Goal: Task Accomplishment & Management: Manage account settings

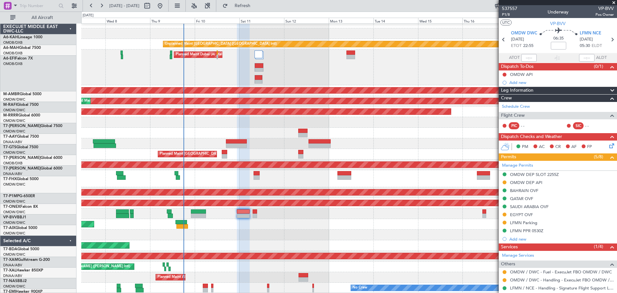
scroll to position [6, 0]
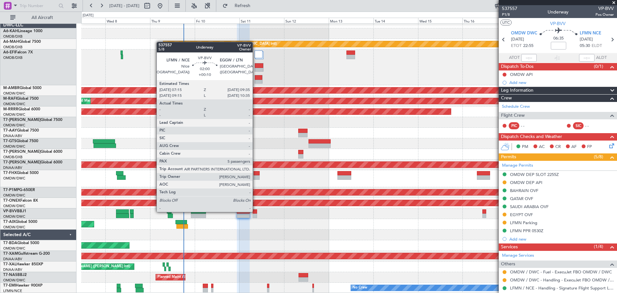
click at [256, 211] on div at bounding box center [255, 211] width 5 height 5
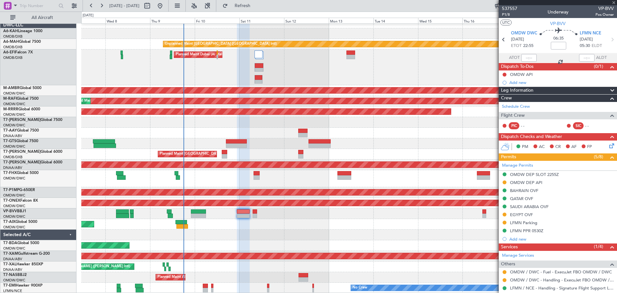
type input "+00:10"
type input "5"
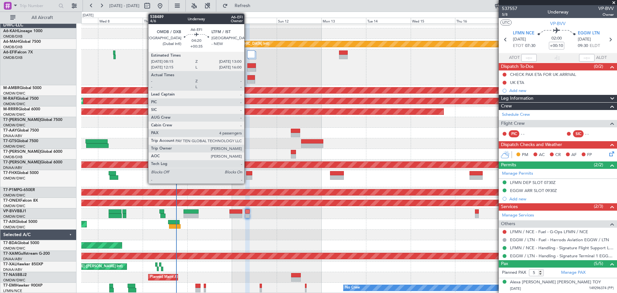
click at [248, 65] on div at bounding box center [252, 65] width 8 height 5
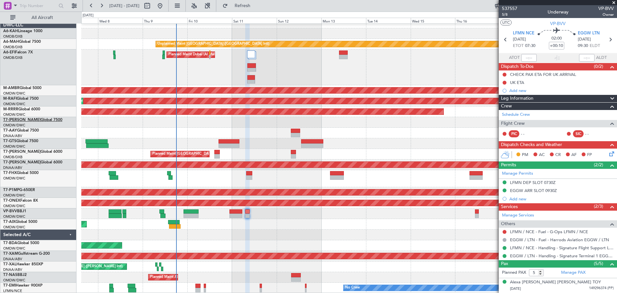
click at [20, 118] on link "T7-AYA Global 7500" at bounding box center [32, 120] width 59 height 4
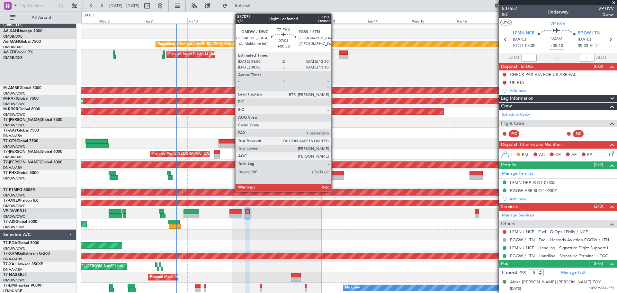
click at [334, 176] on div at bounding box center [337, 177] width 14 height 5
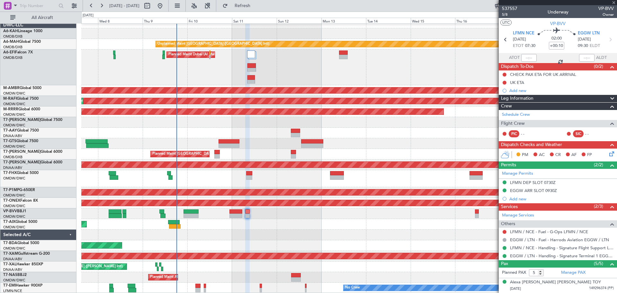
type input "+00:30"
type input "1"
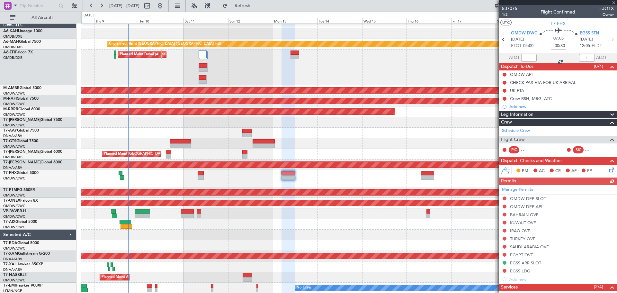
click at [329, 171] on div "Unplanned Maint [GEOGRAPHIC_DATA] (Al Maktoum Intl)" at bounding box center [349, 178] width 536 height 17
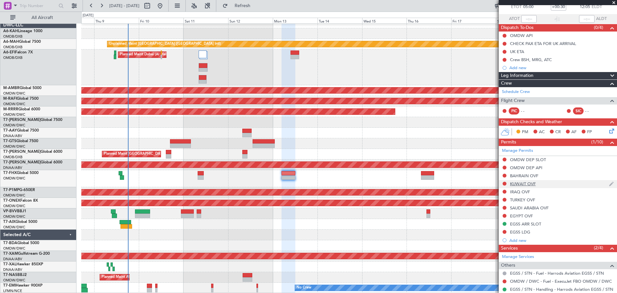
scroll to position [0, 0]
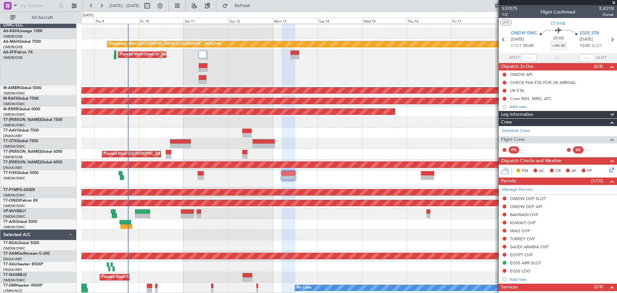
drag, startPoint x: 538, startPoint y: 99, endPoint x: 548, endPoint y: 105, distance: 11.9
click at [538, 99] on div "Crew BSH, MRG, ATC" at bounding box center [531, 98] width 42 height 5
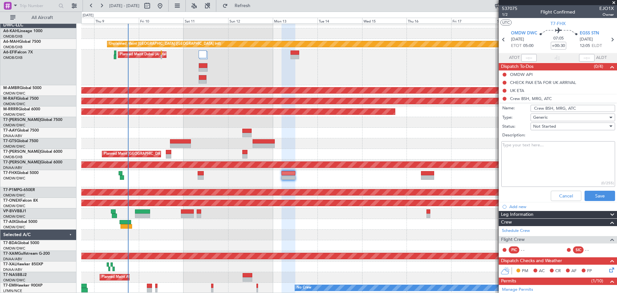
drag, startPoint x: 556, startPoint y: 109, endPoint x: 436, endPoint y: 112, distance: 120.6
click at [450, 110] on fb-app "[DATE] - [DATE] Refresh Quick Links All Aircraft Unplanned Maint [GEOGRAPHIC_DA…" at bounding box center [308, 149] width 617 height 288
paste input ": BSH/MRG/"
type input "Crew: BSH/MRG/ATC"
click at [593, 196] on button "Save" at bounding box center [600, 196] width 31 height 10
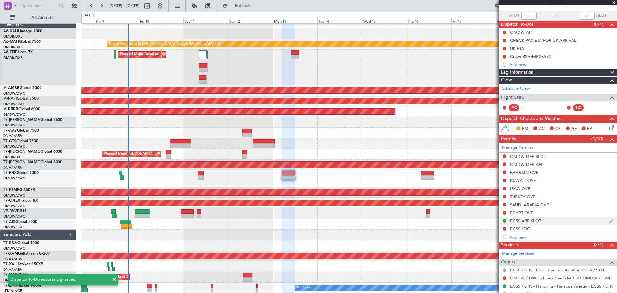
scroll to position [88, 0]
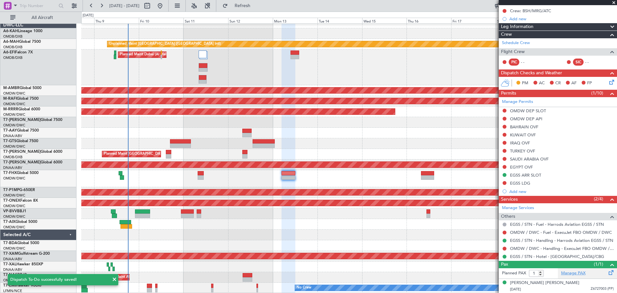
click at [577, 273] on link "Manage PAX" at bounding box center [573, 273] width 24 height 6
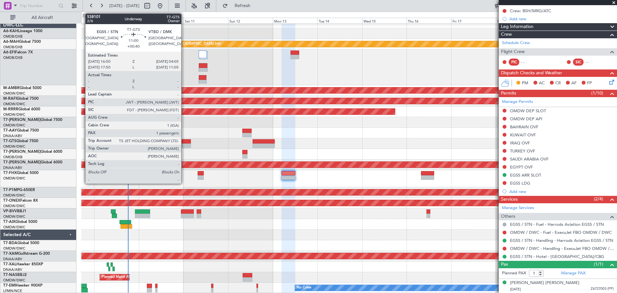
click at [184, 141] on div at bounding box center [180, 141] width 21 height 5
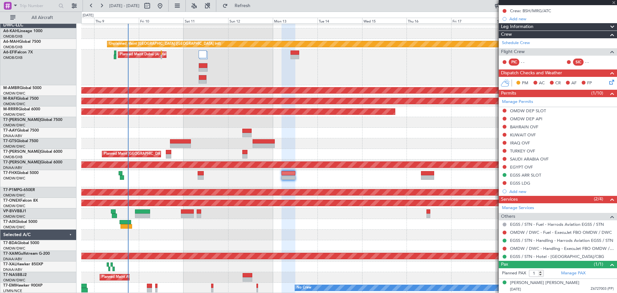
type input "+00:40"
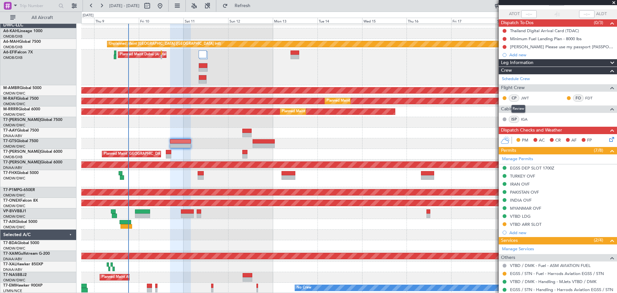
scroll to position [21, 0]
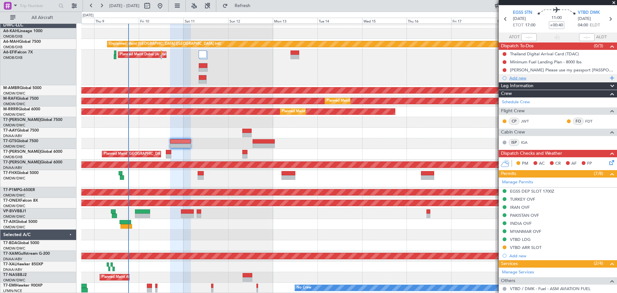
click at [519, 76] on div "Add new" at bounding box center [559, 77] width 99 height 5
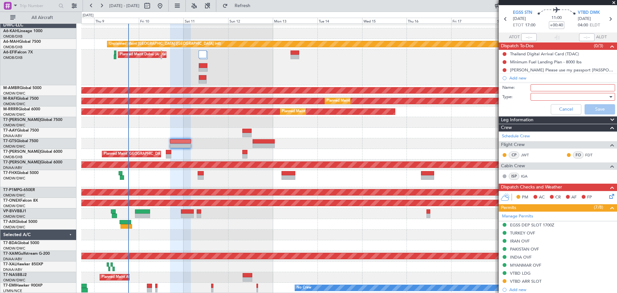
click at [541, 86] on input "Name:" at bounding box center [573, 87] width 85 height 7
paste input "Pic for this flight will be , FDT."
type input "Pic for this flight will be , FDT."
click at [544, 99] on div at bounding box center [571, 97] width 75 height 10
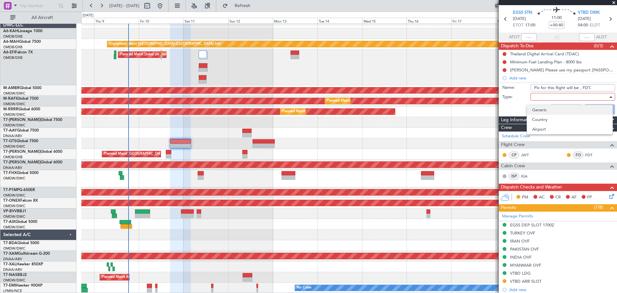
click at [540, 111] on span "Generic" at bounding box center [570, 110] width 75 height 10
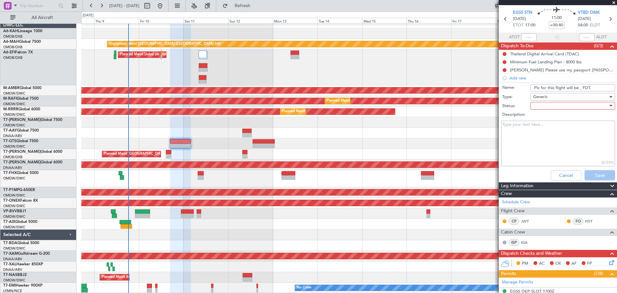
click at [542, 106] on div at bounding box center [571, 106] width 75 height 10
click at [543, 117] on span "Not Started" at bounding box center [570, 119] width 75 height 10
click at [595, 174] on button "Save" at bounding box center [600, 175] width 31 height 10
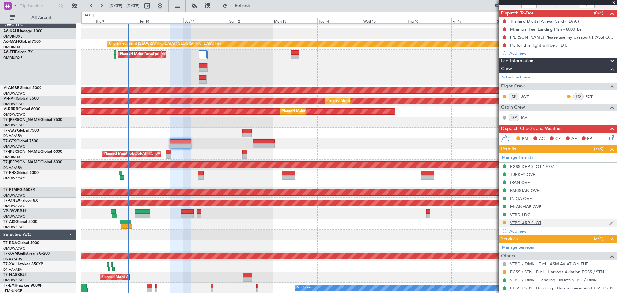
scroll to position [93, 0]
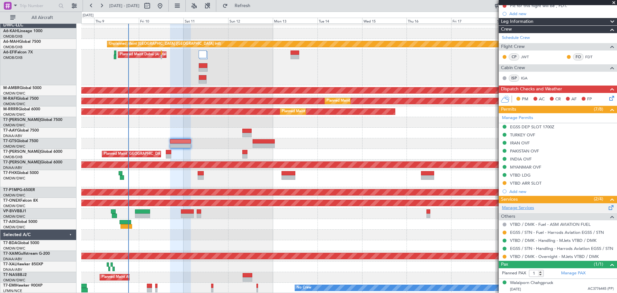
click at [523, 206] on link "Manage Services" at bounding box center [518, 208] width 32 height 6
click at [559, 248] on link "EGSS / STN - Handling - Harrods Aviation EGSS / STN" at bounding box center [561, 248] width 103 height 5
click at [256, 6] on span "Refresh" at bounding box center [242, 6] width 27 height 5
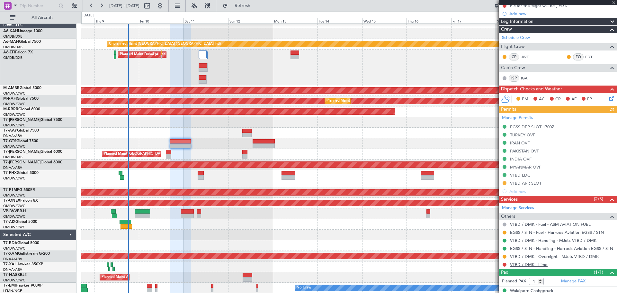
click at [525, 262] on link "VTBD / DMK - Limo" at bounding box center [529, 264] width 38 height 5
click at [241, 7] on button "Refresh" at bounding box center [239, 6] width 39 height 10
click at [505, 264] on button at bounding box center [505, 265] width 4 height 4
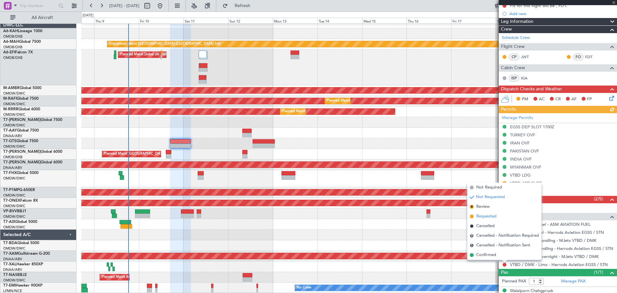
click at [491, 215] on span "Requested" at bounding box center [487, 216] width 20 height 6
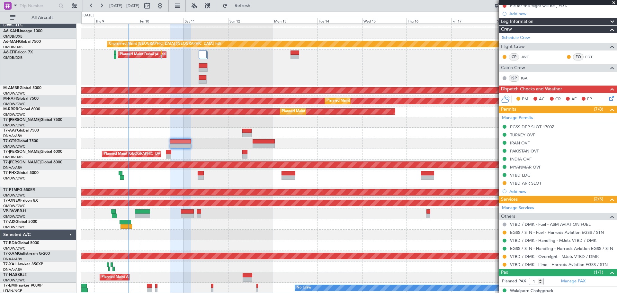
click at [237, 130] on div at bounding box center [349, 133] width 536 height 11
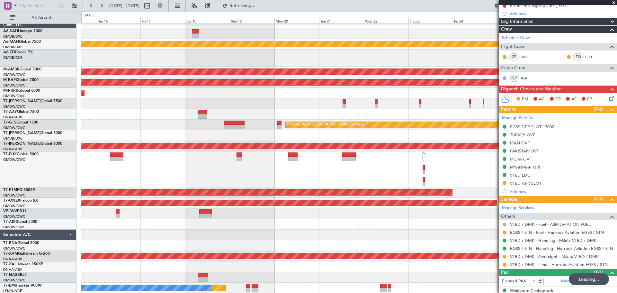
scroll to position [5, 0]
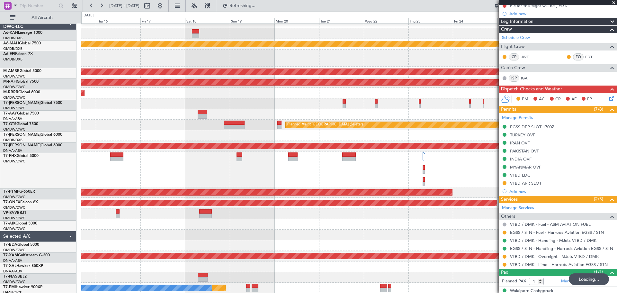
click at [0, 139] on div "Unplanned Maint [GEOGRAPHIC_DATA] ([GEOGRAPHIC_DATA] Intl) Planned Maint [GEOGR…" at bounding box center [308, 152] width 617 height 281
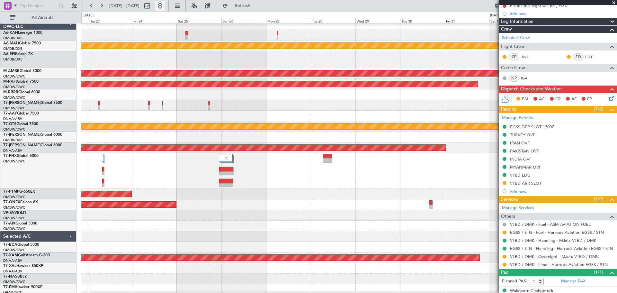
click at [165, 6] on button at bounding box center [160, 6] width 10 height 10
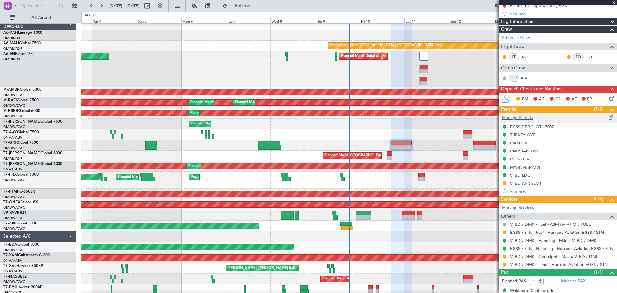
scroll to position [0, 0]
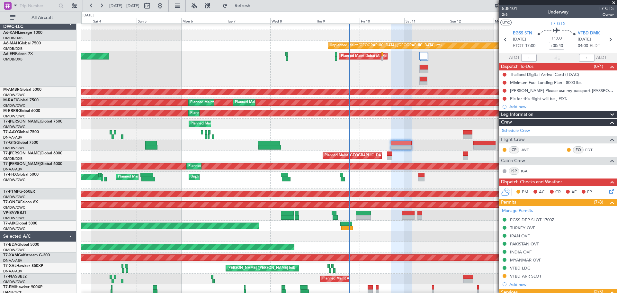
drag, startPoint x: 613, startPoint y: 2, endPoint x: 594, endPoint y: 24, distance: 28.7
click at [612, 3] on span at bounding box center [614, 3] width 6 height 6
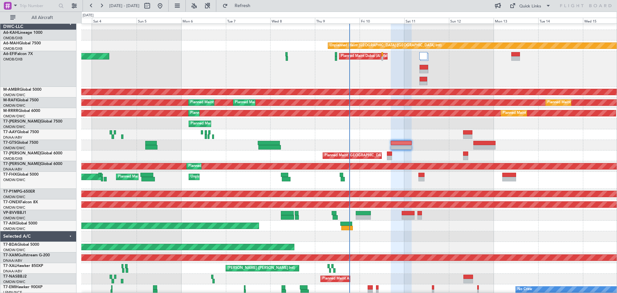
type input "0"
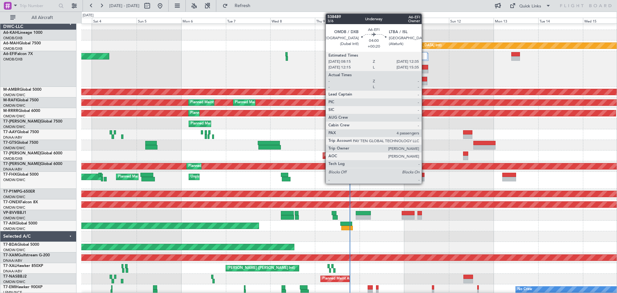
click at [425, 77] on div at bounding box center [424, 79] width 8 height 5
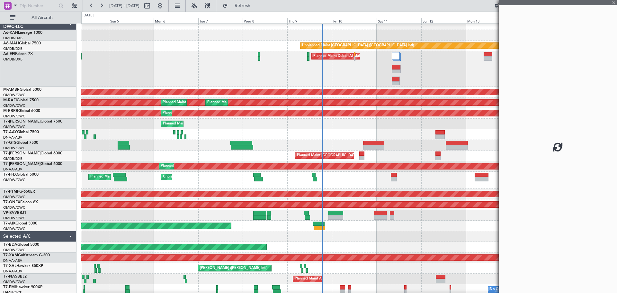
scroll to position [6, 0]
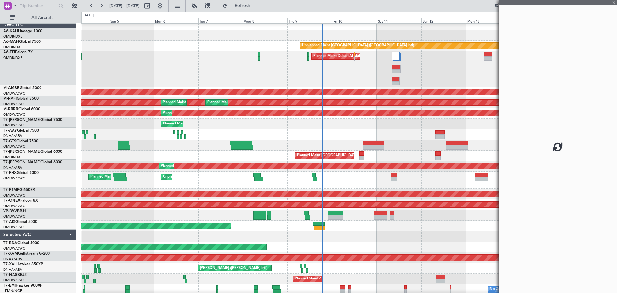
click at [363, 65] on div "Planned Maint Dubai (Al Maktoum Intl) AOG Maint [GEOGRAPHIC_DATA] (Dubai Intl)" at bounding box center [349, 69] width 536 height 36
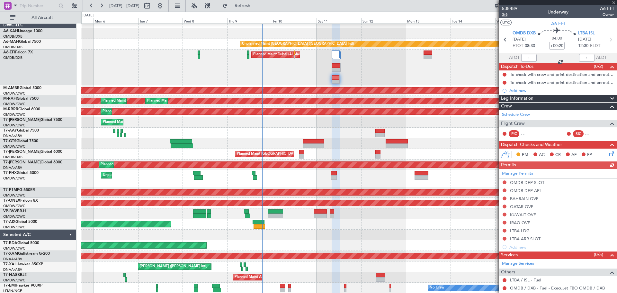
click at [507, 14] on span "3/6" at bounding box center [509, 14] width 15 height 5
click at [258, 2] on button "Refresh" at bounding box center [239, 6] width 39 height 10
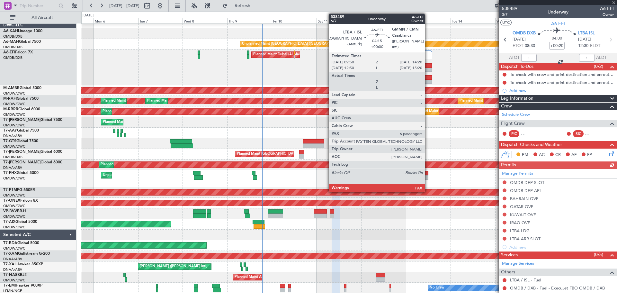
click at [428, 82] on div at bounding box center [428, 82] width 8 height 5
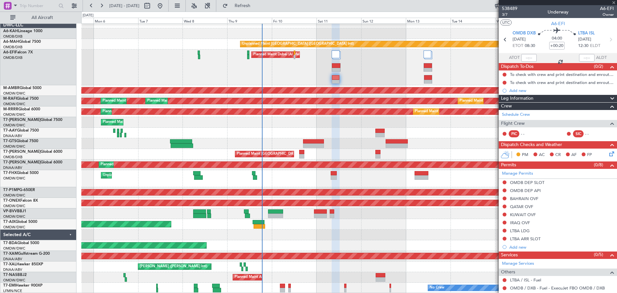
type input "6"
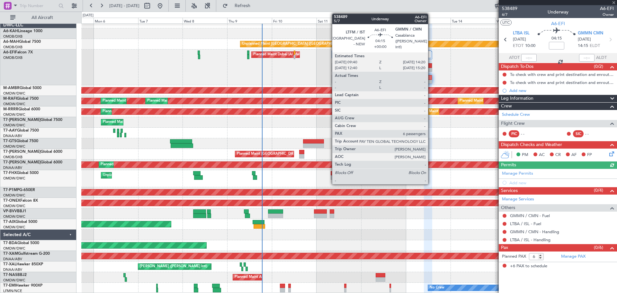
click at [431, 64] on div at bounding box center [428, 65] width 8 height 5
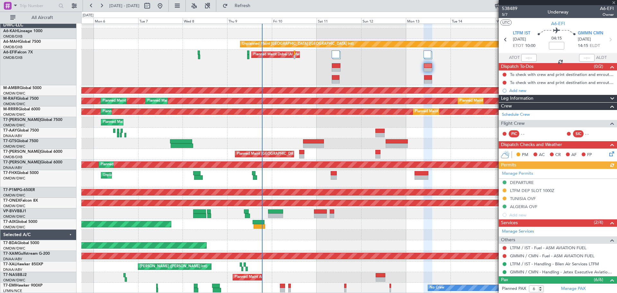
click at [338, 80] on div at bounding box center [336, 82] width 8 height 5
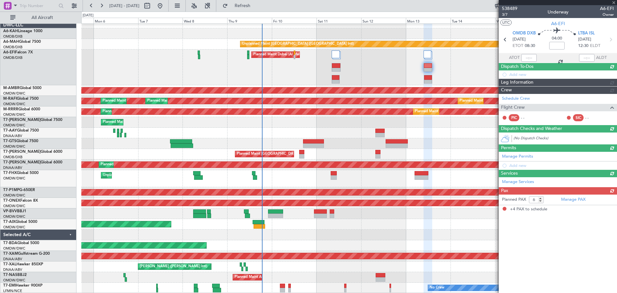
type input "+00:20"
type input "4"
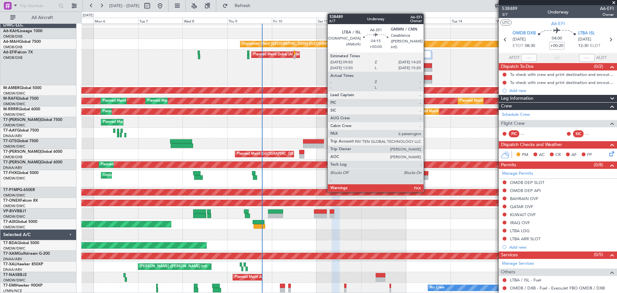
click at [427, 77] on div at bounding box center [428, 77] width 8 height 5
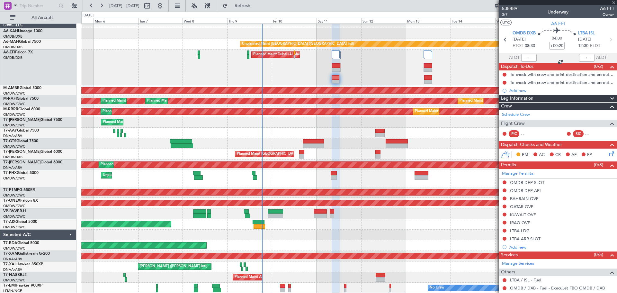
type input "6"
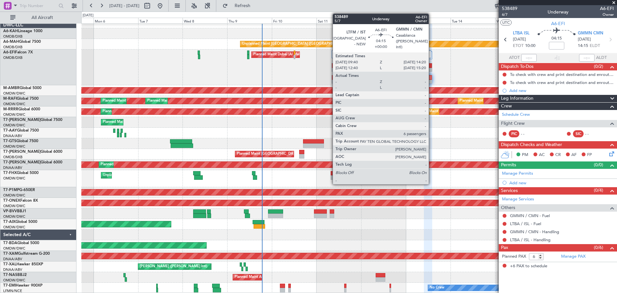
click at [432, 68] on div at bounding box center [428, 70] width 8 height 5
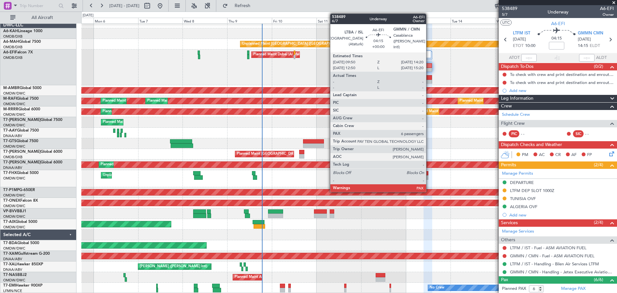
click at [429, 82] on div at bounding box center [428, 82] width 8 height 5
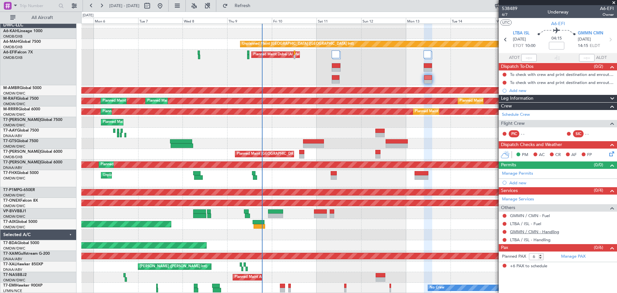
click at [539, 232] on link "GMMN / CMN - Handling" at bounding box center [534, 231] width 49 height 5
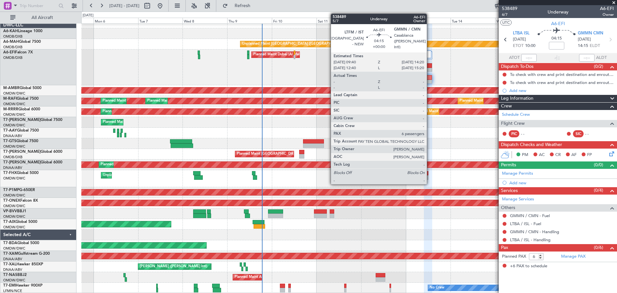
click at [430, 65] on div at bounding box center [428, 65] width 8 height 5
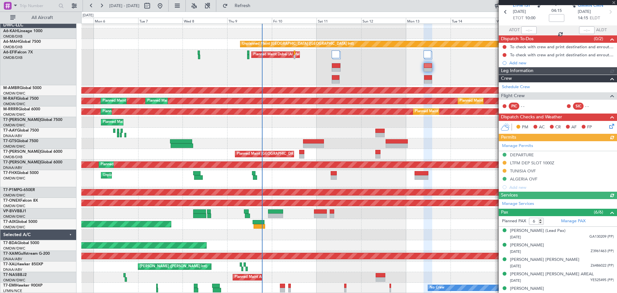
scroll to position [48, 0]
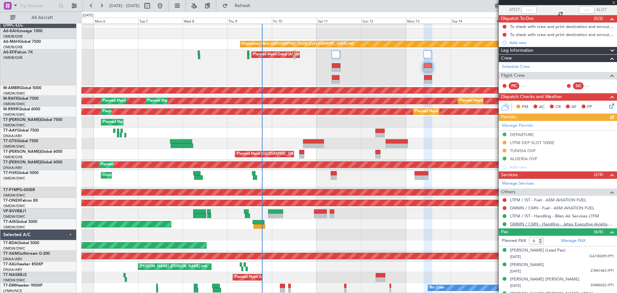
click at [561, 224] on link "GMMN / CMN - Handling - Jetex Executive Aviation [GEOGRAPHIC_DATA] GMMN / CMN" at bounding box center [562, 223] width 104 height 5
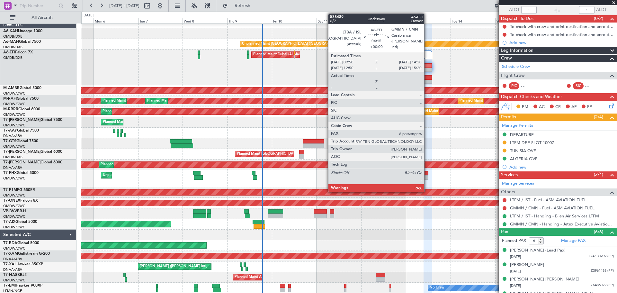
click at [427, 82] on div at bounding box center [428, 82] width 8 height 5
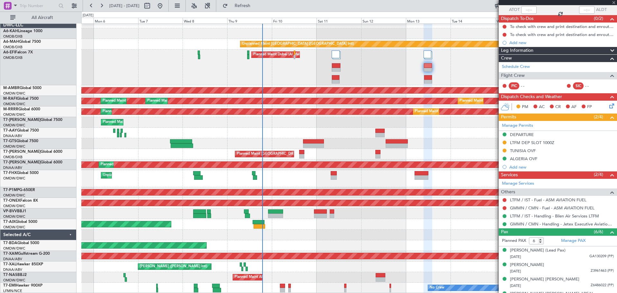
scroll to position [0, 0]
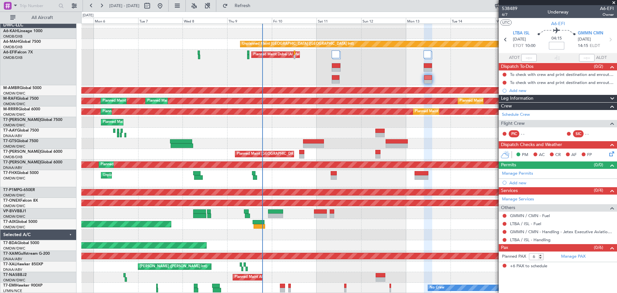
click at [553, 49] on input at bounding box center [556, 46] width 15 height 8
type input "+00:15"
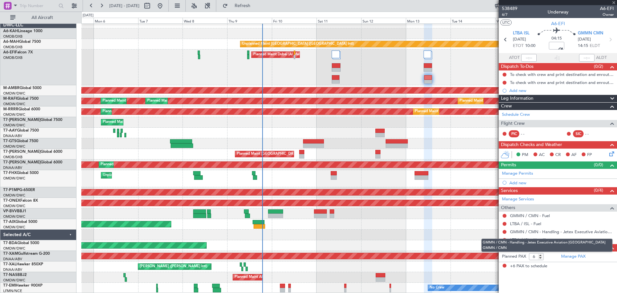
click at [525, 241] on div "GMMN / CMN - Handling - Jetex Executive Aviation [GEOGRAPHIC_DATA] GMMN / CMN" at bounding box center [547, 245] width 131 height 13
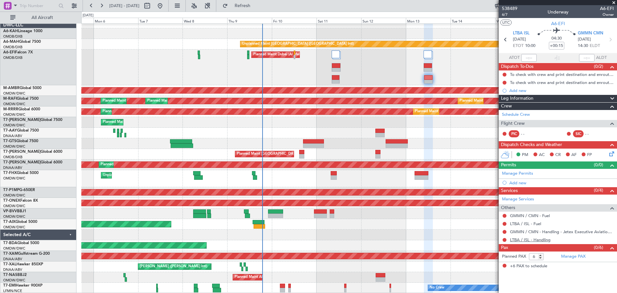
click at [519, 241] on link "LTBA / ISL - Handling" at bounding box center [530, 239] width 41 height 5
click at [256, 4] on span "Refresh" at bounding box center [242, 6] width 27 height 5
click at [518, 174] on link "Manage Permits" at bounding box center [517, 173] width 31 height 6
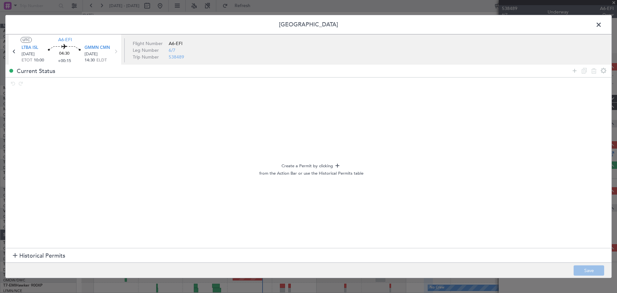
click at [47, 260] on span "Historical Permits" at bounding box center [42, 255] width 46 height 9
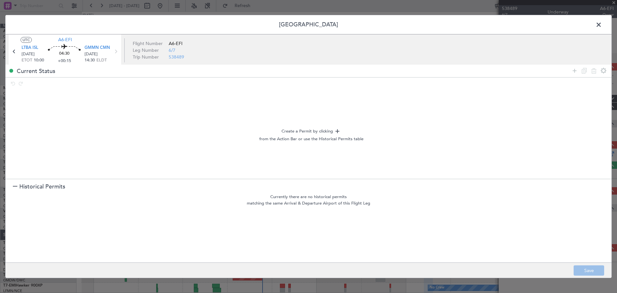
drag, startPoint x: 574, startPoint y: 74, endPoint x: 388, endPoint y: 83, distance: 186.1
click at [574, 74] on icon at bounding box center [575, 71] width 8 height 8
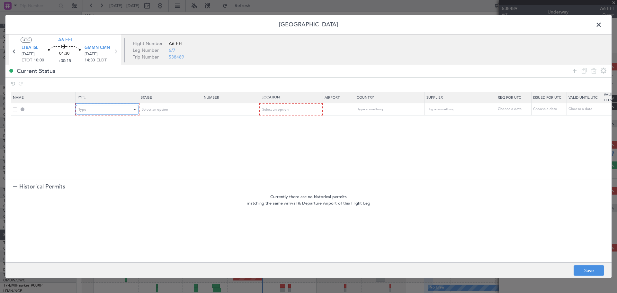
click at [89, 112] on div "Type" at bounding box center [104, 110] width 53 height 10
drag, startPoint x: 99, startPoint y: 173, endPoint x: 280, endPoint y: 124, distance: 187.6
click at [100, 172] on span "Slot" at bounding box center [107, 171] width 57 height 10
click at [281, 107] on span "Select an option" at bounding box center [275, 109] width 26 height 5
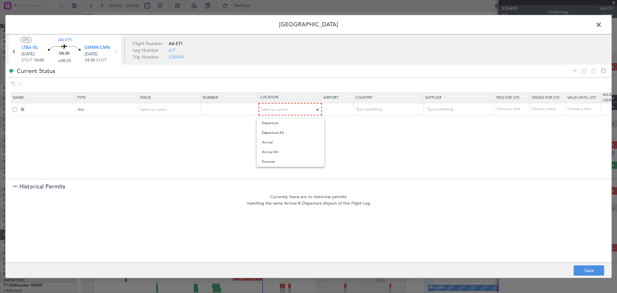
drag, startPoint x: 281, startPoint y: 107, endPoint x: 281, endPoint y: 121, distance: 14.1
click at [279, 122] on span "Departure" at bounding box center [290, 123] width 57 height 10
click at [578, 73] on icon at bounding box center [575, 71] width 8 height 8
click at [90, 120] on div "Type" at bounding box center [104, 122] width 53 height 10
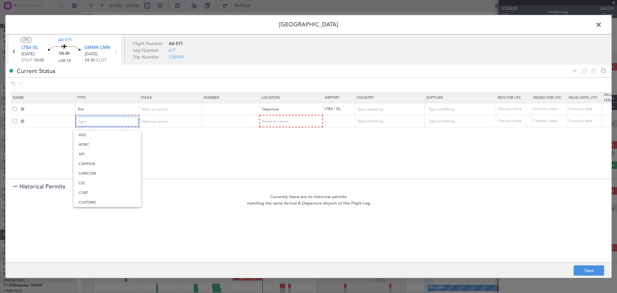
scroll to position [119, 0]
drag, startPoint x: 99, startPoint y: 186, endPoint x: 315, endPoint y: 128, distance: 223.1
click at [98, 186] on span "Overflight" at bounding box center [107, 190] width 57 height 10
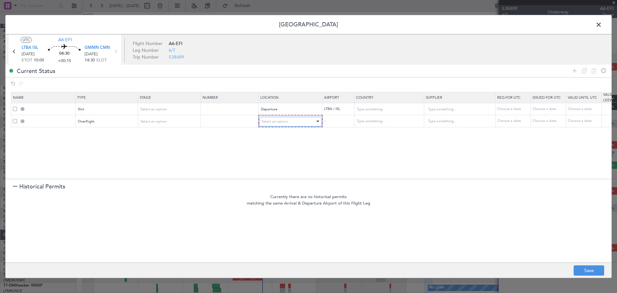
click at [298, 122] on div "Select an option" at bounding box center [288, 122] width 53 height 10
drag, startPoint x: 290, startPoint y: 171, endPoint x: 306, endPoint y: 163, distance: 18.0
click at [289, 172] on span "Enroute" at bounding box center [290, 174] width 57 height 10
click at [376, 123] on input "text" at bounding box center [385, 121] width 58 height 10
click at [370, 127] on span "[GEOGRAPHIC_DATA]" at bounding box center [389, 132] width 60 height 10
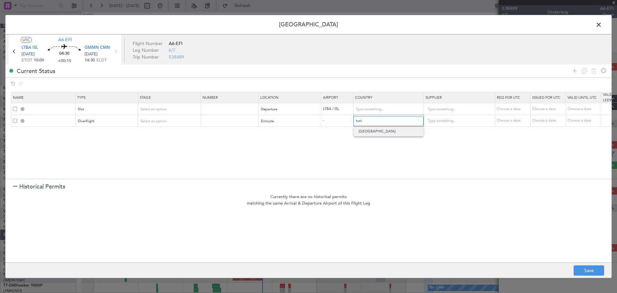
type input "[GEOGRAPHIC_DATA]"
click at [580, 68] on div at bounding box center [589, 70] width 39 height 9
drag, startPoint x: 573, startPoint y: 71, endPoint x: 510, endPoint y: 90, distance: 66.3
click at [572, 71] on icon at bounding box center [575, 71] width 8 height 8
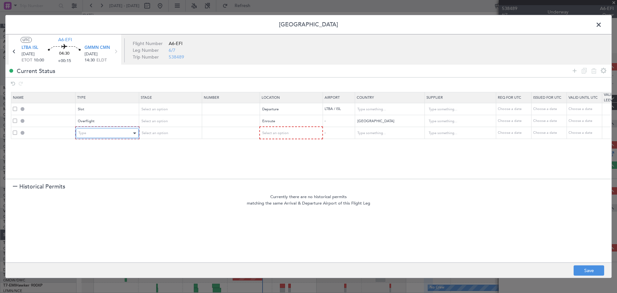
click at [115, 130] on div "Type" at bounding box center [104, 133] width 53 height 10
drag, startPoint x: 104, startPoint y: 199, endPoint x: 274, endPoint y: 147, distance: 177.8
click at [104, 199] on span "Overflight" at bounding box center [107, 201] width 57 height 10
click at [275, 138] on div "Select an option" at bounding box center [288, 133] width 53 height 10
drag, startPoint x: 277, startPoint y: 183, endPoint x: 369, endPoint y: 151, distance: 98.0
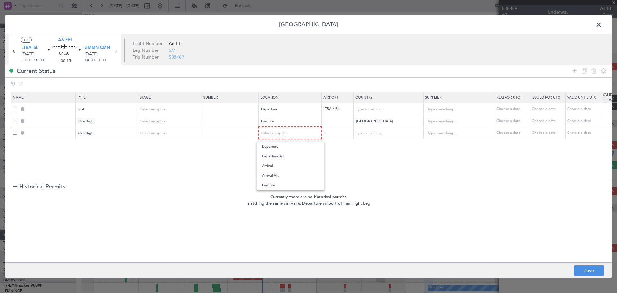
click at [277, 184] on span "Enroute" at bounding box center [290, 185] width 57 height 10
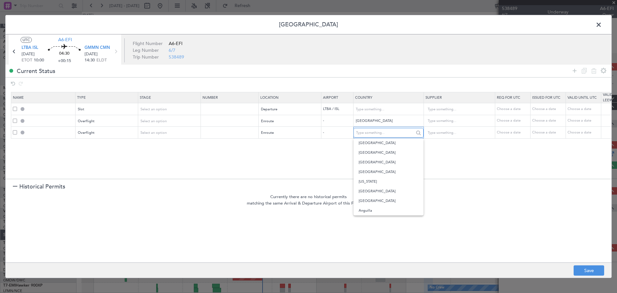
click at [373, 133] on input "text" at bounding box center [385, 133] width 58 height 10
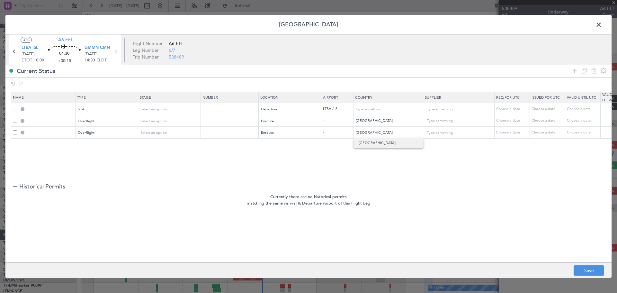
click at [371, 142] on span "[GEOGRAPHIC_DATA]" at bounding box center [389, 143] width 60 height 10
type input "[GEOGRAPHIC_DATA]"
click at [575, 69] on icon at bounding box center [575, 71] width 8 height 8
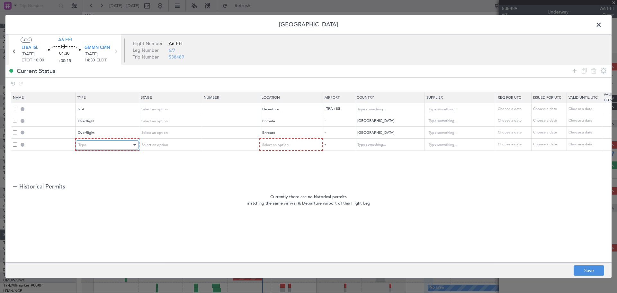
click at [121, 143] on div "Type" at bounding box center [104, 145] width 53 height 10
drag, startPoint x: 102, startPoint y: 216, endPoint x: 278, endPoint y: 175, distance: 180.5
click at [103, 216] on span "Landing" at bounding box center [107, 215] width 57 height 10
drag, startPoint x: 271, startPoint y: 154, endPoint x: 273, endPoint y: 150, distance: 3.9
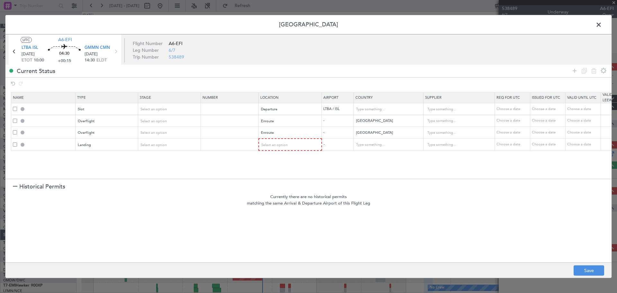
click at [270, 152] on section "Name Type Stage Number Location Airport Country Supplier Req For Utc Issued For…" at bounding box center [308, 134] width 607 height 88
click at [273, 149] on div "Select an option" at bounding box center [288, 145] width 53 height 10
click at [279, 176] on span "Arrival" at bounding box center [290, 178] width 57 height 10
click at [582, 272] on button "Save" at bounding box center [589, 270] width 31 height 10
type input "LTBA DEP SLOT"
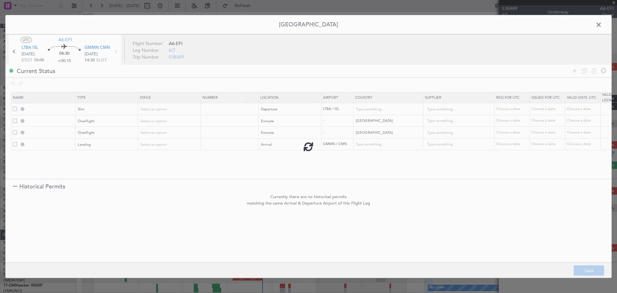
type input "[GEOGRAPHIC_DATA]"
type input "NNN"
type input "TUNISIA OVF"
type input "NNN"
type input "ALGERIA OVF"
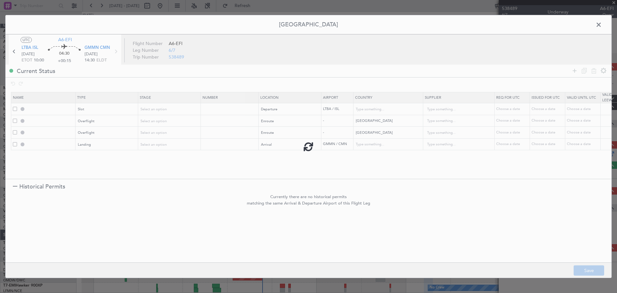
type input "NNN"
type input "GMMN LDG"
type input "[GEOGRAPHIC_DATA]"
type input "NNN"
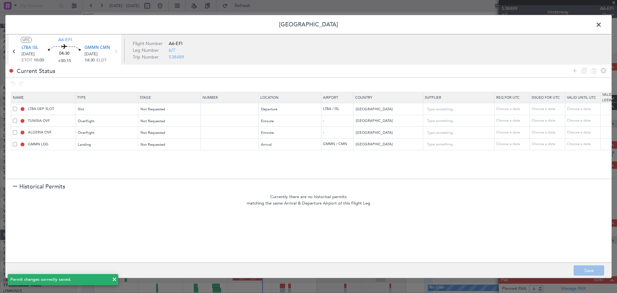
click at [602, 24] on span at bounding box center [602, 26] width 0 height 13
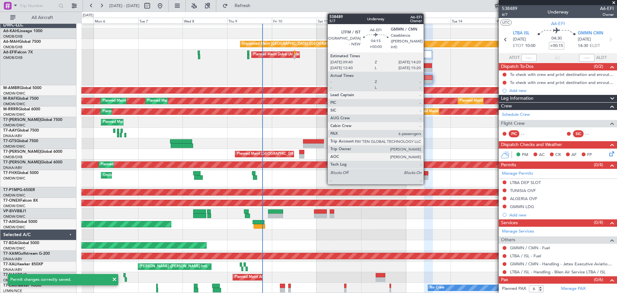
click at [427, 68] on div at bounding box center [428, 70] width 8 height 5
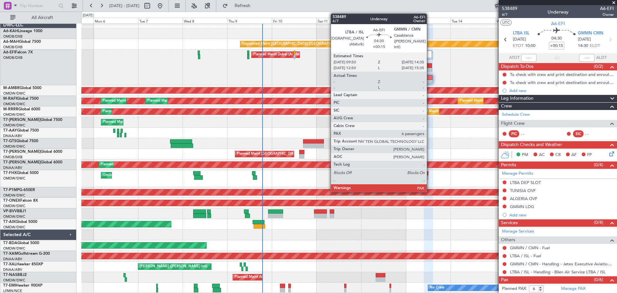
click at [430, 77] on div at bounding box center [428, 77] width 8 height 5
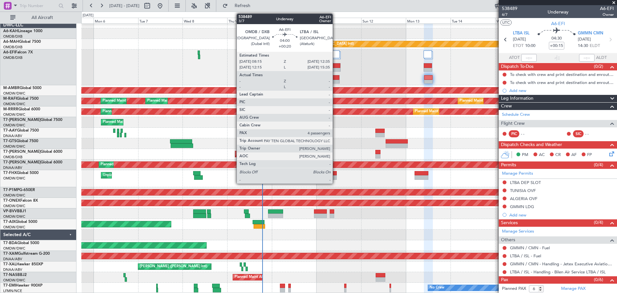
click at [336, 78] on div at bounding box center [336, 77] width 8 height 5
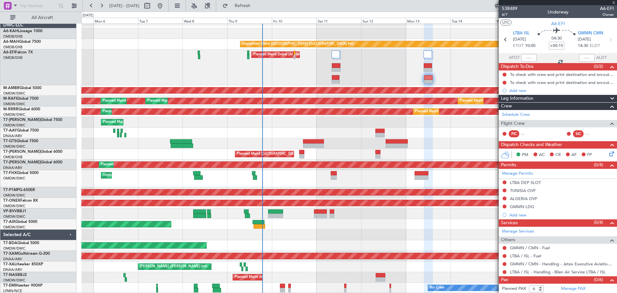
type input "+00:20"
type input "4"
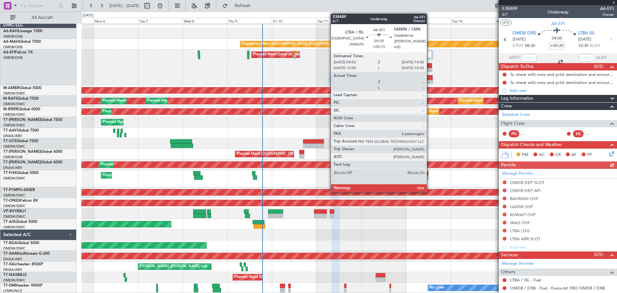
click at [430, 77] on div at bounding box center [428, 77] width 8 height 5
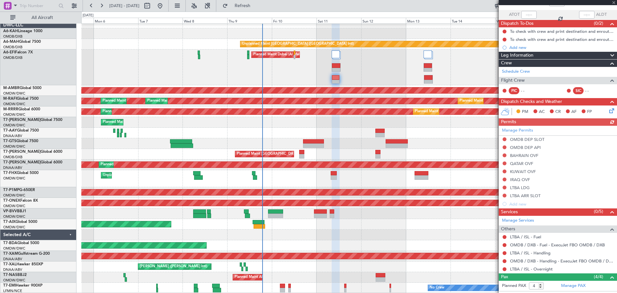
scroll to position [64, 0]
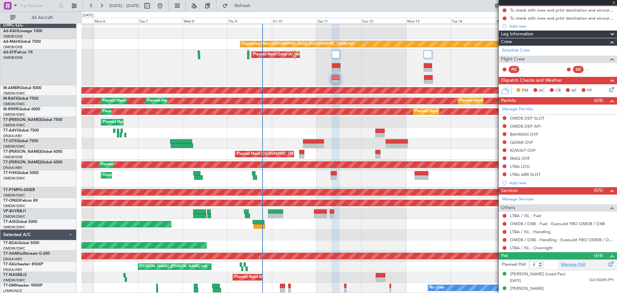
type input "+00:15"
type input "6"
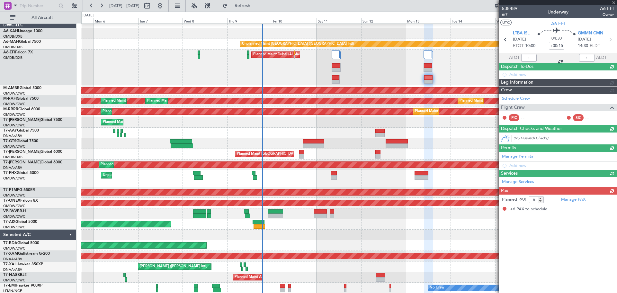
scroll to position [0, 0]
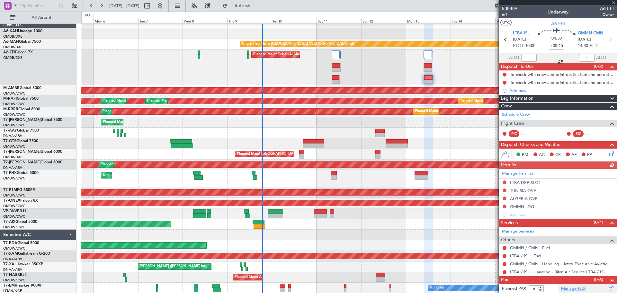
click at [570, 287] on link "Manage PAX" at bounding box center [573, 289] width 24 height 6
click at [253, 7] on span "Refresh" at bounding box center [242, 6] width 27 height 5
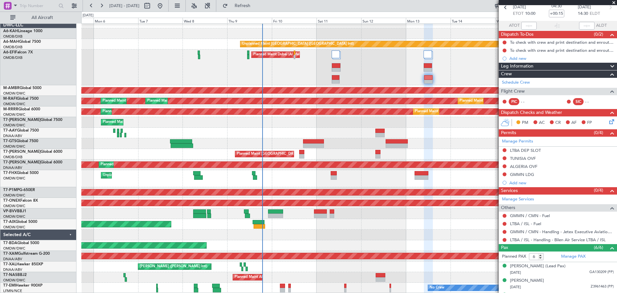
scroll to position [88, 0]
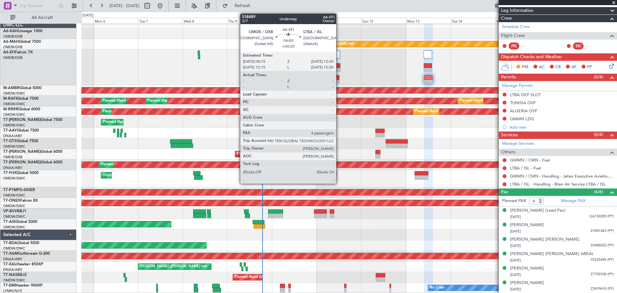
click at [339, 79] on div at bounding box center [336, 77] width 8 height 5
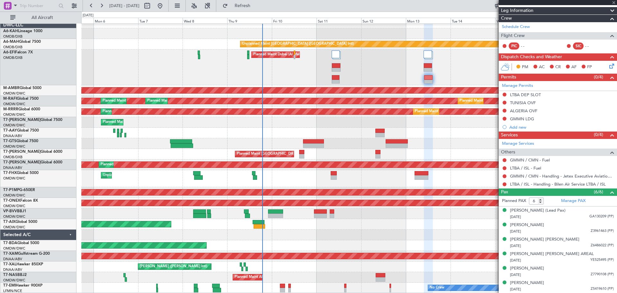
type input "+00:20"
type input "4"
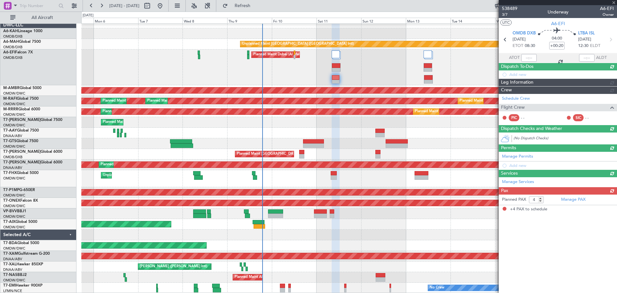
scroll to position [0, 0]
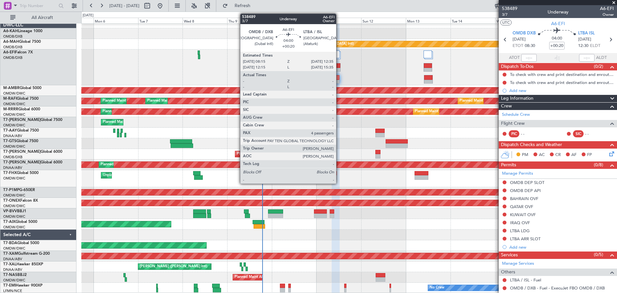
click at [339, 79] on div at bounding box center [336, 77] width 8 height 5
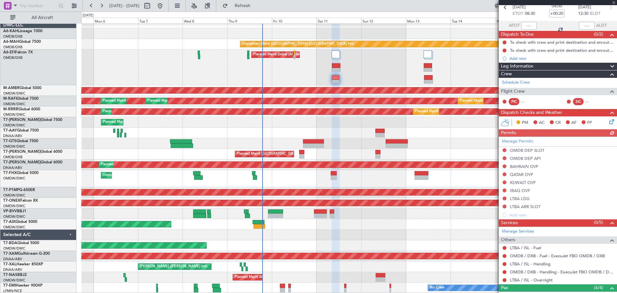
scroll to position [99, 0]
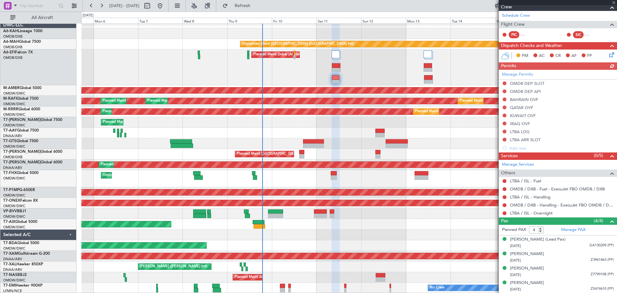
click at [538, 200] on div "LTBA / ISL - Handling" at bounding box center [558, 197] width 118 height 8
click at [538, 198] on link "LTBA / ISL - Handling" at bounding box center [530, 196] width 41 height 5
click at [530, 195] on link "LTBA / ISL - Handling" at bounding box center [530, 196] width 41 height 5
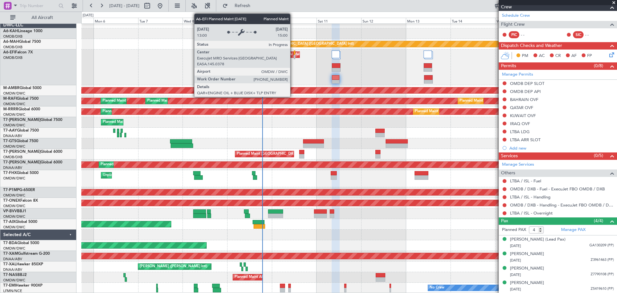
click at [293, 55] on div "Planned Maint Dubai (Al Maktoum Intl)" at bounding box center [284, 55] width 63 height 10
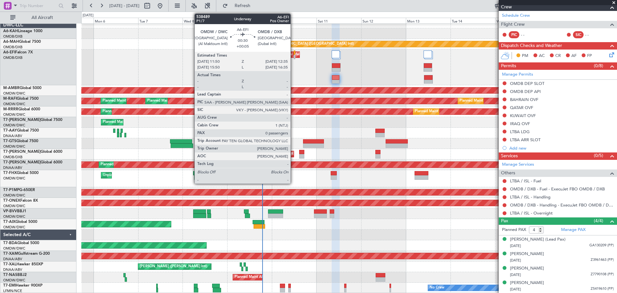
click at [294, 55] on div at bounding box center [295, 57] width 2 height 5
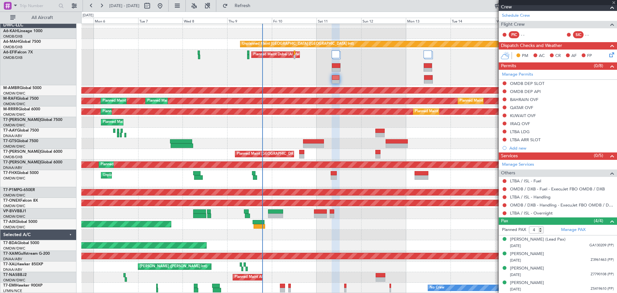
type input "+00:05"
type input "0"
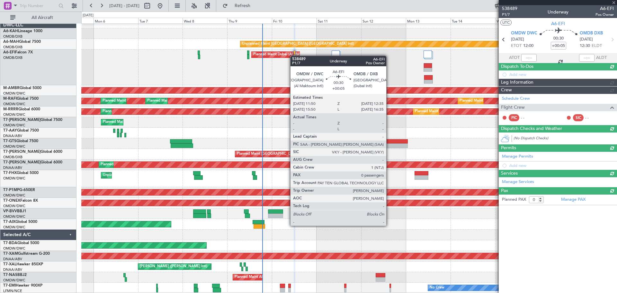
scroll to position [0, 0]
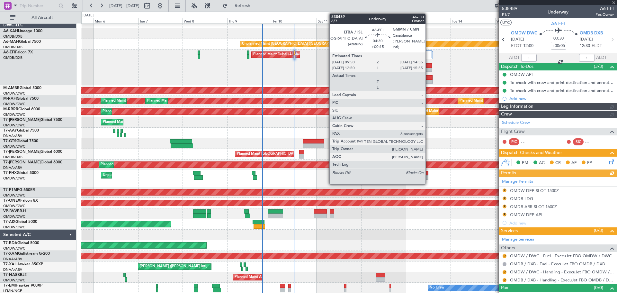
type input "[PERSON_NAME] (ANI)"
type input "7503"
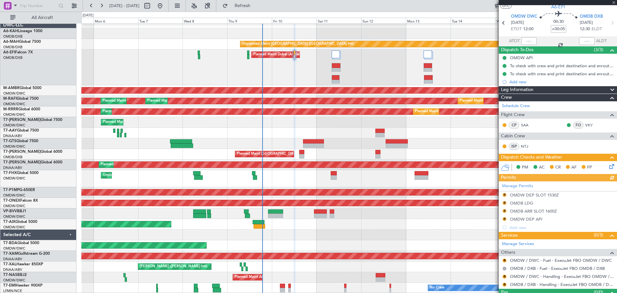
scroll to position [30, 0]
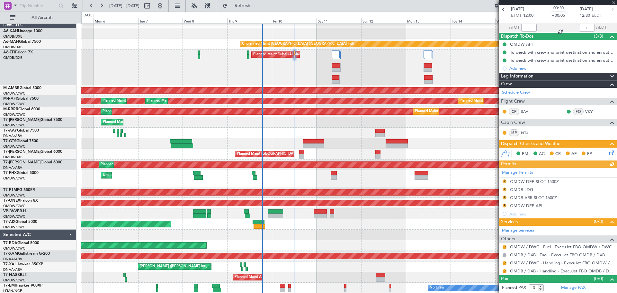
click at [536, 262] on link "OMDW / DWC - Handling - ExecuJet FBO OMDW / DWC" at bounding box center [562, 262] width 104 height 5
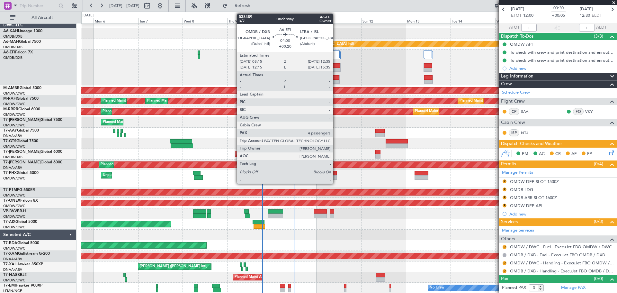
click at [336, 79] on div at bounding box center [336, 77] width 8 height 5
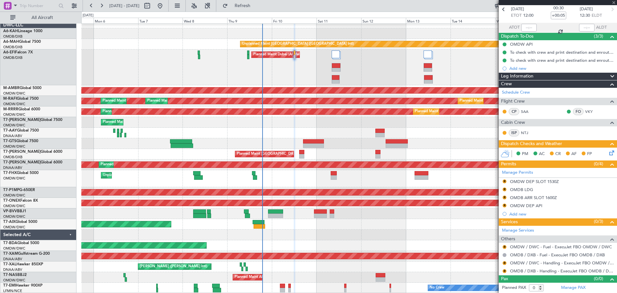
type input "+00:20"
type input "4"
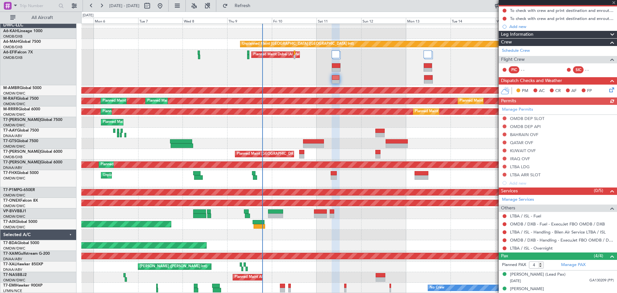
scroll to position [64, 0]
click at [504, 232] on button at bounding box center [505, 232] width 4 height 4
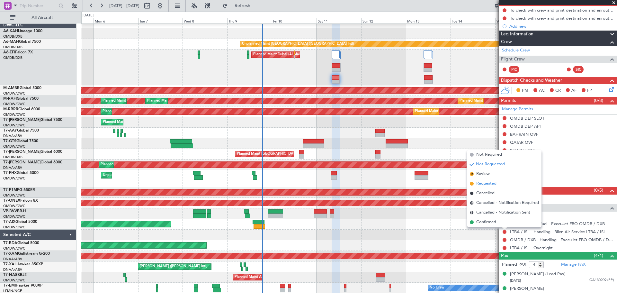
click at [487, 184] on span "Requested" at bounding box center [487, 183] width 20 height 6
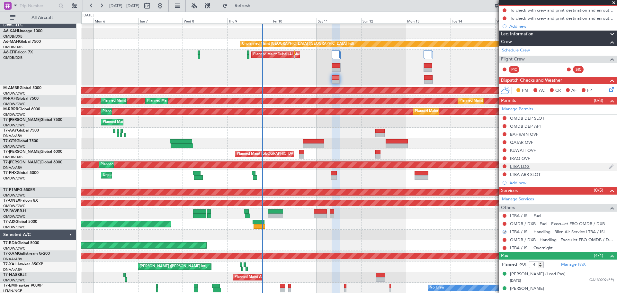
click at [502, 168] on nimbus-traffic-light at bounding box center [504, 167] width 5 height 6
click at [504, 167] on button at bounding box center [505, 166] width 4 height 4
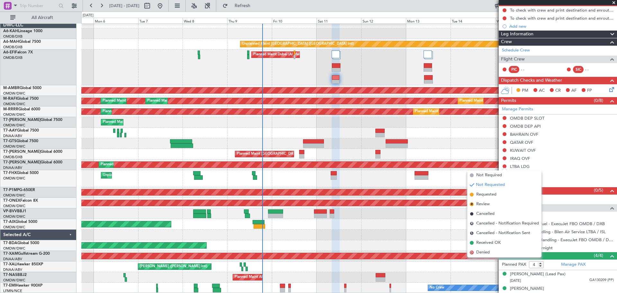
drag, startPoint x: 488, startPoint y: 197, endPoint x: 497, endPoint y: 192, distance: 11.3
click at [487, 197] on span "Requested" at bounding box center [487, 194] width 20 height 6
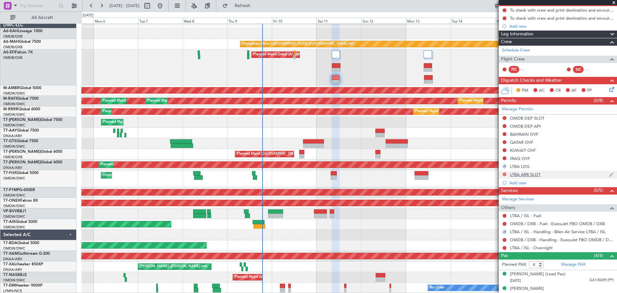
click at [505, 174] on button at bounding box center [505, 174] width 4 height 4
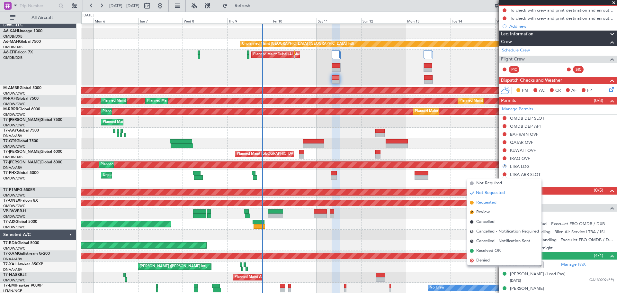
click at [483, 201] on span "Requested" at bounding box center [487, 202] width 20 height 6
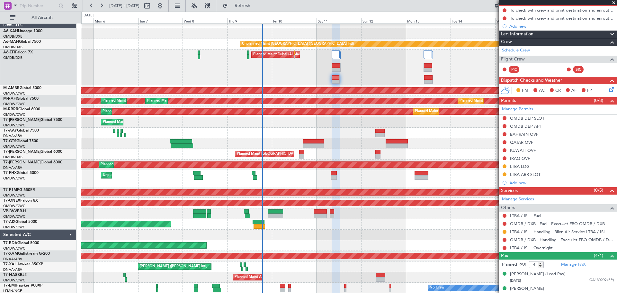
click at [341, 72] on div "Planned Maint Dubai (Al Maktoum Intl) AOG Maint [GEOGRAPHIC_DATA] (Dubai Intl)" at bounding box center [349, 68] width 536 height 36
click at [341, 69] on div "Planned Maint Dubai (Al Maktoum Intl) AOG Maint [GEOGRAPHIC_DATA] (Dubai Intl)" at bounding box center [349, 68] width 536 height 36
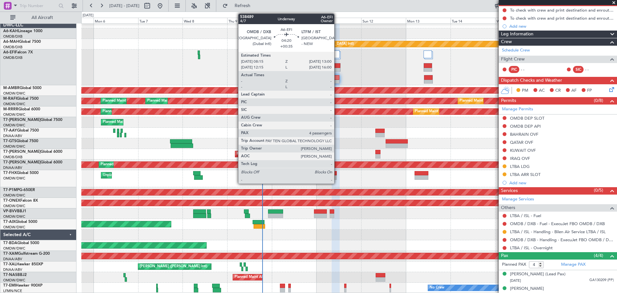
click at [337, 68] on div at bounding box center [336, 70] width 8 height 5
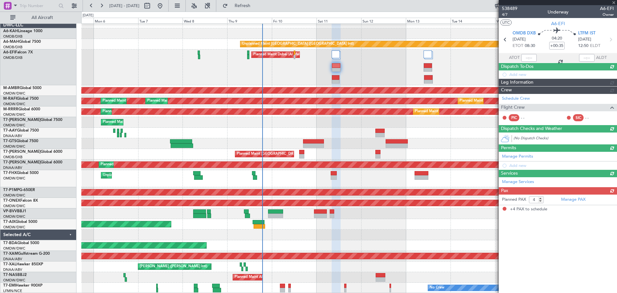
scroll to position [0, 0]
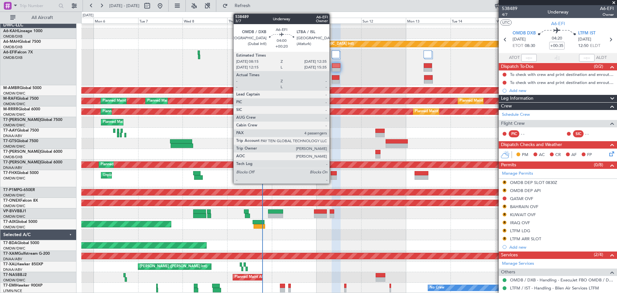
click at [333, 77] on div at bounding box center [336, 77] width 8 height 5
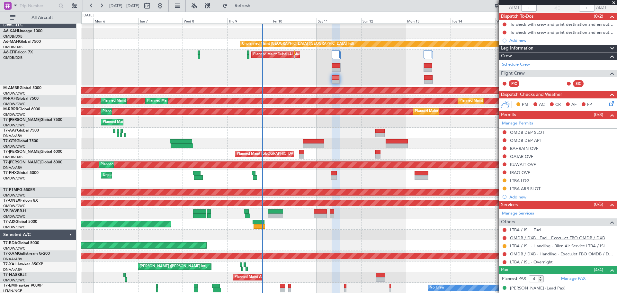
scroll to position [64, 0]
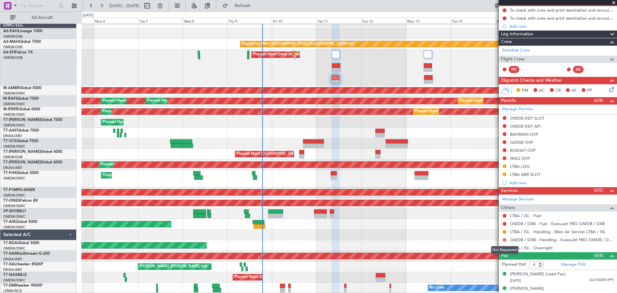
click at [506, 240] on button at bounding box center [505, 240] width 4 height 4
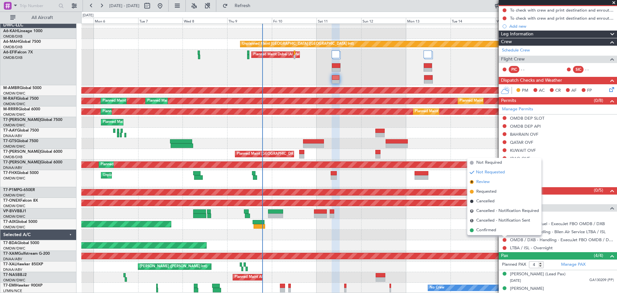
click at [488, 183] on span "Review" at bounding box center [484, 182] width 14 height 6
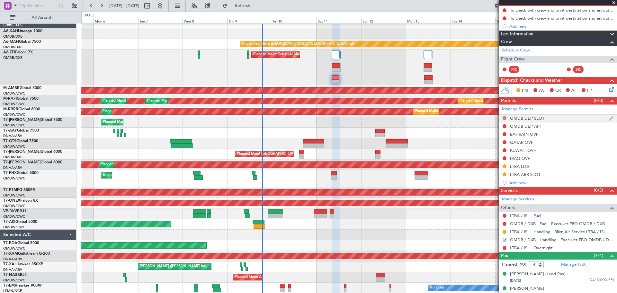
click at [504, 117] on button at bounding box center [505, 118] width 4 height 4
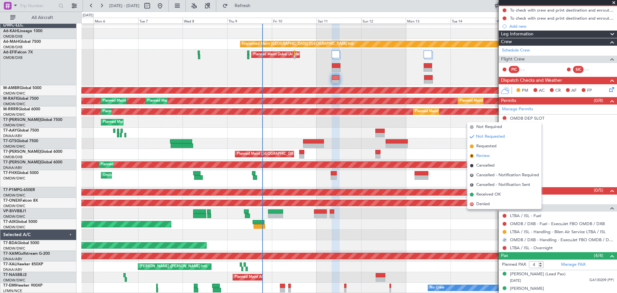
click at [480, 154] on span "Review" at bounding box center [484, 156] width 14 height 6
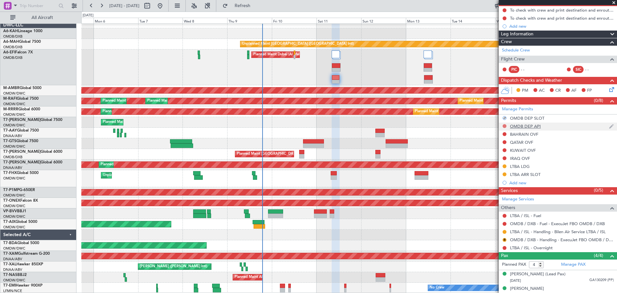
click at [505, 126] on button at bounding box center [505, 126] width 4 height 4
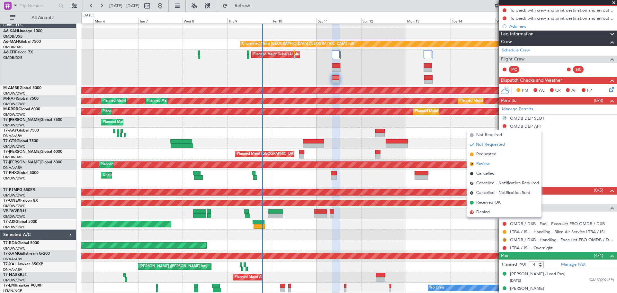
click at [483, 165] on span "Review" at bounding box center [484, 164] width 14 height 6
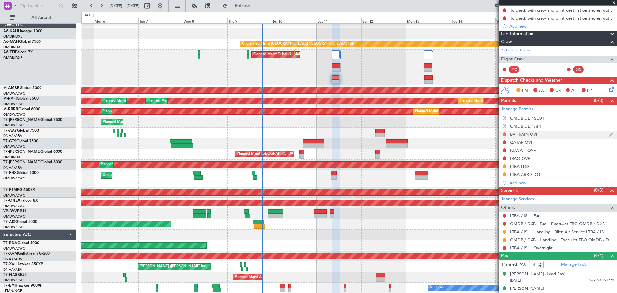
click at [505, 134] on button at bounding box center [505, 134] width 4 height 4
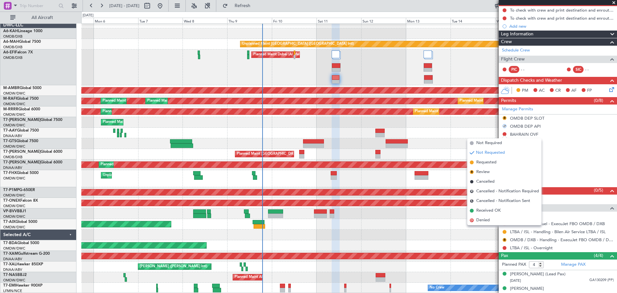
drag, startPoint x: 488, startPoint y: 160, endPoint x: 497, endPoint y: 155, distance: 9.9
click at [488, 160] on span "Requested" at bounding box center [487, 162] width 20 height 6
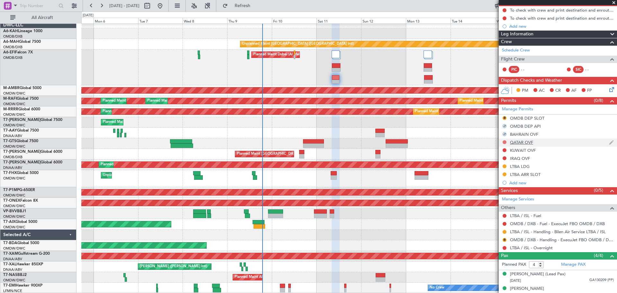
click at [503, 142] on button at bounding box center [505, 142] width 4 height 4
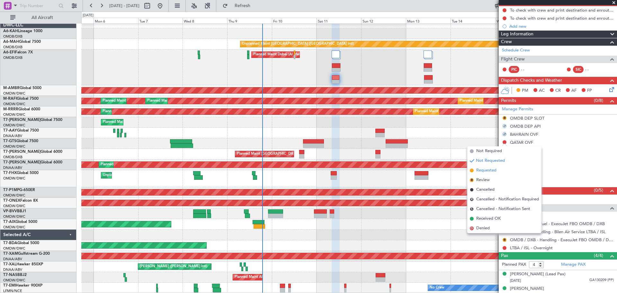
click at [481, 169] on span "Requested" at bounding box center [487, 170] width 20 height 6
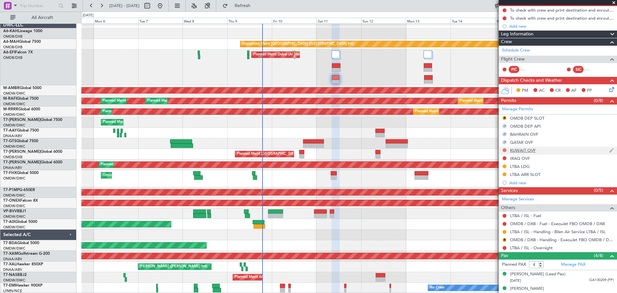
click at [504, 151] on button at bounding box center [505, 150] width 4 height 4
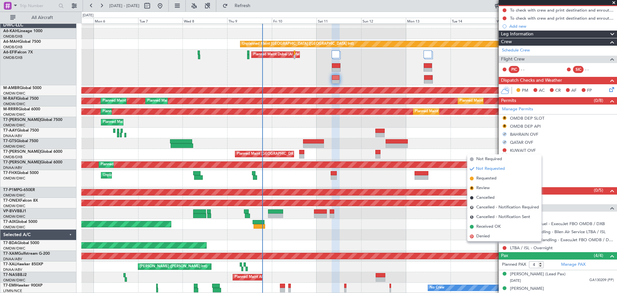
drag, startPoint x: 483, startPoint y: 181, endPoint x: 492, endPoint y: 171, distance: 12.7
click at [483, 181] on span "Requested" at bounding box center [487, 178] width 20 height 6
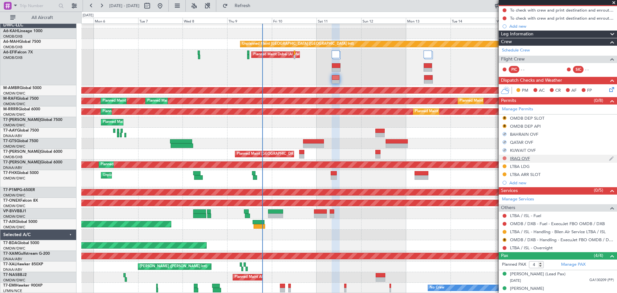
click at [505, 157] on button at bounding box center [505, 158] width 4 height 4
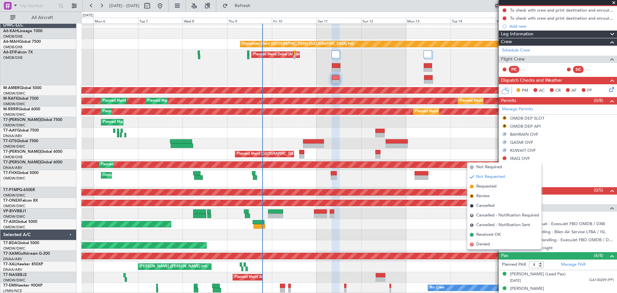
drag, startPoint x: 487, startPoint y: 185, endPoint x: 410, endPoint y: 156, distance: 82.8
click at [487, 185] on span "Requested" at bounding box center [487, 186] width 20 height 6
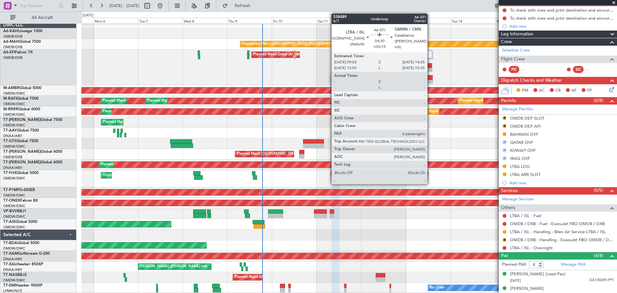
click at [430, 78] on div at bounding box center [428, 77] width 8 height 5
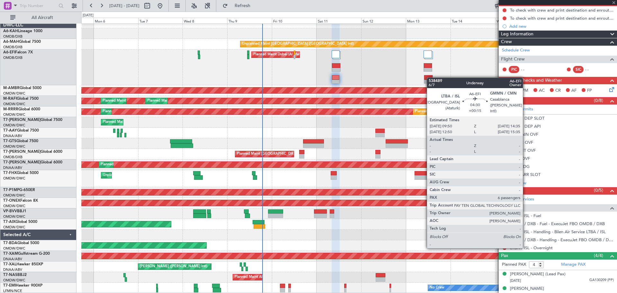
type input "+00:15"
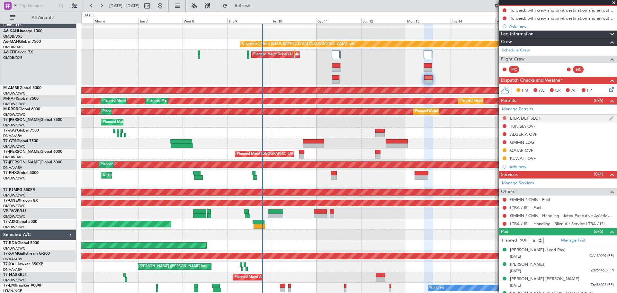
click at [506, 117] on button at bounding box center [505, 118] width 4 height 4
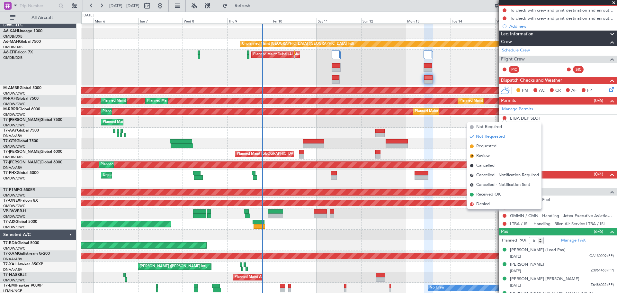
click at [489, 146] on span "Requested" at bounding box center [487, 146] width 20 height 6
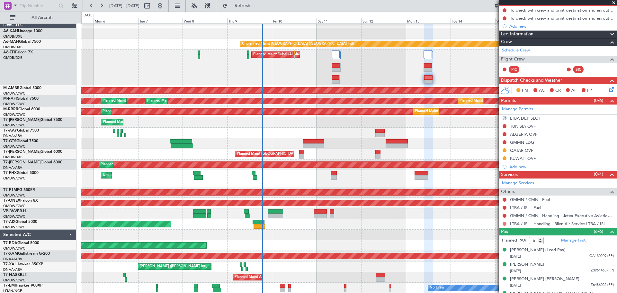
click at [505, 224] on button at bounding box center [505, 224] width 4 height 4
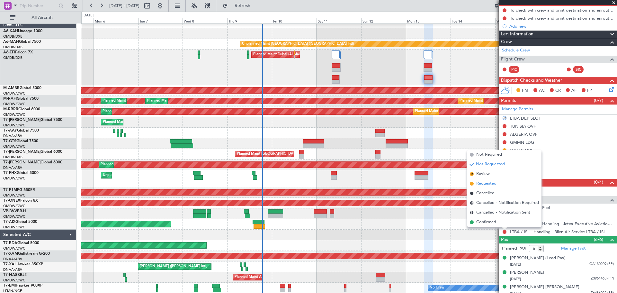
click at [489, 185] on span "Requested" at bounding box center [487, 183] width 20 height 6
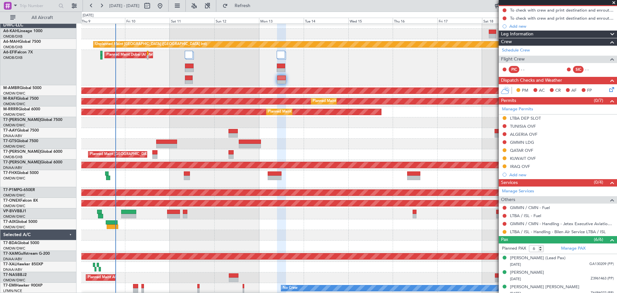
click at [317, 71] on div "Planned Maint Dubai (Al Maktoum Intl)" at bounding box center [349, 68] width 536 height 36
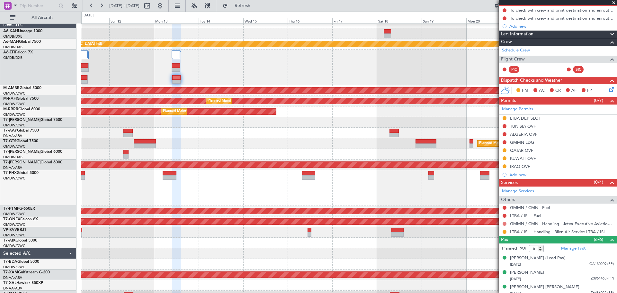
click at [505, 223] on button at bounding box center [505, 224] width 4 height 4
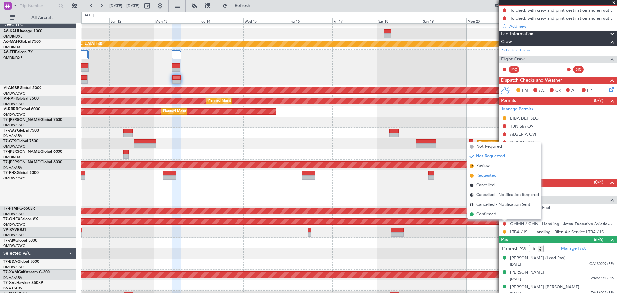
click at [488, 176] on span "Requested" at bounding box center [487, 175] width 20 height 6
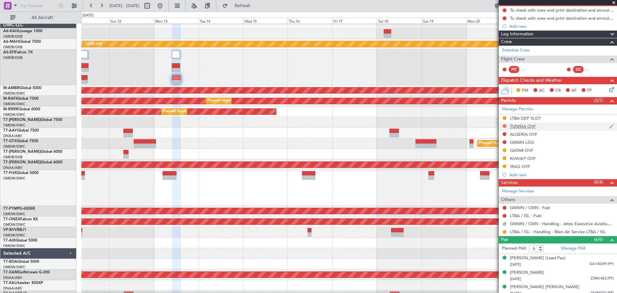
click at [504, 127] on button at bounding box center [505, 126] width 4 height 4
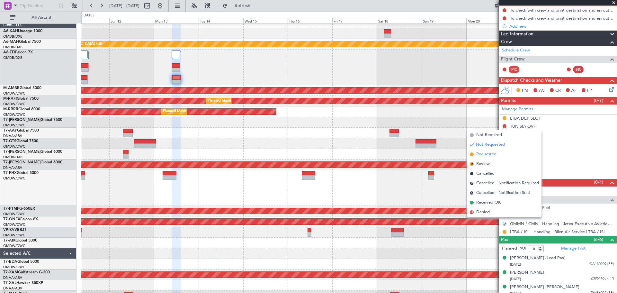
click at [488, 155] on span "Requested" at bounding box center [487, 154] width 20 height 6
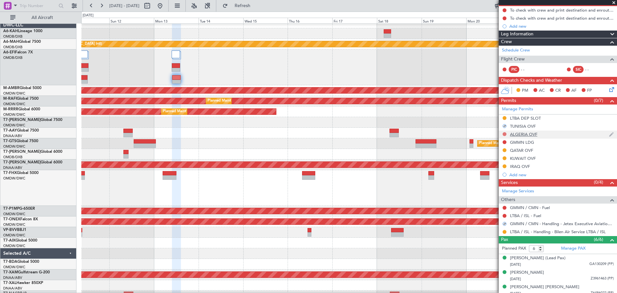
click at [505, 132] on button at bounding box center [505, 134] width 4 height 4
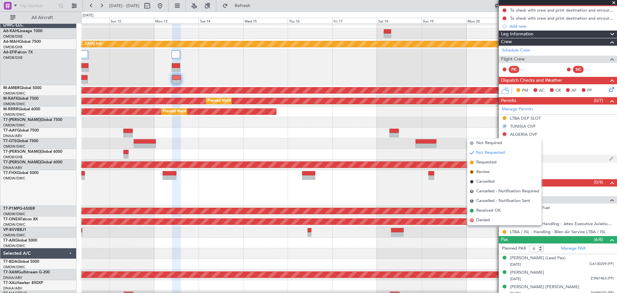
drag, startPoint x: 493, startPoint y: 161, endPoint x: 508, endPoint y: 154, distance: 17.0
click at [493, 161] on span "Requested" at bounding box center [487, 162] width 20 height 6
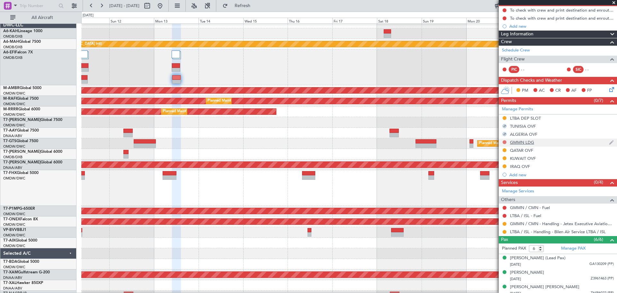
click at [506, 141] on button at bounding box center [505, 142] width 4 height 4
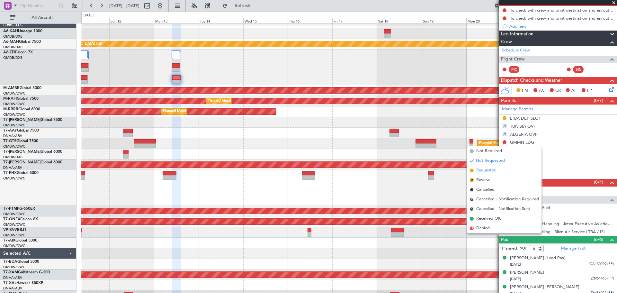
click at [493, 168] on span "Requested" at bounding box center [487, 170] width 20 height 6
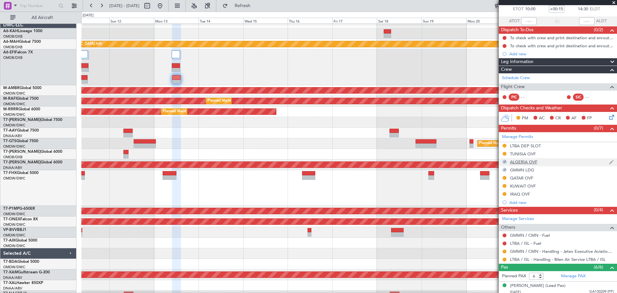
scroll to position [64, 0]
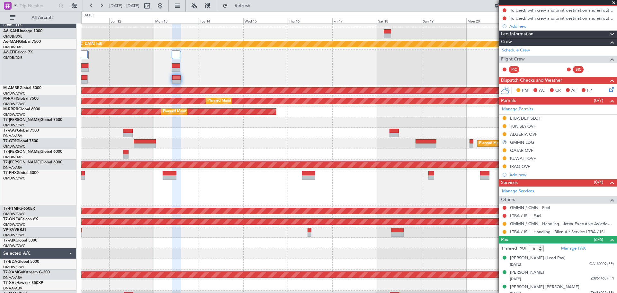
click at [614, 3] on span at bounding box center [614, 3] width 6 height 6
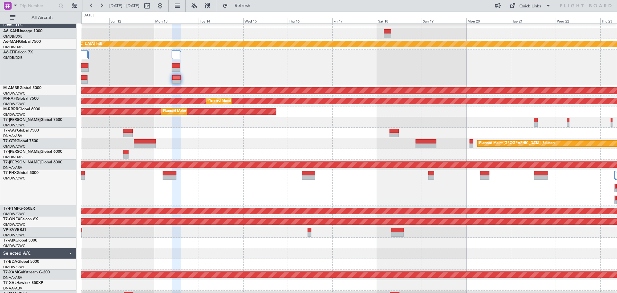
type input "0"
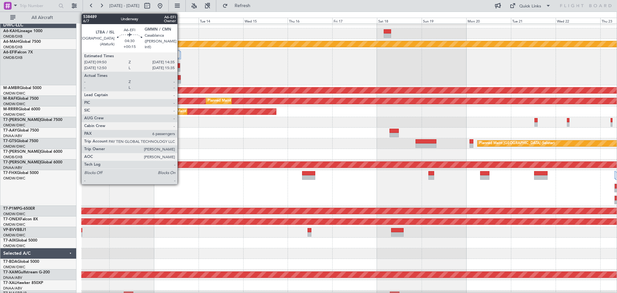
click at [180, 77] on div at bounding box center [176, 77] width 8 height 5
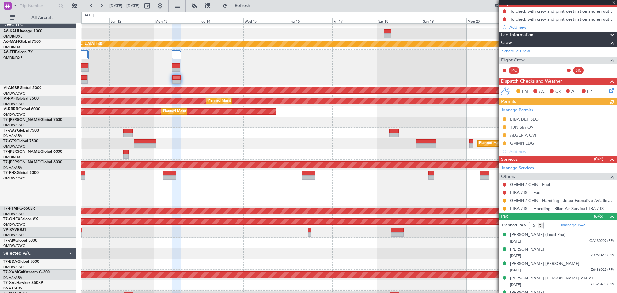
scroll to position [64, 0]
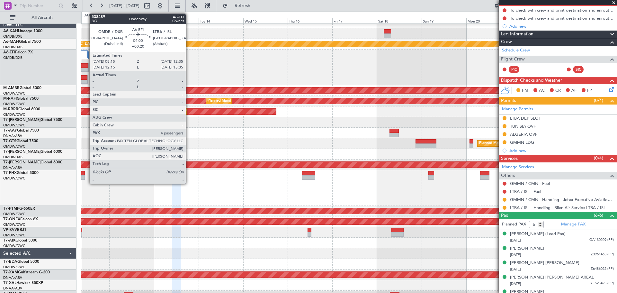
click at [86, 78] on div at bounding box center [84, 77] width 8 height 5
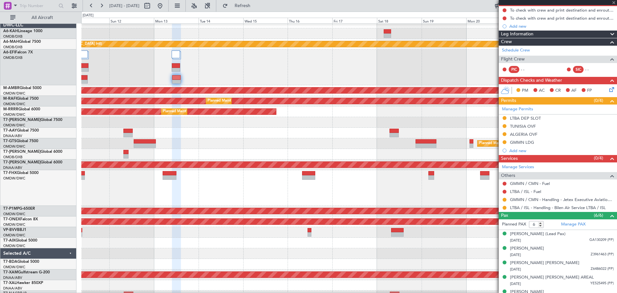
type input "+00:20"
type input "4"
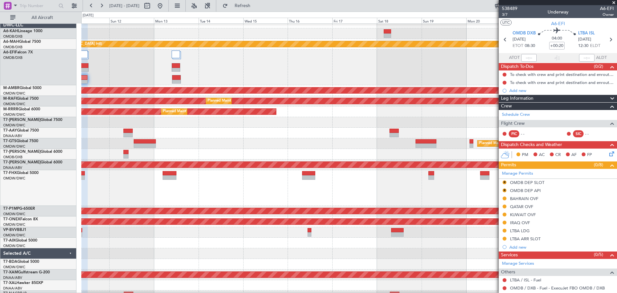
click at [108, 68] on div "Planned Maint Dubai (Al Maktoum Intl)" at bounding box center [349, 68] width 536 height 36
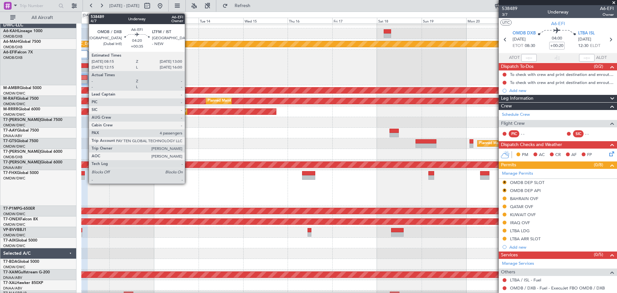
click at [86, 66] on div at bounding box center [84, 65] width 8 height 5
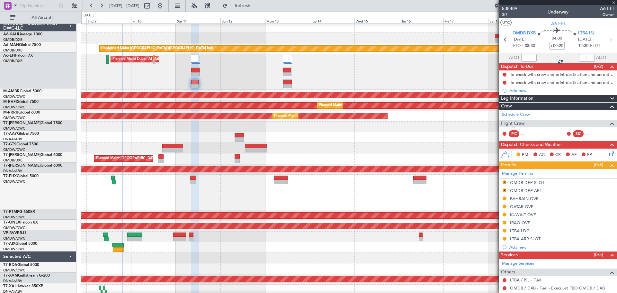
scroll to position [1, 0]
click at [242, 77] on div "Planned Maint Dubai (Al Maktoum Intl)" at bounding box center [349, 72] width 536 height 36
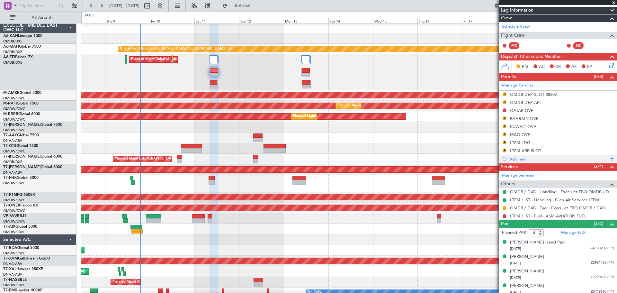
scroll to position [91, 0]
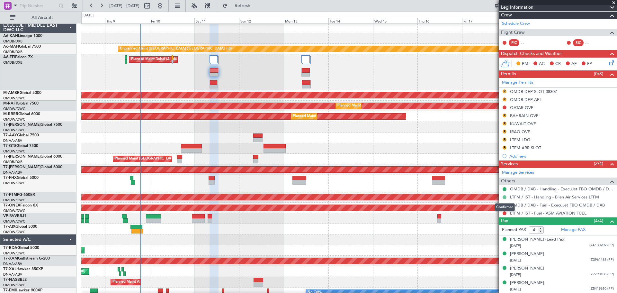
click at [506, 197] on button at bounding box center [505, 197] width 4 height 4
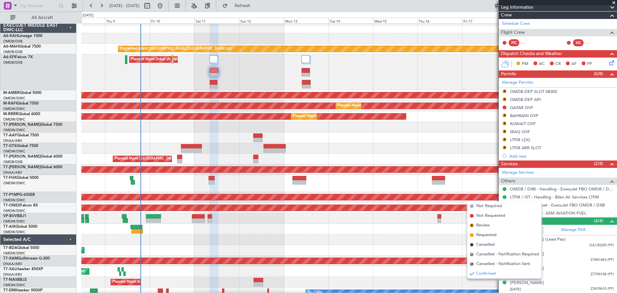
click at [489, 225] on span "Review" at bounding box center [484, 225] width 14 height 6
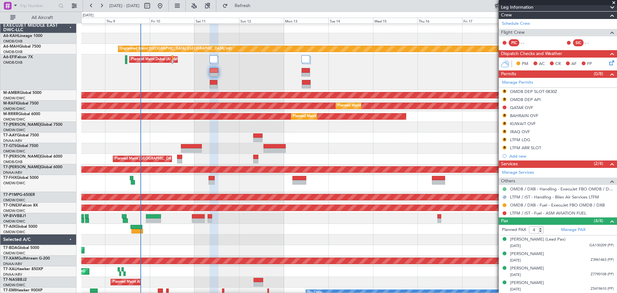
click at [503, 189] on button at bounding box center [505, 189] width 4 height 4
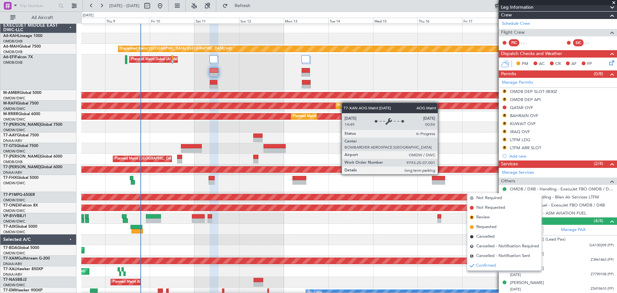
click at [441, 168] on div "AOG Maint Dubai (Al Maktoum Intl)" at bounding box center [317, 170] width 1543 height 6
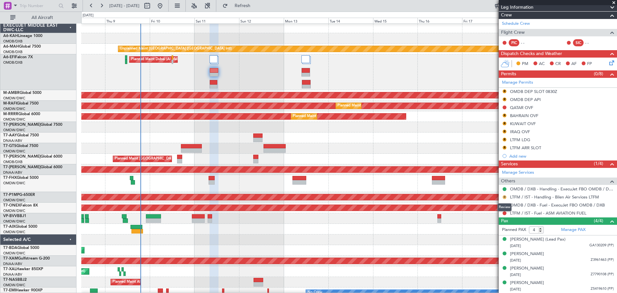
click at [505, 196] on button "R" at bounding box center [505, 197] width 4 height 4
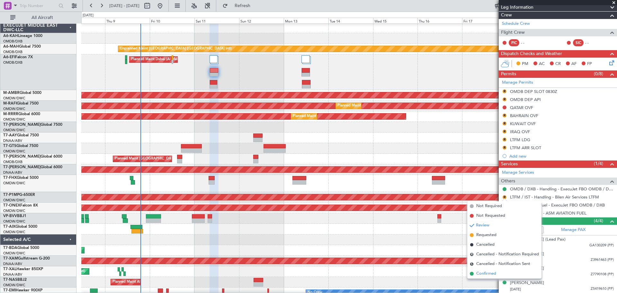
click at [485, 273] on span "Confirmed" at bounding box center [487, 273] width 20 height 6
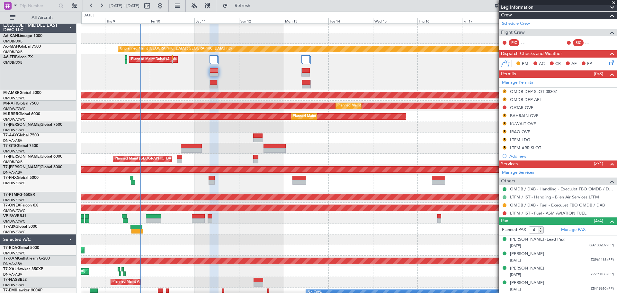
click at [505, 197] on button at bounding box center [505, 197] width 4 height 4
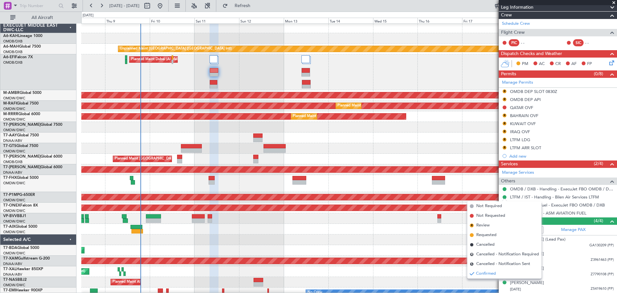
click at [486, 224] on span "Review" at bounding box center [484, 225] width 14 height 6
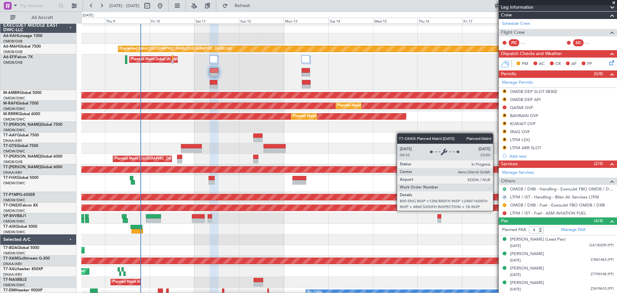
click at [504, 189] on button at bounding box center [505, 189] width 4 height 4
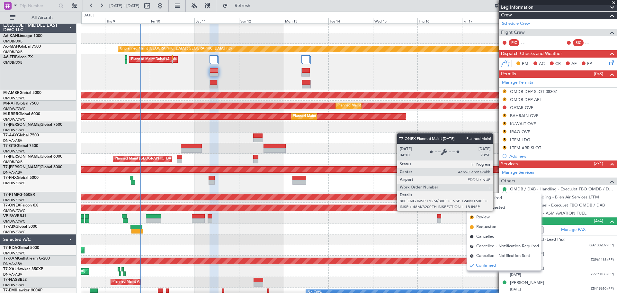
click at [444, 231] on div "Planned Maint Dubai (Al Maktoum Intl)" at bounding box center [349, 229] width 536 height 11
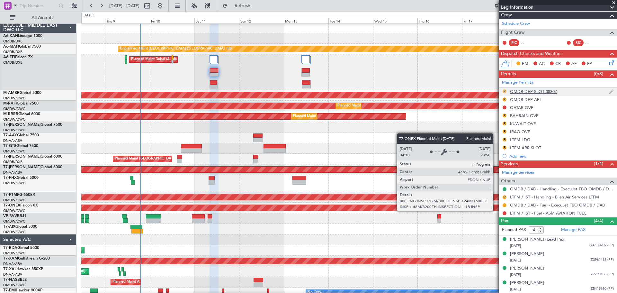
click at [504, 91] on button "R" at bounding box center [505, 91] width 4 height 4
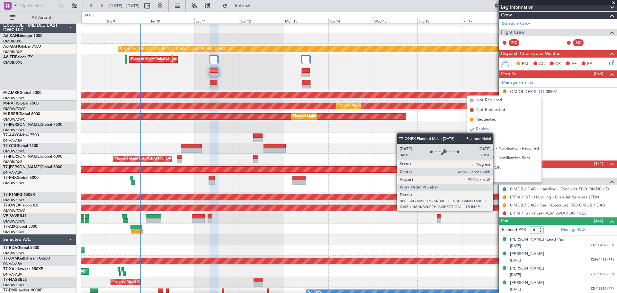
click at [500, 140] on li "Cancelled" at bounding box center [505, 139] width 74 height 10
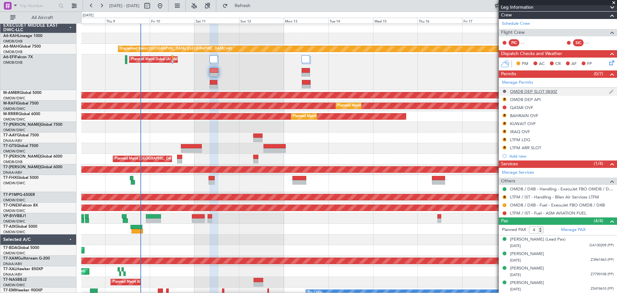
click at [506, 90] on button at bounding box center [505, 91] width 4 height 4
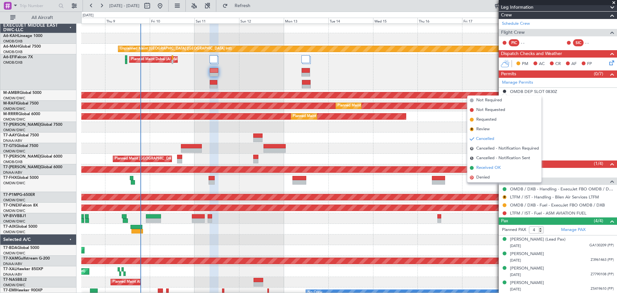
click at [491, 166] on span "Received OK" at bounding box center [489, 168] width 24 height 6
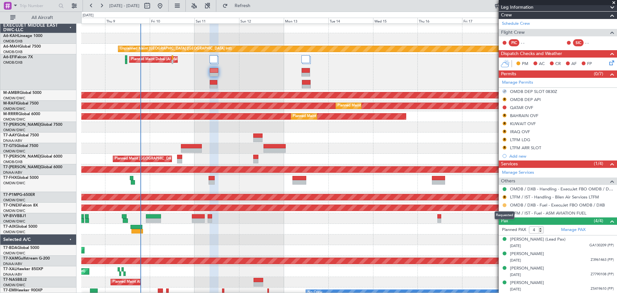
click at [504, 206] on button at bounding box center [505, 205] width 4 height 4
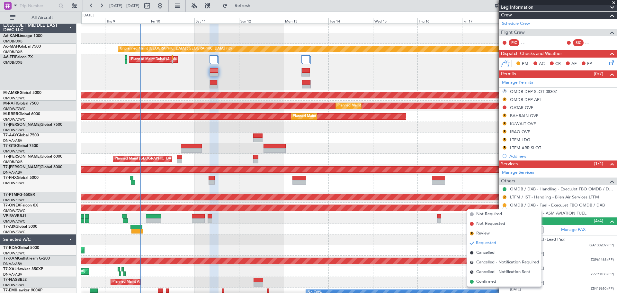
drag, startPoint x: 488, startPoint y: 282, endPoint x: 608, endPoint y: 165, distance: 168.3
click at [487, 282] on span "Confirmed" at bounding box center [487, 281] width 20 height 6
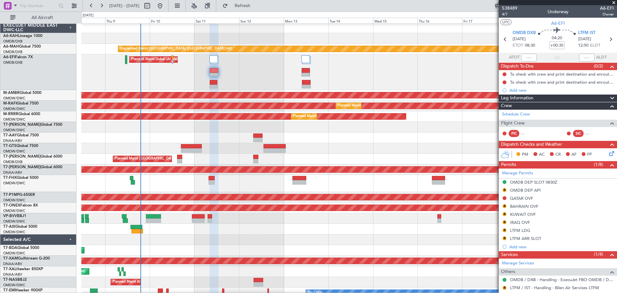
scroll to position [0, 0]
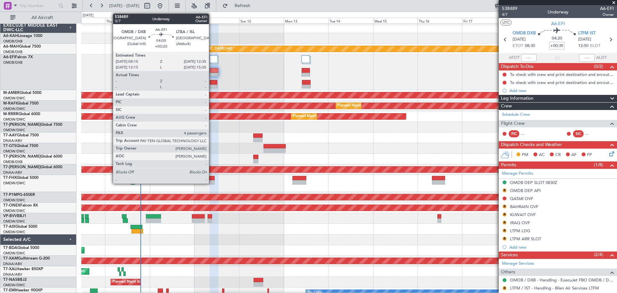
click at [212, 81] on div at bounding box center [214, 82] width 8 height 5
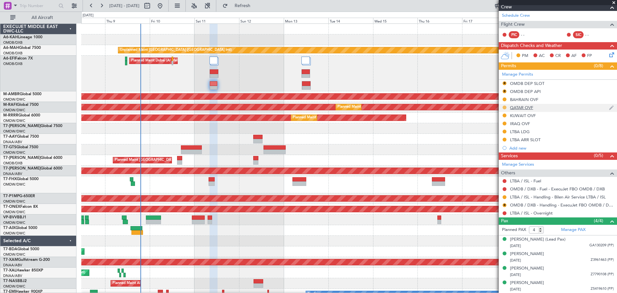
click at [503, 106] on button at bounding box center [505, 107] width 4 height 4
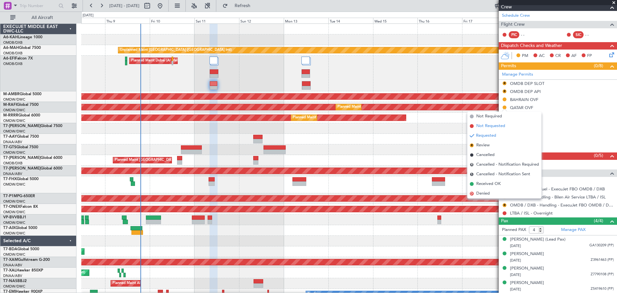
click at [486, 124] on span "Not Requested" at bounding box center [491, 126] width 29 height 6
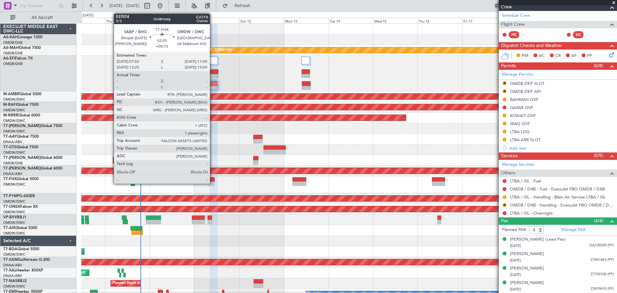
click at [213, 181] on div at bounding box center [212, 179] width 6 height 5
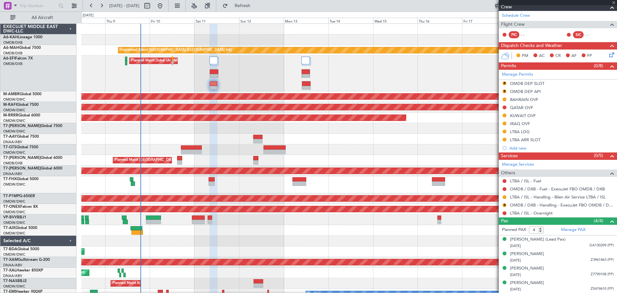
type input "+00:15"
type input "1"
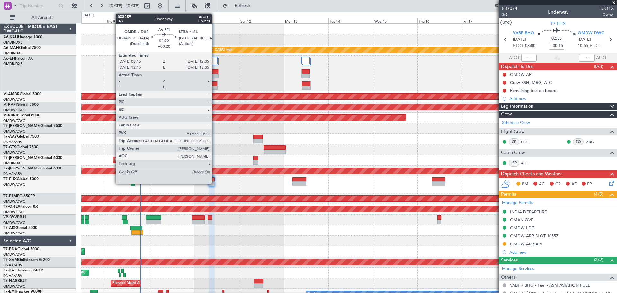
click at [214, 87] on div at bounding box center [214, 88] width 8 height 5
click at [215, 85] on div at bounding box center [214, 83] width 8 height 5
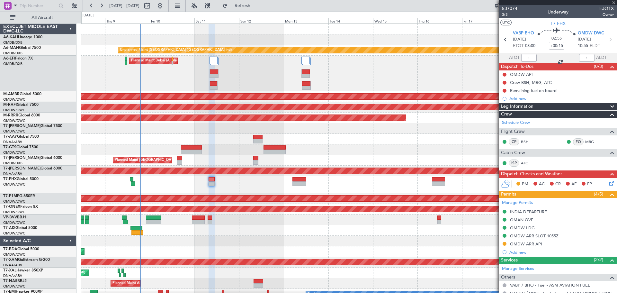
type input "+00:20"
type input "4"
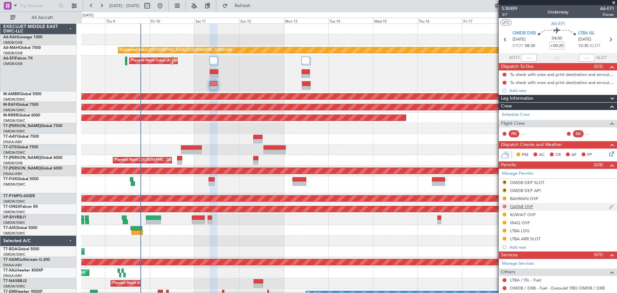
click at [505, 205] on button at bounding box center [505, 207] width 4 height 4
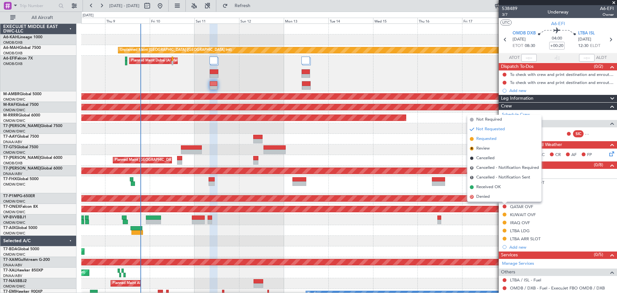
click at [488, 141] on span "Requested" at bounding box center [487, 139] width 20 height 6
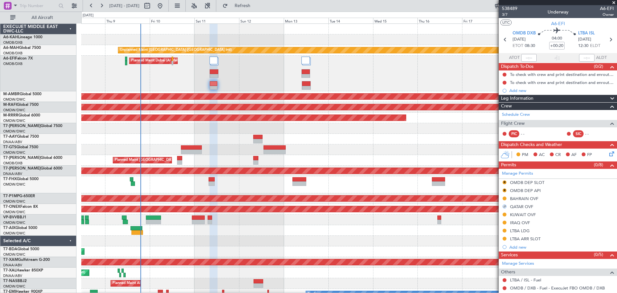
click at [525, 207] on div "QATAR OVF" at bounding box center [521, 206] width 23 height 5
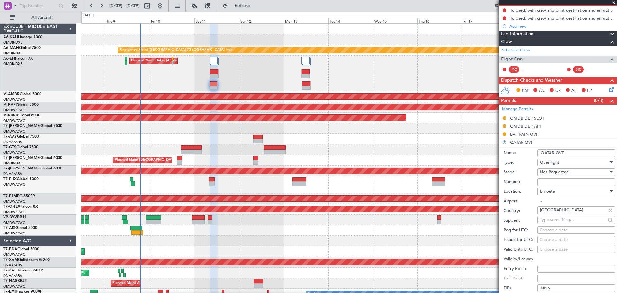
scroll to position [129, 0]
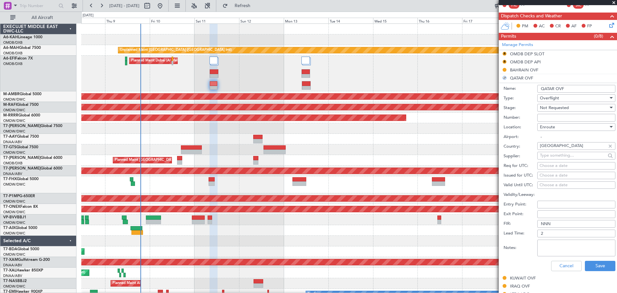
click at [552, 246] on textarea "Notes:" at bounding box center [577, 248] width 78 height 17
paste textarea "1760036562569"
type textarea "1760036562569"
click at [599, 264] on button "Save" at bounding box center [600, 266] width 31 height 10
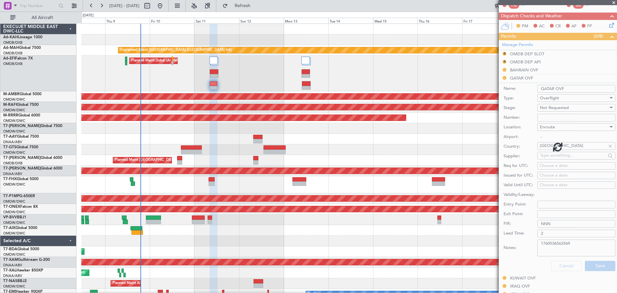
scroll to position [99, 0]
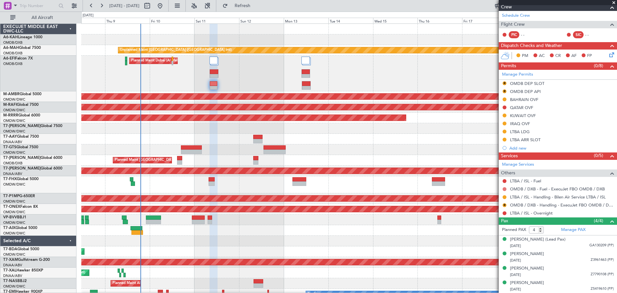
click at [505, 189] on button at bounding box center [505, 189] width 4 height 4
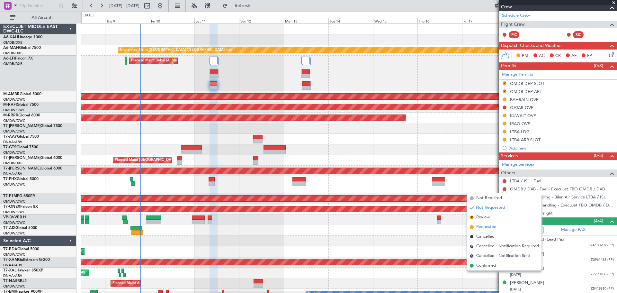
click at [490, 227] on span "Requested" at bounding box center [487, 227] width 20 height 6
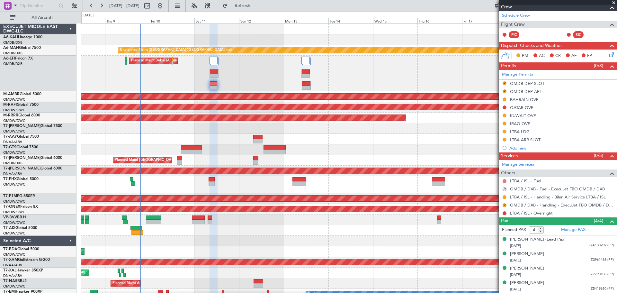
click at [505, 181] on button at bounding box center [505, 181] width 4 height 4
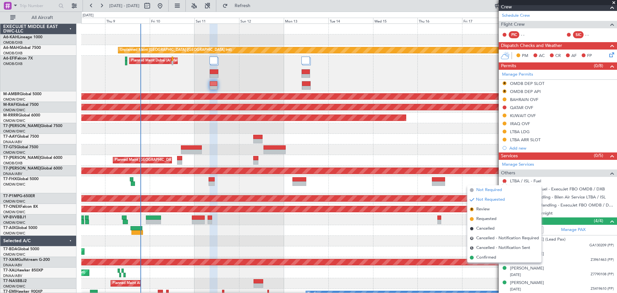
click at [497, 189] on span "Not Required" at bounding box center [490, 190] width 26 height 6
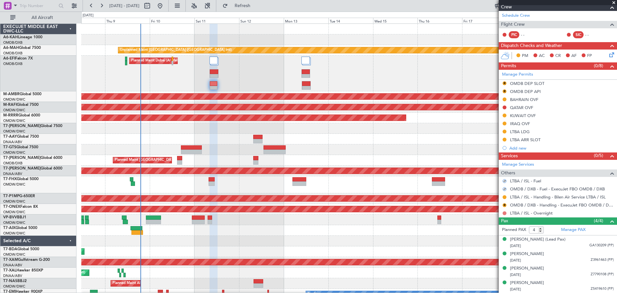
click at [504, 212] on button at bounding box center [505, 213] width 4 height 4
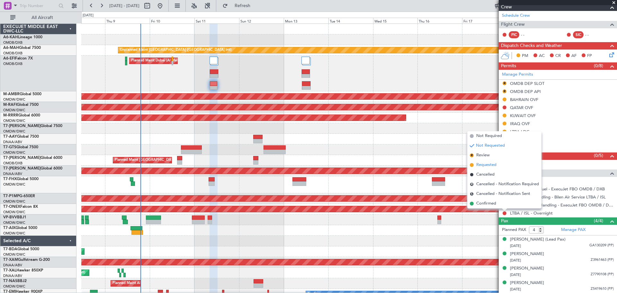
click at [489, 162] on span "Requested" at bounding box center [487, 165] width 20 height 6
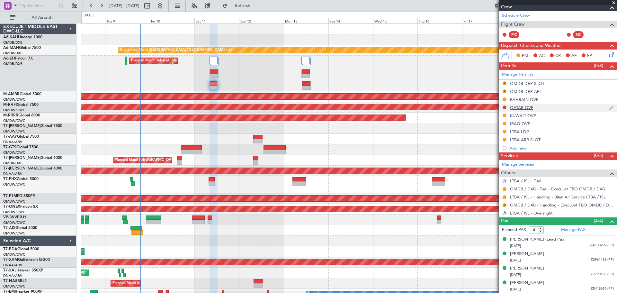
click at [516, 108] on div "QATAR OVF" at bounding box center [521, 107] width 23 height 5
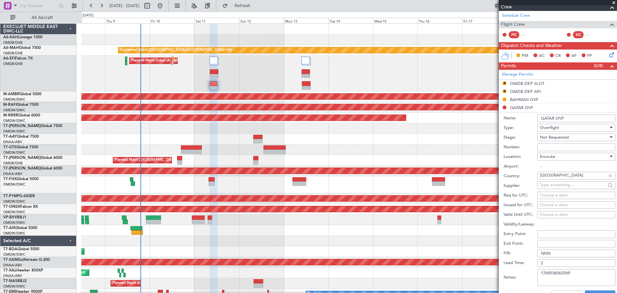
scroll to position [163, 0]
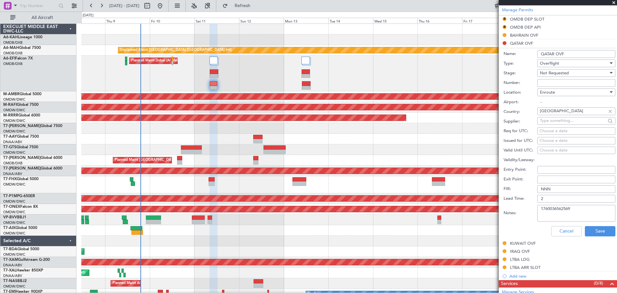
click at [558, 71] on span "Not Requested" at bounding box center [554, 73] width 29 height 6
click at [557, 114] on span "Requested" at bounding box center [575, 115] width 68 height 10
click at [595, 228] on button "Save" at bounding box center [600, 231] width 31 height 10
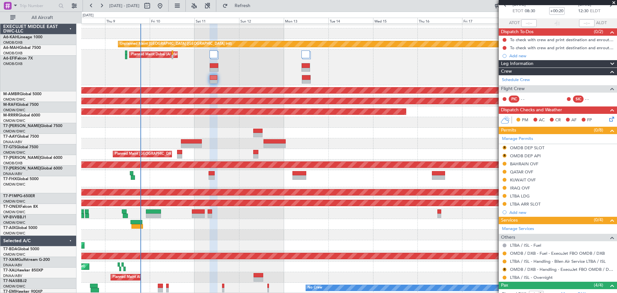
scroll to position [6, 0]
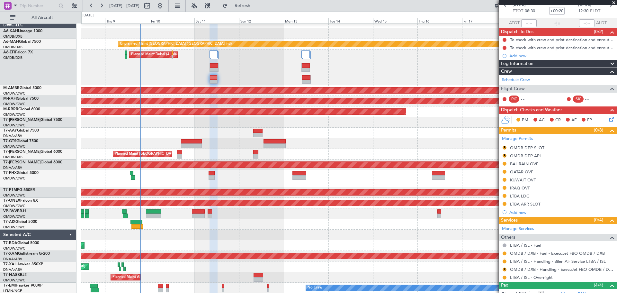
click at [232, 133] on div at bounding box center [349, 133] width 536 height 11
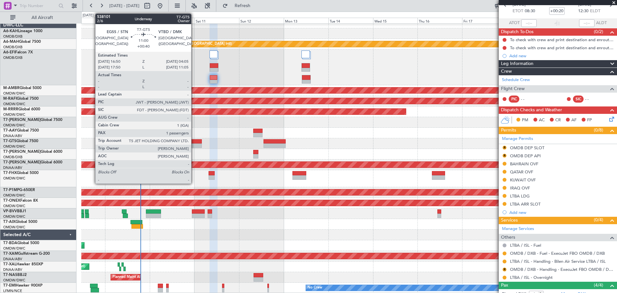
click at [194, 142] on div at bounding box center [191, 141] width 21 height 5
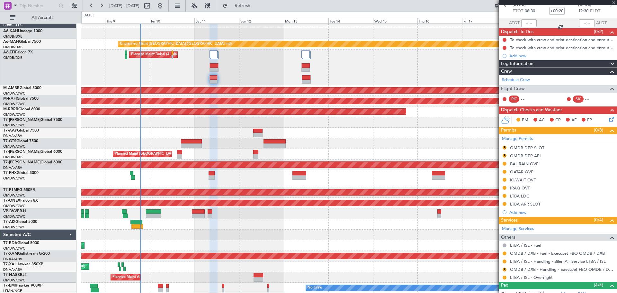
type input "+00:40"
type input "1"
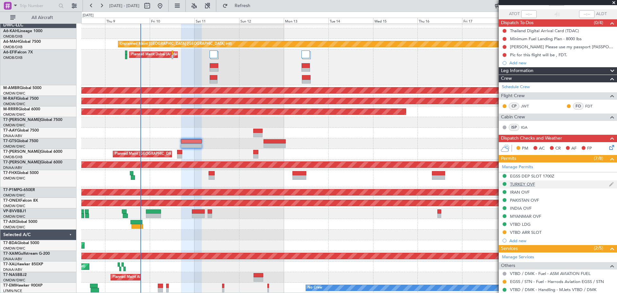
scroll to position [5, 0]
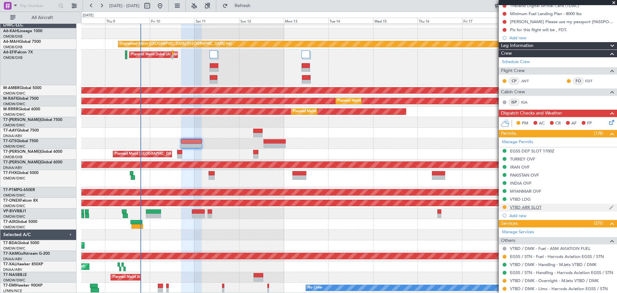
scroll to position [101, 0]
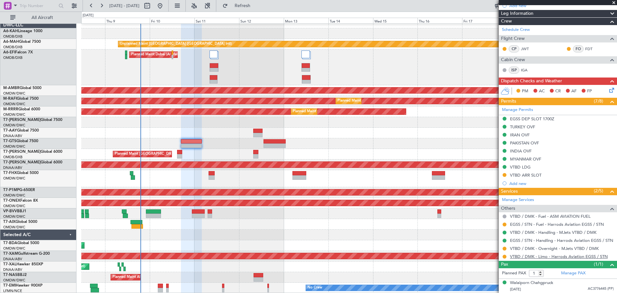
click at [529, 255] on link "VTBD / DMK - Limo - Harrods Aviation EGSS / STN" at bounding box center [559, 256] width 98 height 5
click at [533, 254] on link "VTBD / DMK - Limo - Harrods Aviation EGSS / STN" at bounding box center [559, 256] width 98 height 5
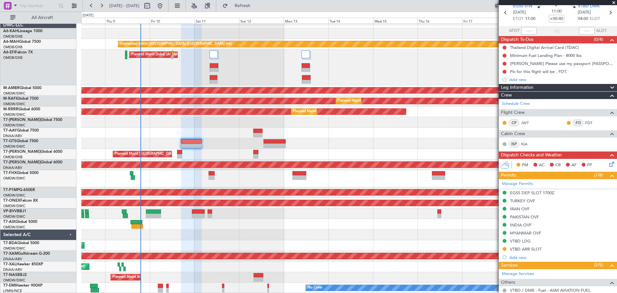
scroll to position [0, 0]
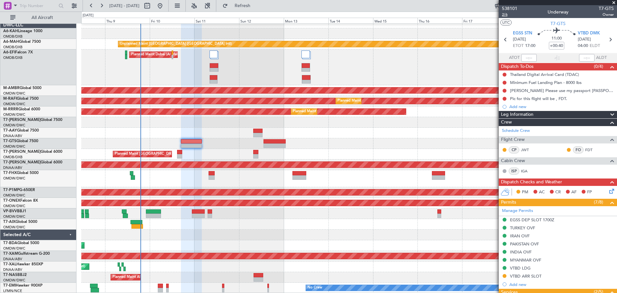
click at [510, 16] on span "2/6" at bounding box center [509, 14] width 15 height 5
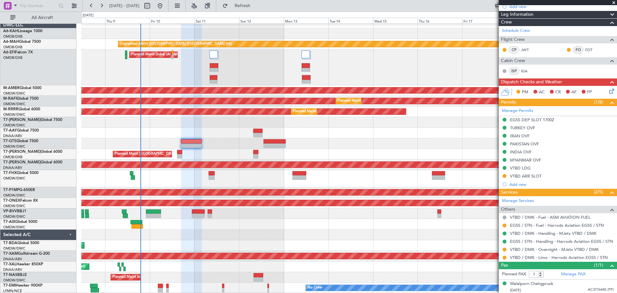
scroll to position [101, 0]
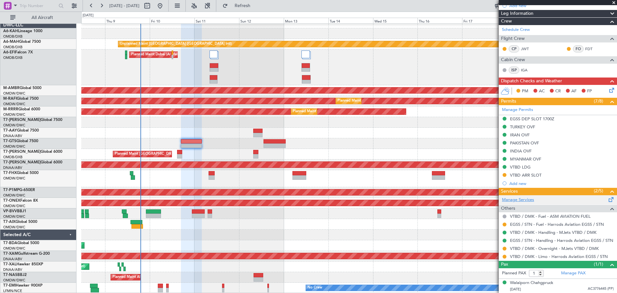
click at [521, 199] on link "Manage Services" at bounding box center [518, 200] width 32 height 6
click at [256, 7] on span "Refresh" at bounding box center [242, 6] width 27 height 5
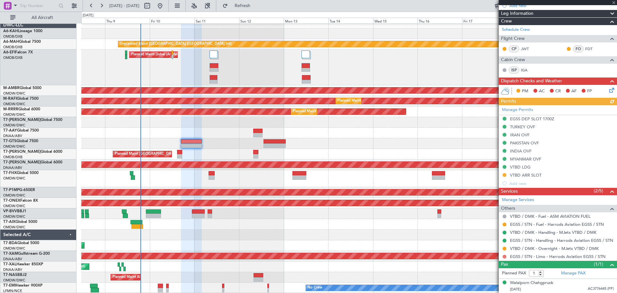
click at [505, 255] on button at bounding box center [505, 257] width 4 height 4
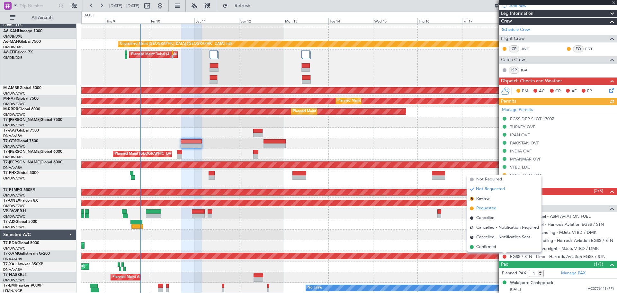
click at [486, 206] on span "Requested" at bounding box center [487, 208] width 20 height 6
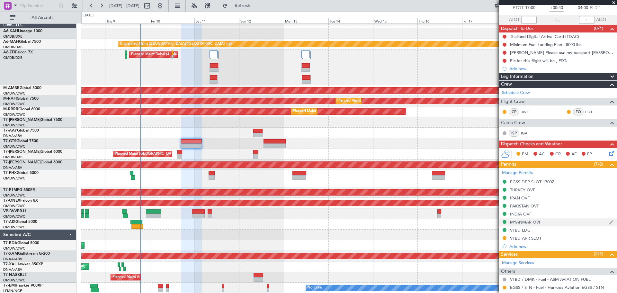
scroll to position [0, 0]
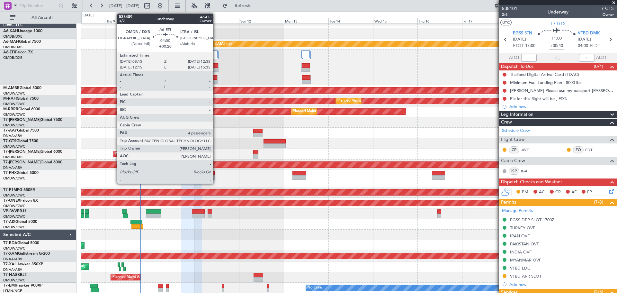
click at [216, 82] on div at bounding box center [214, 82] width 8 height 5
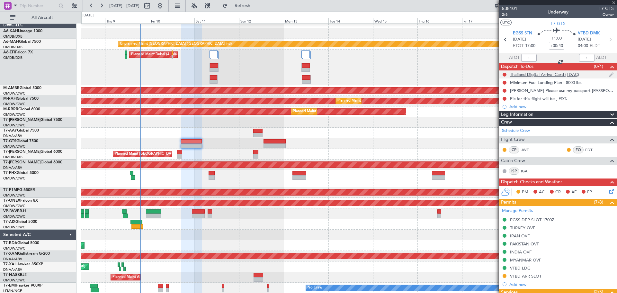
type input "+00:20"
type input "4"
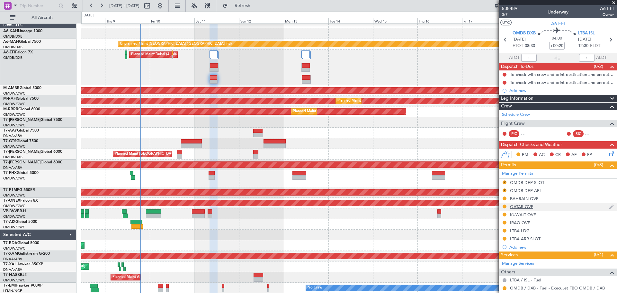
click at [521, 209] on div "QATAR OVF" at bounding box center [558, 207] width 118 height 8
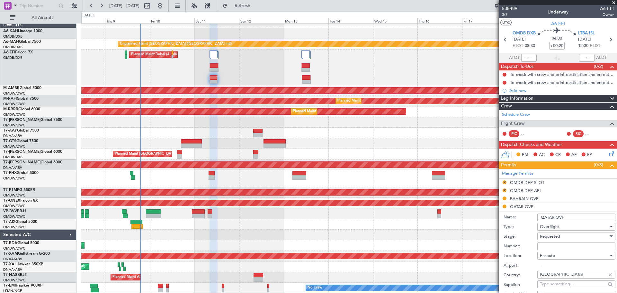
click at [545, 248] on input "Number:" at bounding box center [577, 246] width 78 height 8
paste input "FN2674"
type input "FN2674"
click at [545, 240] on div "Requested" at bounding box center [574, 237] width 68 height 10
click at [553, 289] on span "Received OK" at bounding box center [575, 288] width 68 height 10
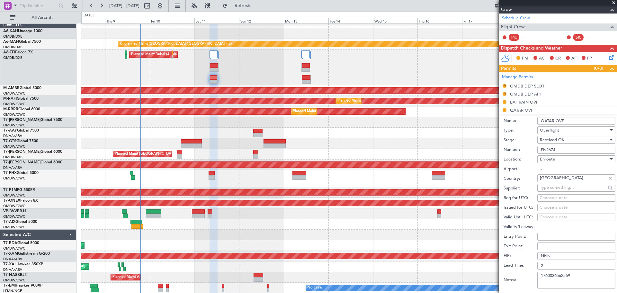
scroll to position [161, 0]
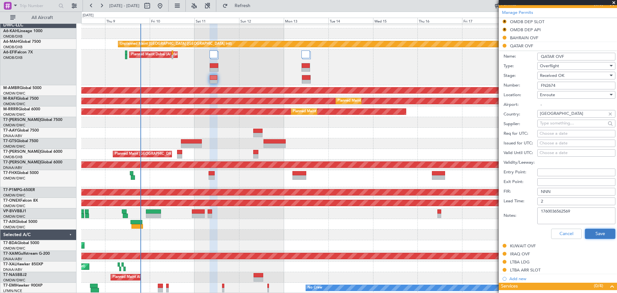
click at [596, 233] on button "Save" at bounding box center [600, 234] width 31 height 10
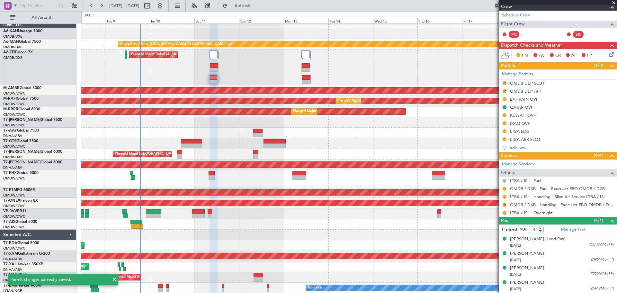
scroll to position [99, 0]
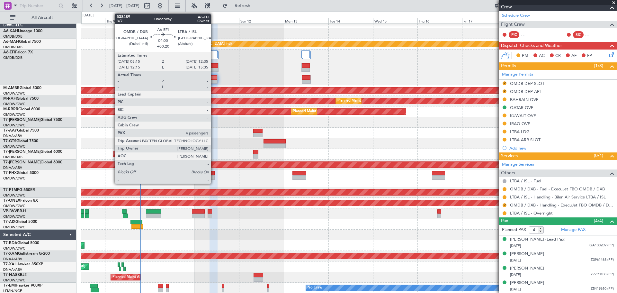
click at [214, 80] on div at bounding box center [214, 82] width 8 height 5
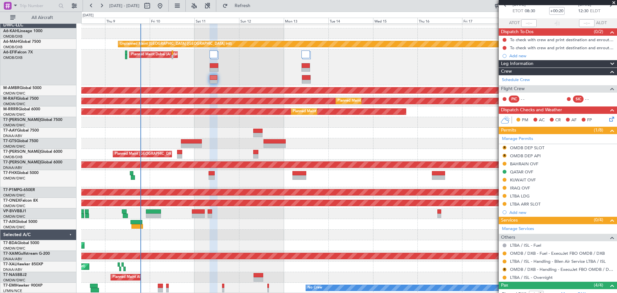
scroll to position [0, 0]
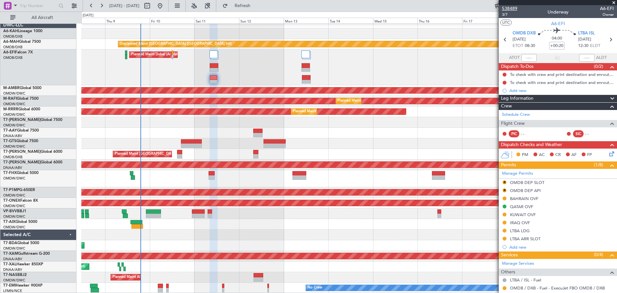
click at [513, 9] on span "538489" at bounding box center [509, 8] width 15 height 7
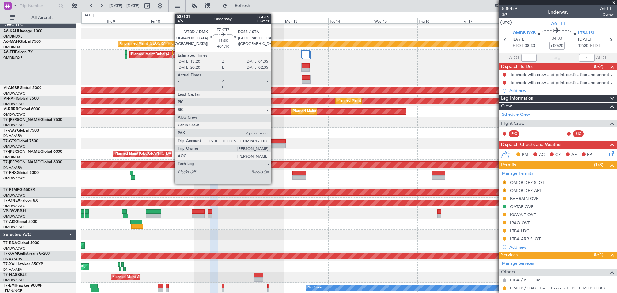
click at [274, 142] on div at bounding box center [275, 141] width 22 height 5
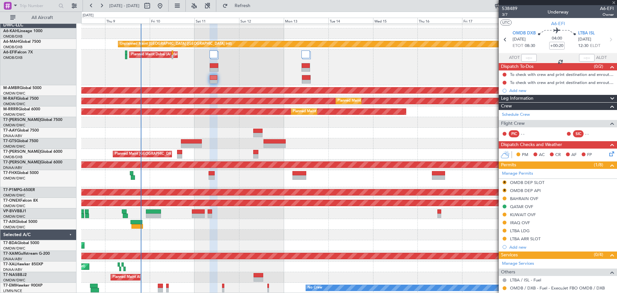
type input "+01:10"
type input "7"
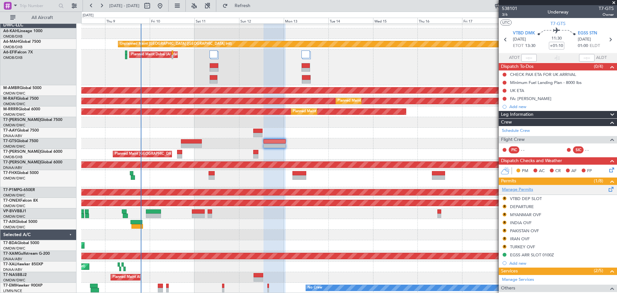
click at [522, 191] on link "Manage Permits" at bounding box center [517, 190] width 31 height 6
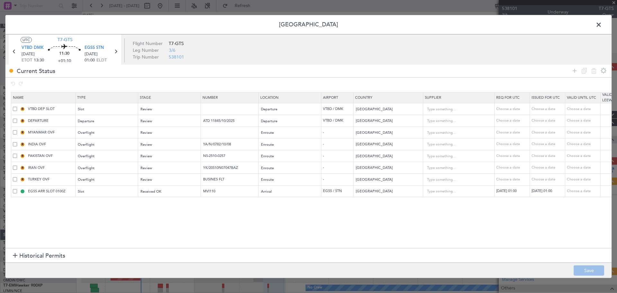
click at [247, 128] on td at bounding box center [230, 133] width 58 height 12
click at [236, 131] on input "text" at bounding box center [231, 132] width 56 height 5
paste input "ATS 276 / 3-GEN / OCT 2025 / 09"
type input "ATS 276 / 3-GEN / OCT 2025 / 09"
click at [154, 132] on div "Review" at bounding box center [167, 133] width 53 height 10
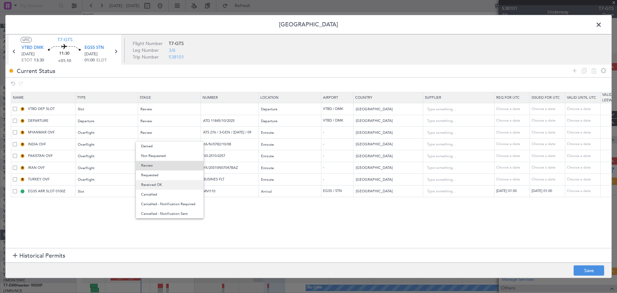
click at [159, 184] on span "Received OK" at bounding box center [169, 185] width 57 height 10
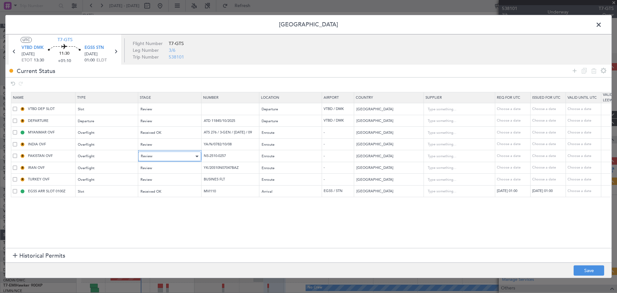
click at [177, 151] on div "Review" at bounding box center [167, 156] width 53 height 10
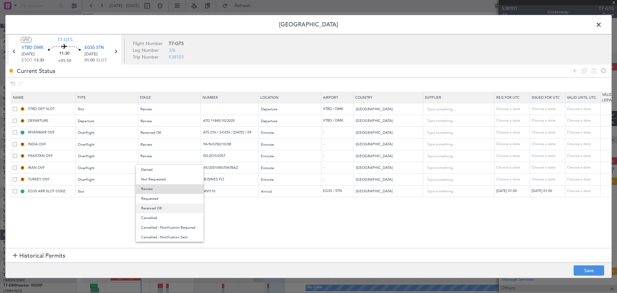
click at [159, 207] on span "Received OK" at bounding box center [169, 209] width 57 height 10
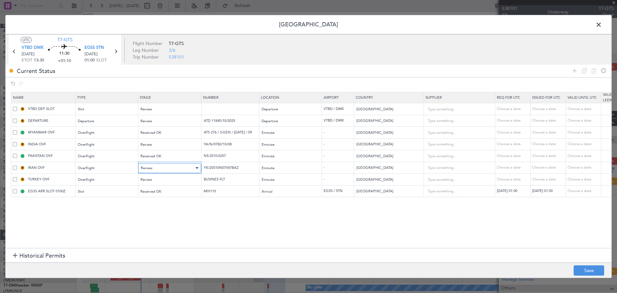
click at [159, 164] on div "Review" at bounding box center [167, 168] width 53 height 10
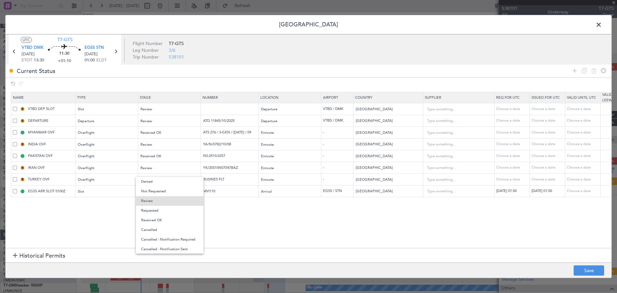
click at [162, 221] on span "Received OK" at bounding box center [169, 220] width 57 height 10
click at [165, 186] on mat-form-field "Received OK" at bounding box center [169, 192] width 62 height 12
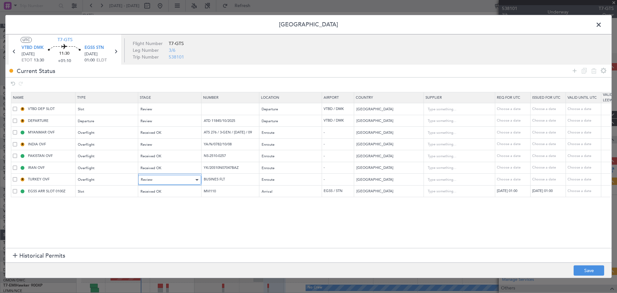
click at [165, 183] on div "Review" at bounding box center [167, 180] width 53 height 10
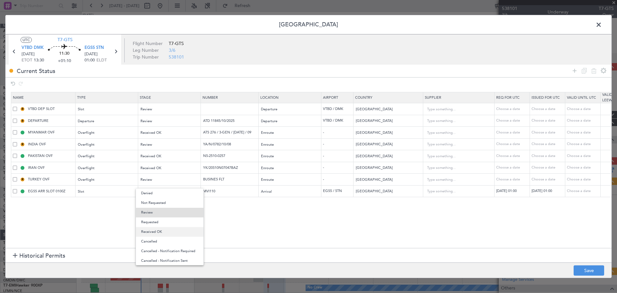
click at [164, 231] on span "Received OK" at bounding box center [169, 232] width 57 height 10
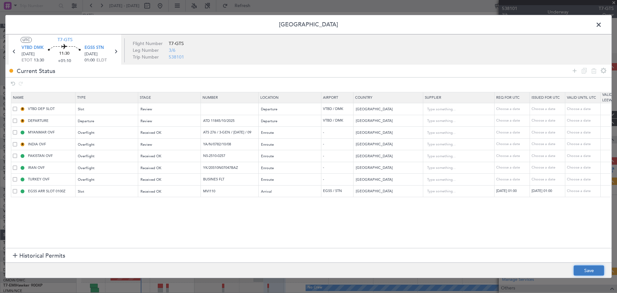
click at [578, 271] on button "Save" at bounding box center [589, 270] width 31 height 10
click at [170, 144] on div "Review" at bounding box center [167, 145] width 53 height 10
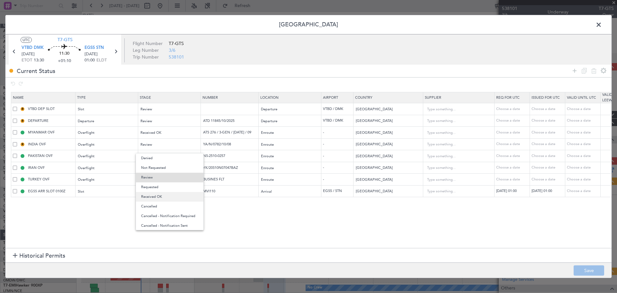
click at [160, 198] on span "Received OK" at bounding box center [169, 197] width 57 height 10
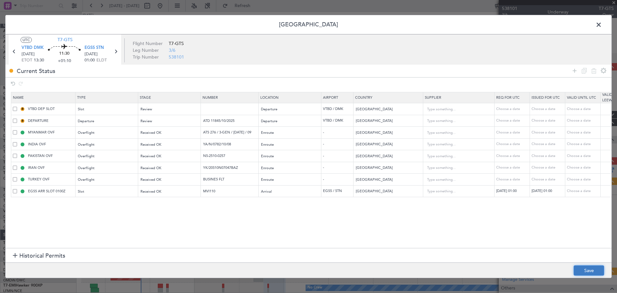
click at [590, 270] on button "Save" at bounding box center [589, 270] width 31 height 10
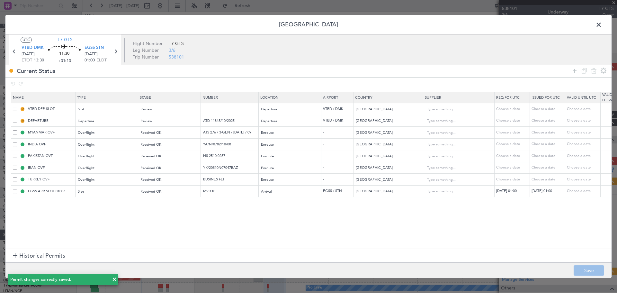
click at [602, 24] on span at bounding box center [602, 26] width 0 height 13
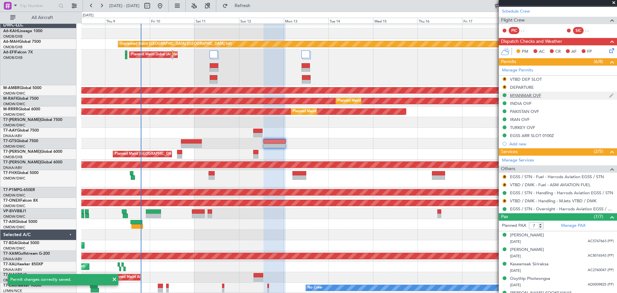
scroll to position [129, 0]
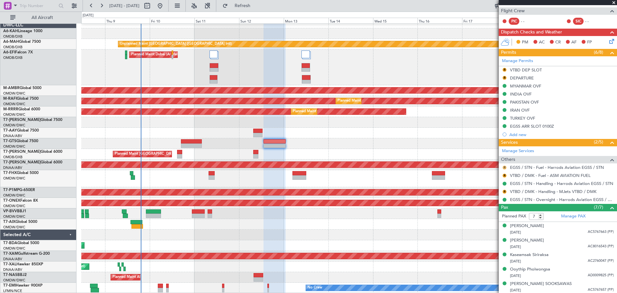
click at [506, 166] on button "R" at bounding box center [505, 168] width 4 height 4
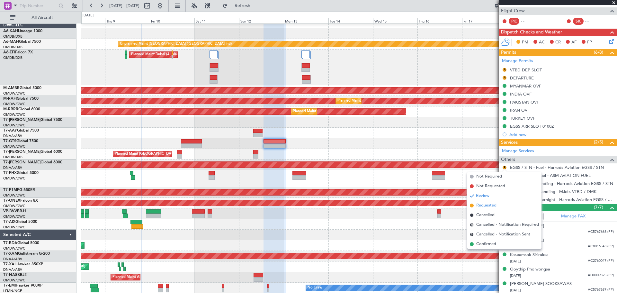
click at [484, 205] on span "Requested" at bounding box center [487, 205] width 20 height 6
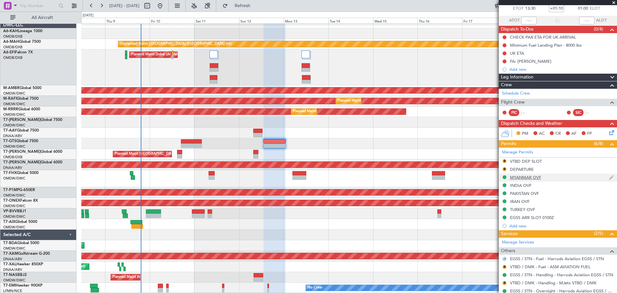
scroll to position [0, 0]
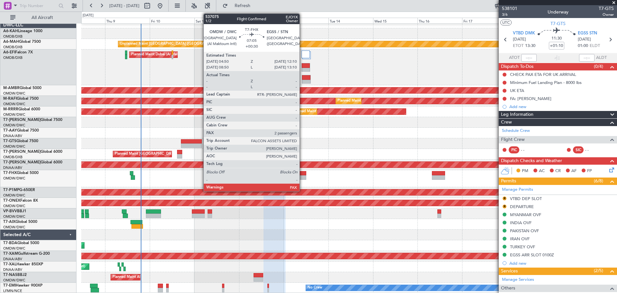
click at [303, 177] on div at bounding box center [300, 177] width 14 height 5
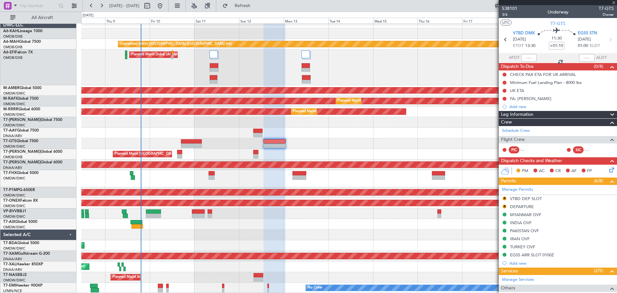
type input "+00:30"
type input "2"
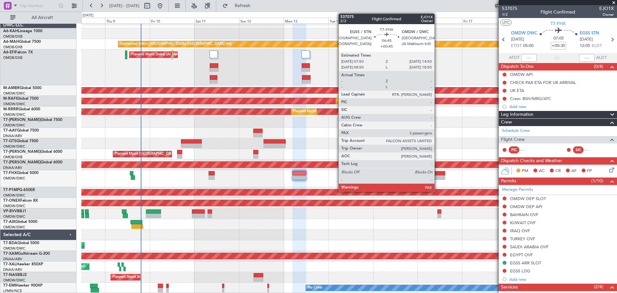
click at [438, 173] on div at bounding box center [438, 173] width 13 height 5
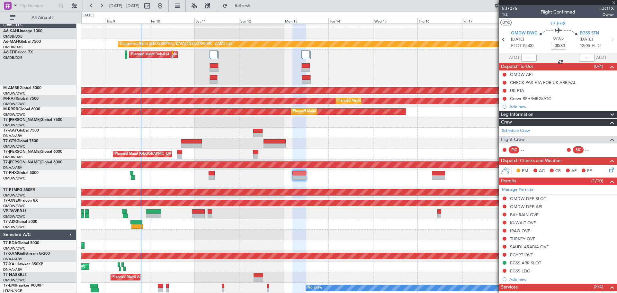
type input "+00:45"
type input "3"
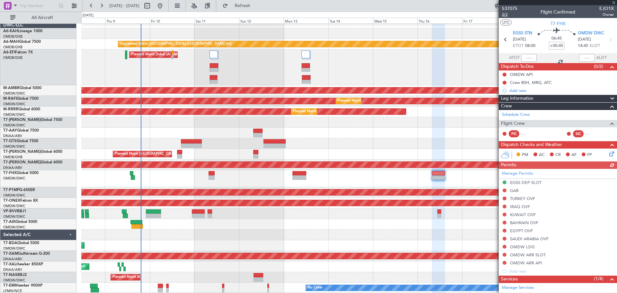
click at [506, 14] on span "2/2" at bounding box center [509, 14] width 15 height 5
click at [548, 81] on div "Crew BSH, MRG, ATC" at bounding box center [531, 82] width 42 height 5
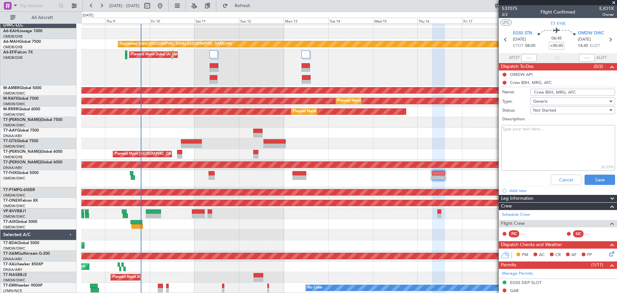
drag, startPoint x: 576, startPoint y: 92, endPoint x: 438, endPoint y: 105, distance: 138.3
click at [438, 105] on fb-app "08 Oct 2025 - 20 Oct 2025 Refresh Quick Links All Aircraft Unplanned Maint Duba…" at bounding box center [308, 149] width 617 height 288
paste input ": BSH/MRG/"
type input "Crew: BSH/MRG/ATC"
click at [591, 182] on button "Save" at bounding box center [600, 180] width 31 height 10
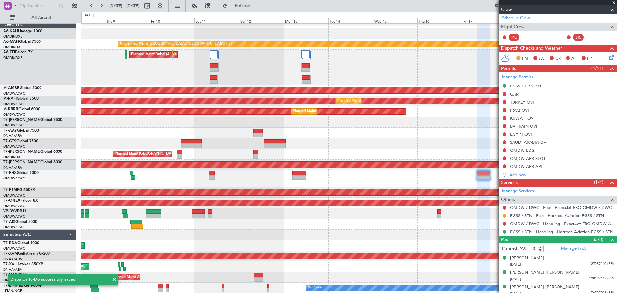
scroll to position [101, 0]
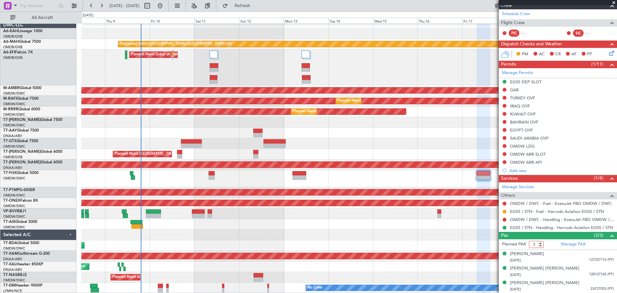
drag, startPoint x: 530, startPoint y: 245, endPoint x: 553, endPoint y: 245, distance: 23.8
click at [553, 245] on form "Planned PAX 3" at bounding box center [528, 244] width 59 height 10
type input "4"
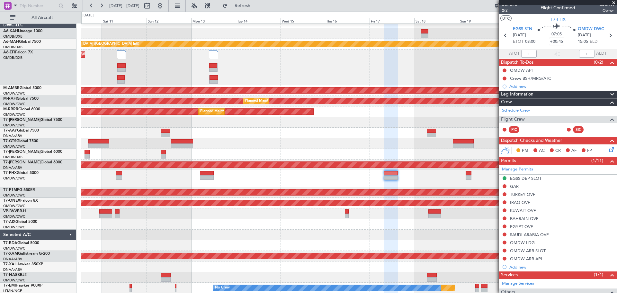
scroll to position [22, 0]
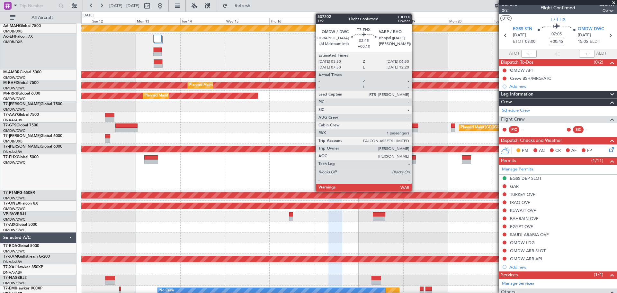
click at [415, 161] on div at bounding box center [413, 162] width 6 height 5
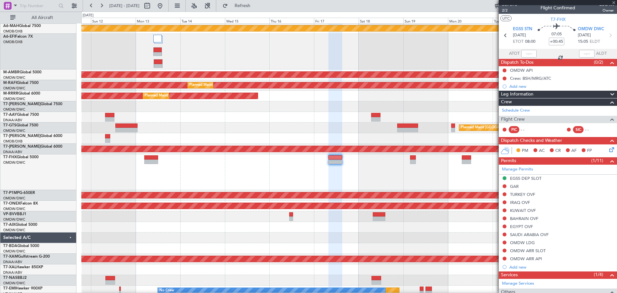
type input "+00:10"
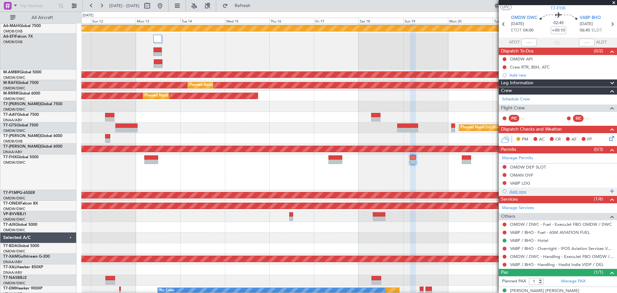
scroll to position [23, 0]
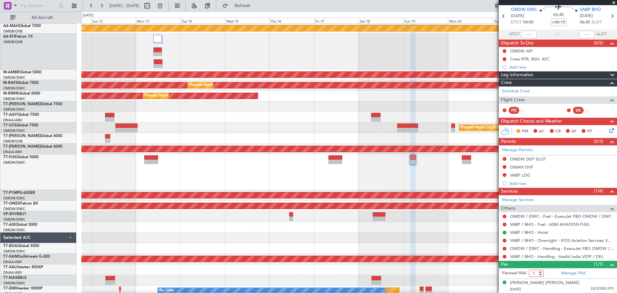
drag, startPoint x: 532, startPoint y: 273, endPoint x: 538, endPoint y: 277, distance: 7.0
click at [537, 276] on input "1" at bounding box center [536, 273] width 15 height 7
type input "3"
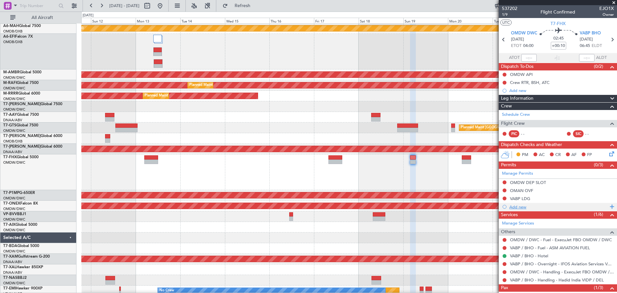
scroll to position [32, 0]
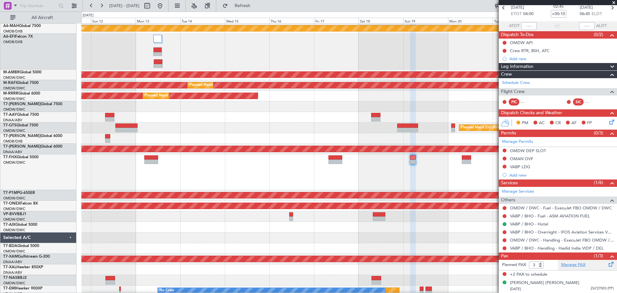
click at [571, 267] on link "Manage PAX" at bounding box center [573, 265] width 24 height 6
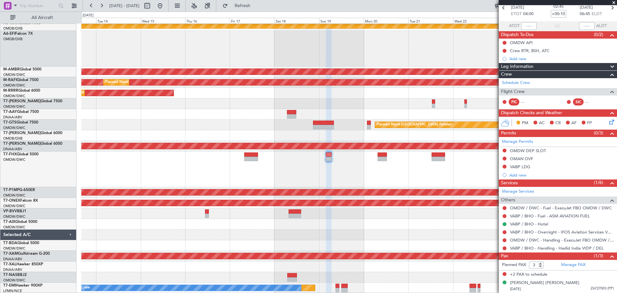
click at [357, 178] on div "Unplanned Maint Dubai (Dubai Intl) Planned Maint Singapore (Seletar) Planned Ma…" at bounding box center [349, 146] width 536 height 294
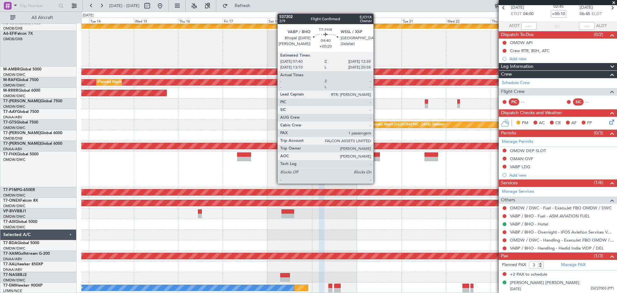
click at [377, 157] on div at bounding box center [375, 159] width 9 height 5
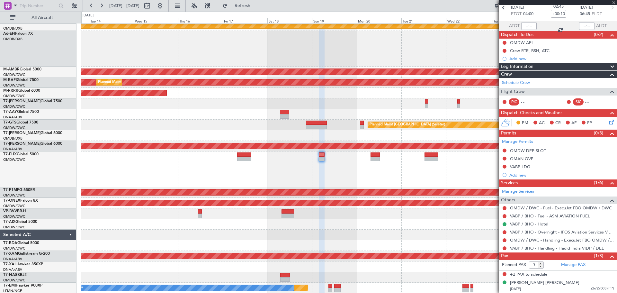
type input "+00:20"
type input "1"
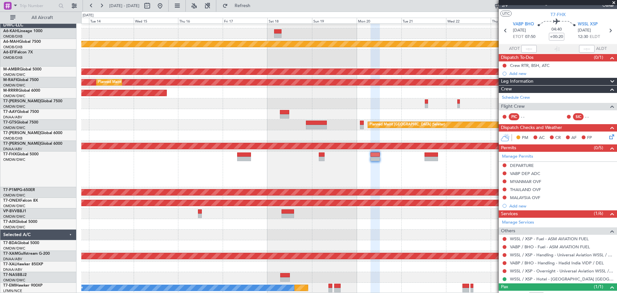
scroll to position [0, 0]
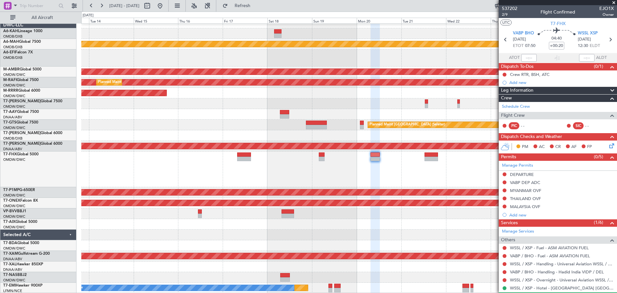
click at [526, 75] on div "Crew RTR, BSH, ATC" at bounding box center [530, 74] width 40 height 5
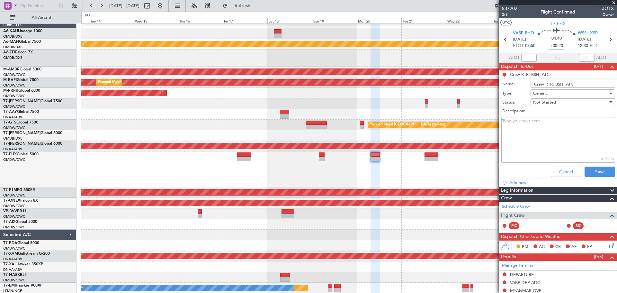
click at [554, 86] on input "Crew RTR, BSH, ATC" at bounding box center [573, 84] width 85 height 7
paste input ": RTR/BSH/"
type input "Crew: RTR/BSH/ATC"
click at [596, 171] on button "Save" at bounding box center [600, 172] width 31 height 10
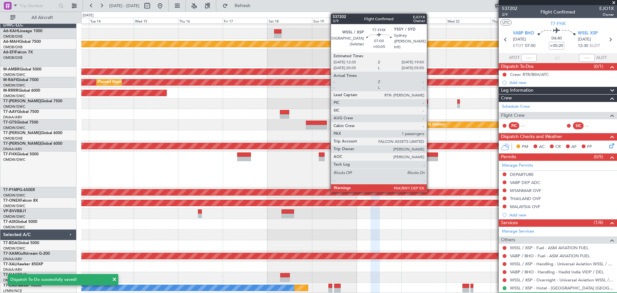
click at [430, 158] on div at bounding box center [432, 159] width 14 height 5
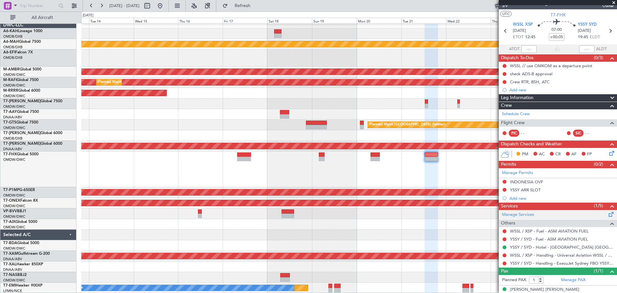
scroll to position [15, 0]
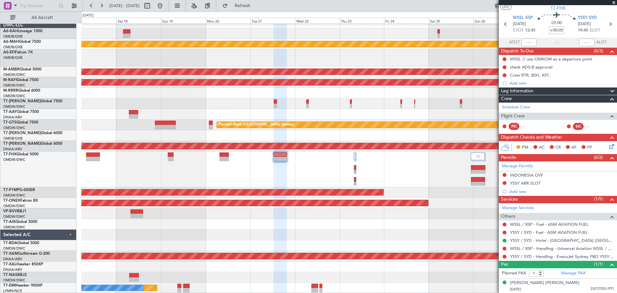
click at [305, 172] on div at bounding box center [349, 169] width 536 height 36
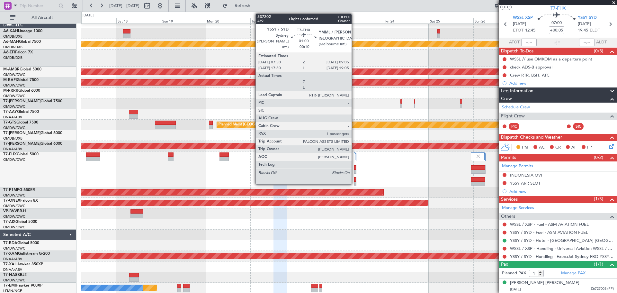
click at [355, 168] on div at bounding box center [355, 167] width 2 height 5
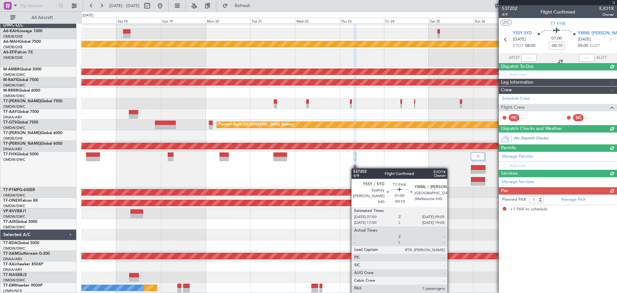
scroll to position [0, 0]
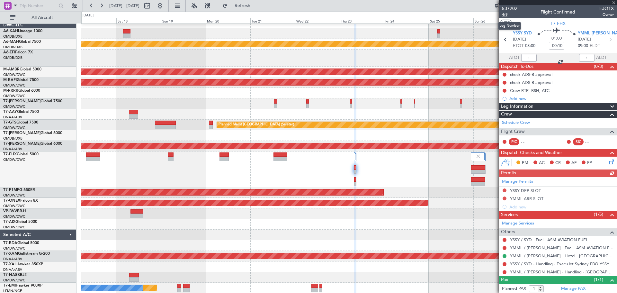
click at [507, 15] on span "4/9" at bounding box center [509, 14] width 15 height 5
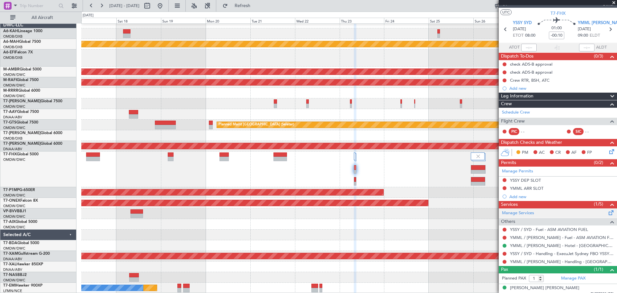
scroll to position [15, 0]
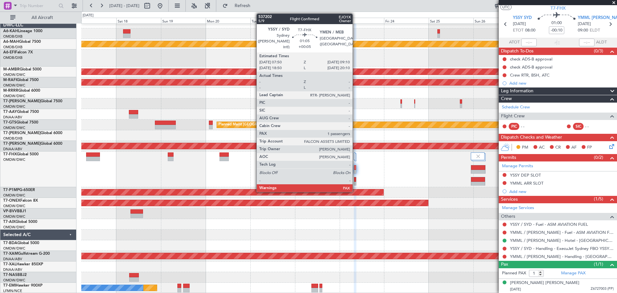
click at [356, 180] on div at bounding box center [355, 179] width 2 height 5
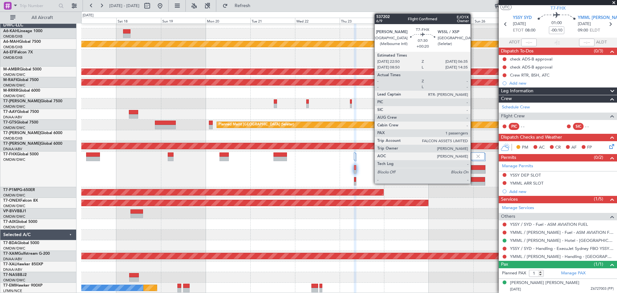
click at [474, 171] on div at bounding box center [478, 172] width 14 height 5
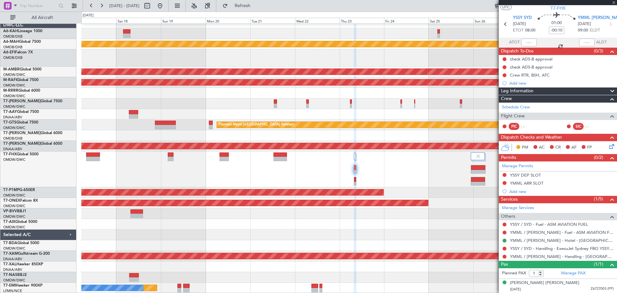
type input "+00:20"
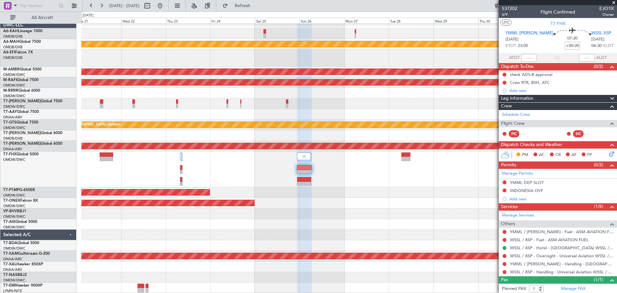
click at [274, 164] on div at bounding box center [349, 169] width 536 height 36
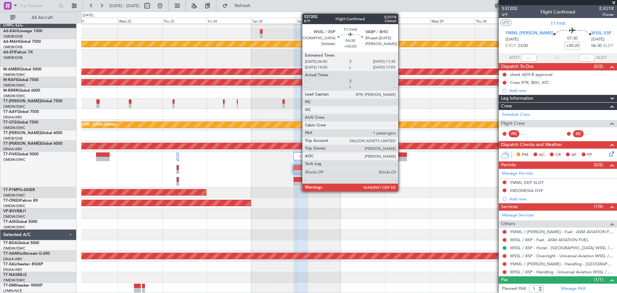
click at [401, 156] on div at bounding box center [402, 154] width 9 height 5
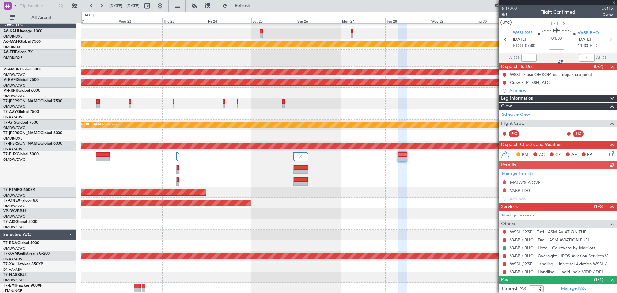
click at [504, 12] on span "8/9" at bounding box center [509, 14] width 15 height 5
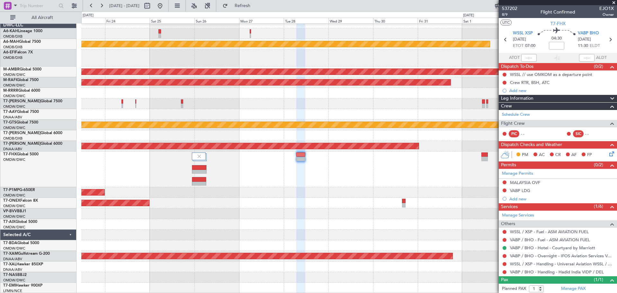
scroll to position [6, 0]
click at [180, 175] on div at bounding box center [349, 169] width 536 height 36
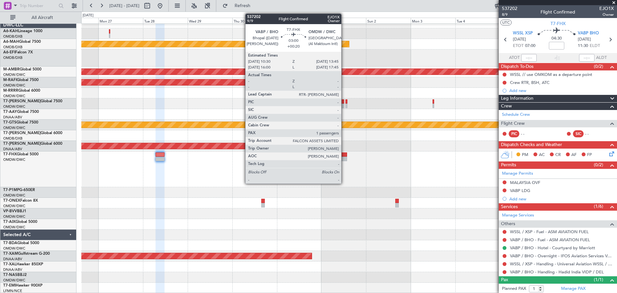
click at [344, 158] on div at bounding box center [344, 159] width 6 height 5
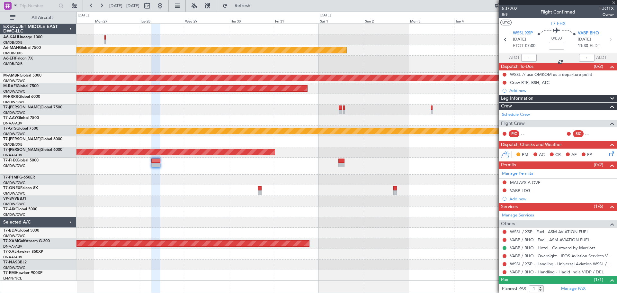
type input "+00:20"
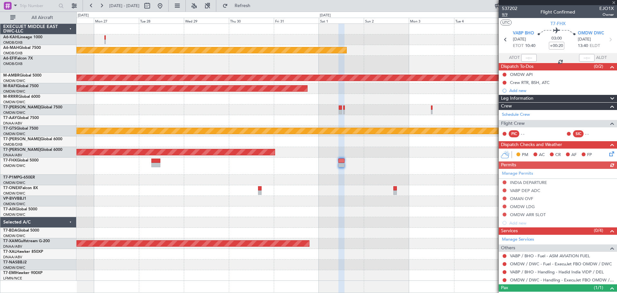
click at [504, 15] on span "9/9" at bounding box center [509, 14] width 15 height 5
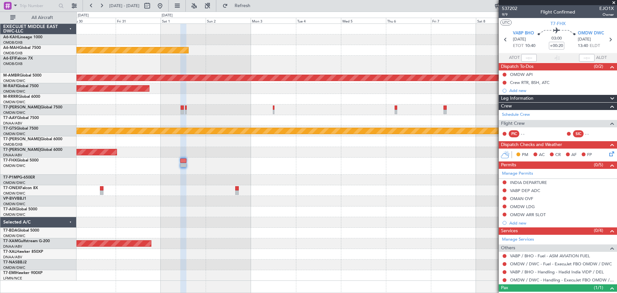
click at [204, 168] on div at bounding box center [347, 166] width 541 height 17
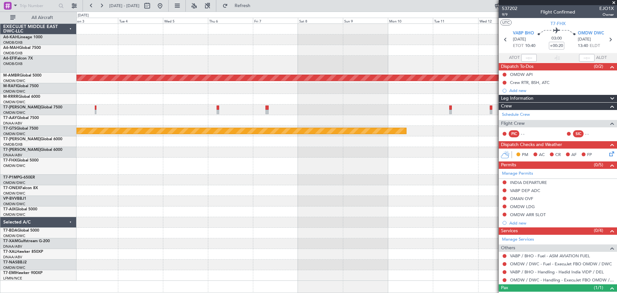
click at [222, 157] on div at bounding box center [347, 152] width 541 height 11
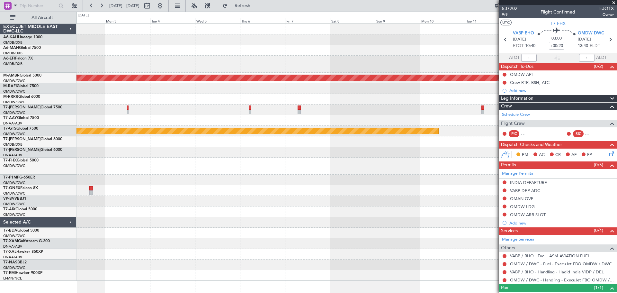
click at [331, 173] on div at bounding box center [347, 166] width 541 height 17
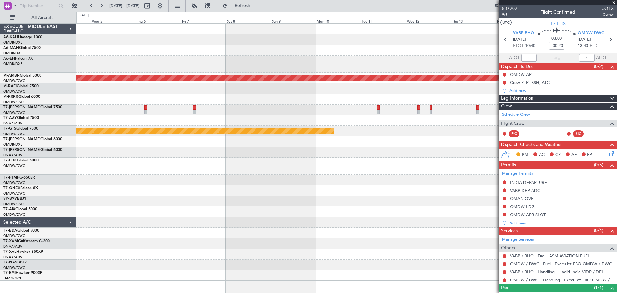
click at [121, 182] on div "Planned Maint Singapore (Seletar) Planned Maint Singapore (Seletar)" at bounding box center [347, 152] width 541 height 257
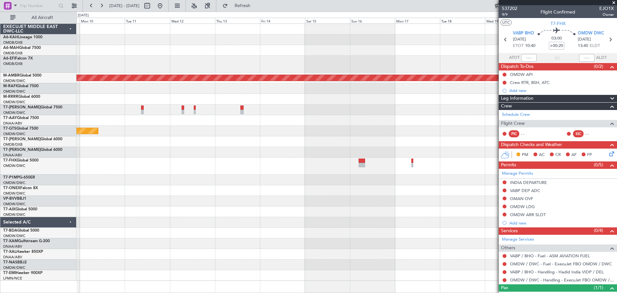
click at [177, 181] on div at bounding box center [347, 180] width 541 height 11
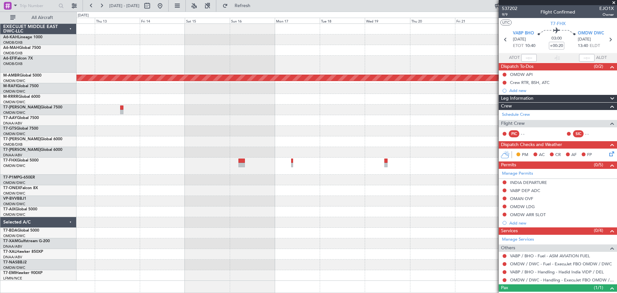
click at [260, 167] on div at bounding box center [347, 166] width 541 height 17
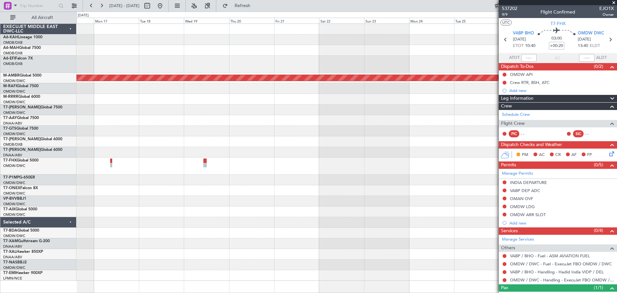
click at [240, 163] on div at bounding box center [347, 166] width 541 height 17
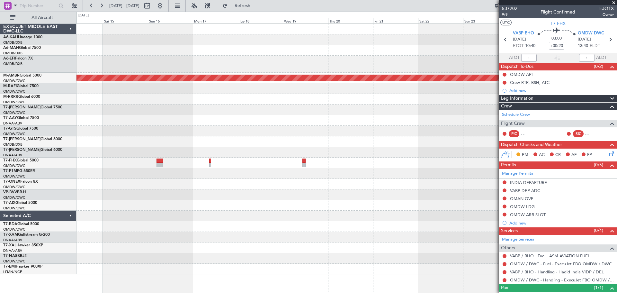
click at [295, 186] on div "Planned Maint [GEOGRAPHIC_DATA] (Seletar)" at bounding box center [347, 149] width 541 height 251
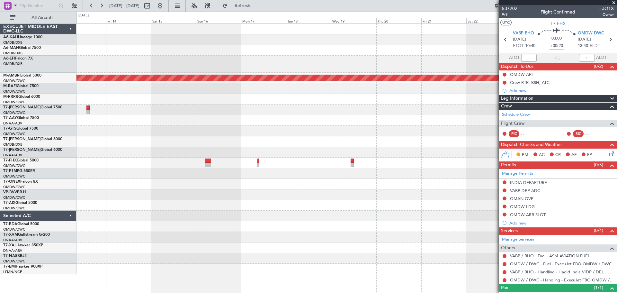
click at [386, 194] on div at bounding box center [347, 194] width 541 height 11
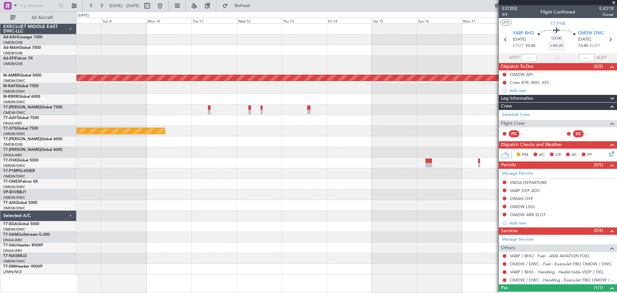
click at [365, 193] on div at bounding box center [347, 194] width 541 height 11
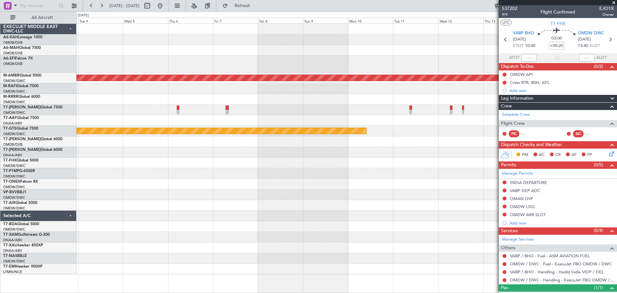
click at [390, 179] on div at bounding box center [347, 184] width 541 height 11
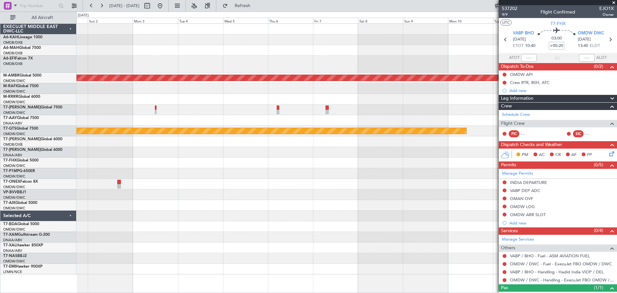
click at [359, 176] on div at bounding box center [347, 173] width 541 height 11
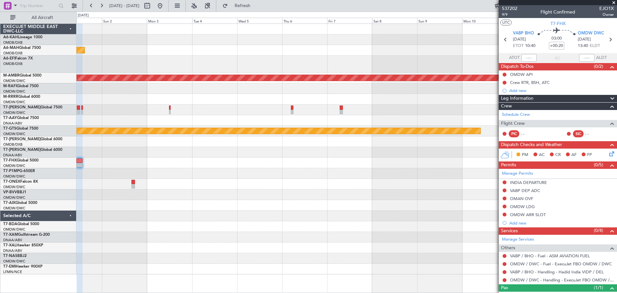
click at [224, 173] on div at bounding box center [347, 173] width 541 height 11
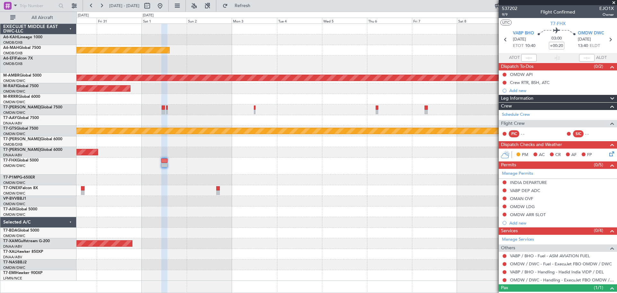
click at [616, 1] on span at bounding box center [614, 3] width 6 height 6
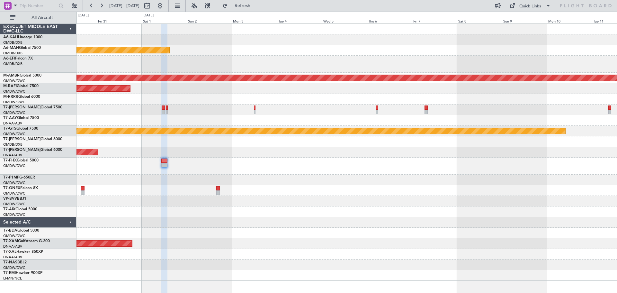
type input "0"
click at [525, 9] on div "Quick Links" at bounding box center [531, 6] width 22 height 6
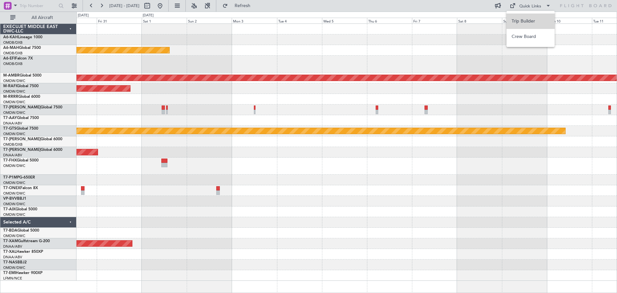
click at [512, 16] on button "Trip Builder" at bounding box center [531, 21] width 48 height 15
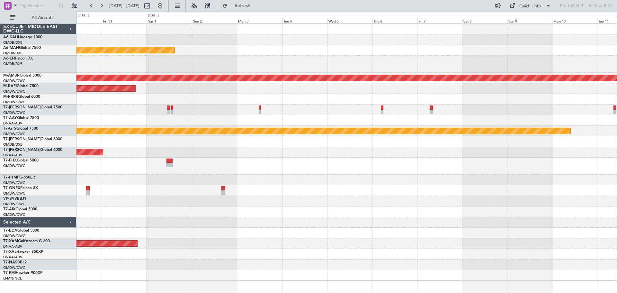
click at [230, 160] on div at bounding box center [347, 166] width 541 height 17
click at [256, 4] on span "Refresh" at bounding box center [242, 6] width 27 height 5
click at [256, 5] on span "Refresh" at bounding box center [242, 6] width 27 height 5
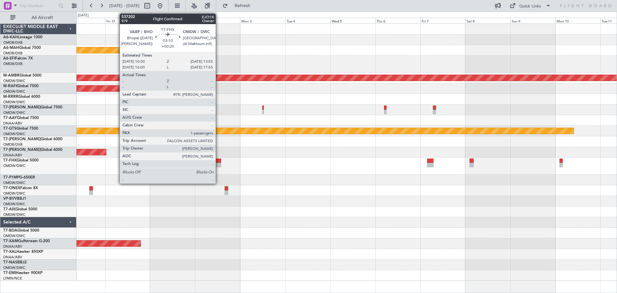
click at [219, 165] on div at bounding box center [218, 165] width 6 height 5
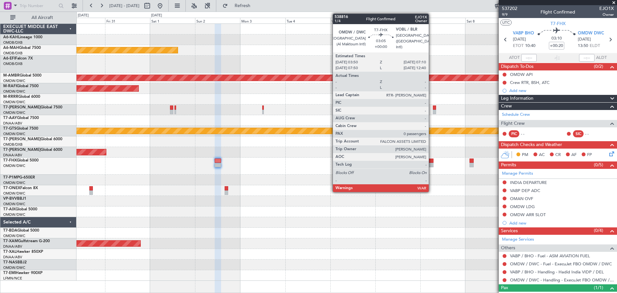
click at [432, 162] on div at bounding box center [430, 161] width 6 height 5
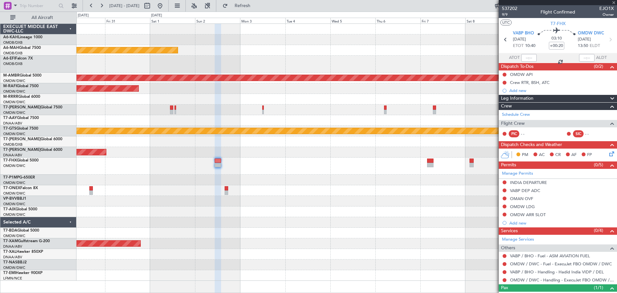
type input "0"
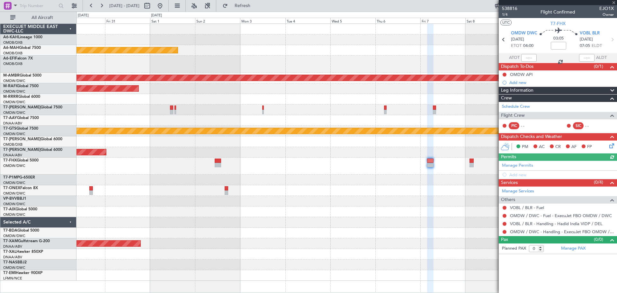
click at [522, 82] on div "Add new" at bounding box center [562, 82] width 105 height 5
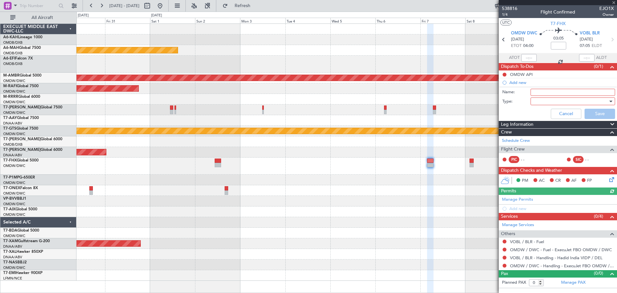
click at [542, 94] on input "Name:" at bounding box center [573, 92] width 85 height 7
paste input "Crew: RTR/MRG/ATC"
type input "Crew: RTR/MRG/ATC"
click at [544, 99] on div at bounding box center [571, 101] width 75 height 10
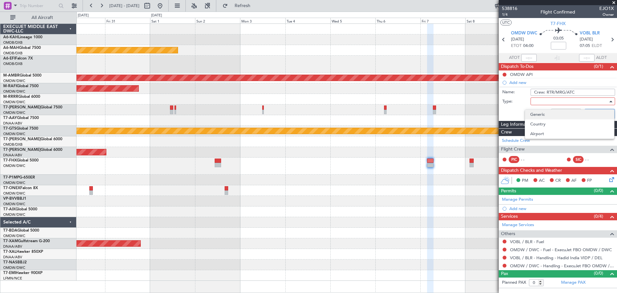
click at [540, 114] on span "Generic" at bounding box center [570, 115] width 79 height 10
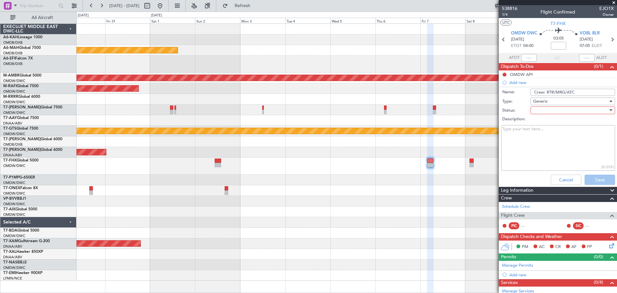
click at [545, 111] on div at bounding box center [571, 110] width 75 height 10
drag, startPoint x: 544, startPoint y: 123, endPoint x: 577, endPoint y: 165, distance: 52.9
click at [544, 123] on span "Not Started" at bounding box center [570, 123] width 75 height 10
click at [588, 181] on button "Save" at bounding box center [600, 180] width 31 height 10
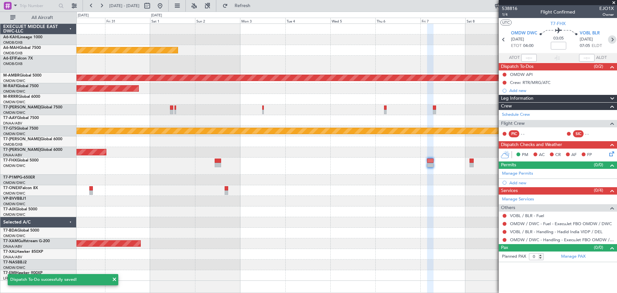
click at [611, 41] on icon at bounding box center [612, 39] width 8 height 8
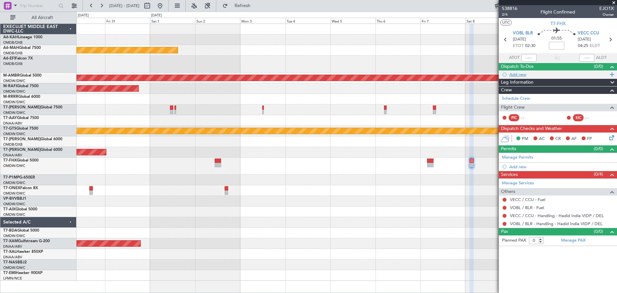
click at [523, 74] on div "Add new" at bounding box center [559, 74] width 99 height 5
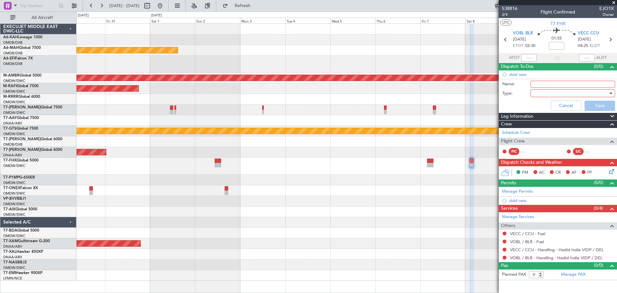
click at [530, 81] on label "Name:" at bounding box center [517, 84] width 28 height 6
click at [531, 81] on input "Name:" at bounding box center [573, 84] width 85 height 7
click at [533, 83] on input "Name:" at bounding box center [573, 84] width 85 height 7
paste input "Crew: RTR/MRG/ATC"
type input "Crew: RTR/MRG/ATC"
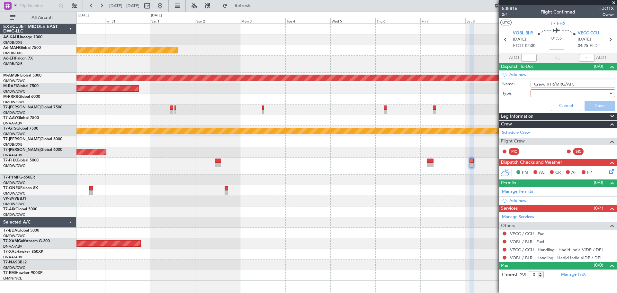
click at [543, 91] on div at bounding box center [571, 93] width 75 height 10
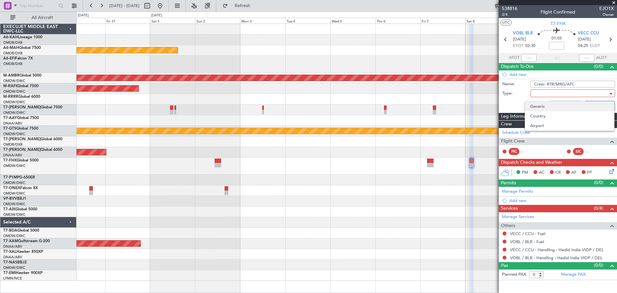
click at [545, 107] on span "Generic" at bounding box center [570, 107] width 79 height 10
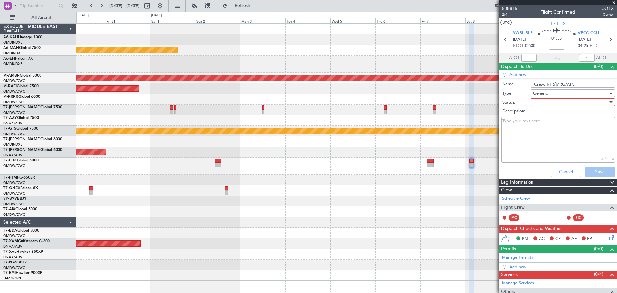
click at [545, 104] on div at bounding box center [571, 102] width 75 height 10
click at [543, 114] on span "Not Started" at bounding box center [570, 115] width 75 height 10
click at [589, 178] on div "Cancel Save" at bounding box center [556, 171] width 121 height 15
click at [590, 175] on button "Save" at bounding box center [600, 172] width 31 height 10
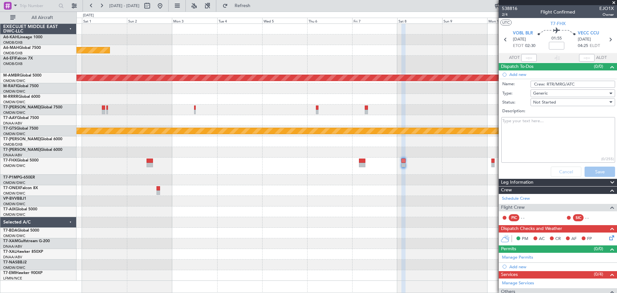
click at [188, 168] on div "Unplanned Maint Dubai (Dubai Intl) Planned Maint Singapore (Seletar) Planned Ma…" at bounding box center [347, 152] width 541 height 257
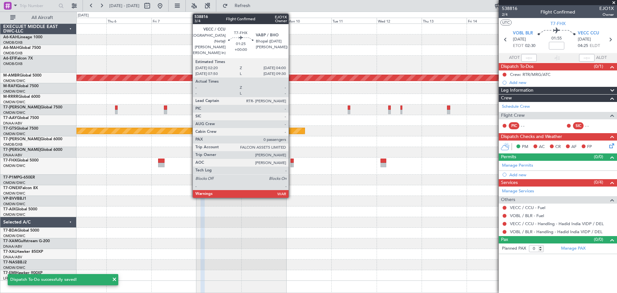
click at [292, 164] on div at bounding box center [292, 165] width 3 height 5
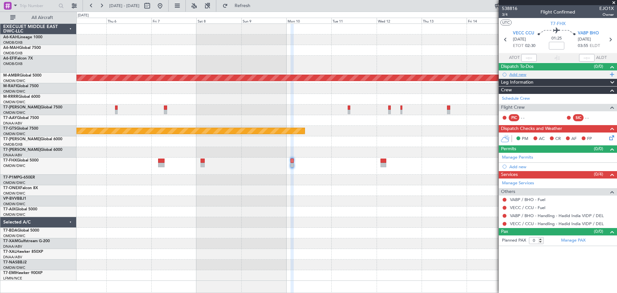
click at [517, 72] on div "Add new" at bounding box center [559, 74] width 99 height 5
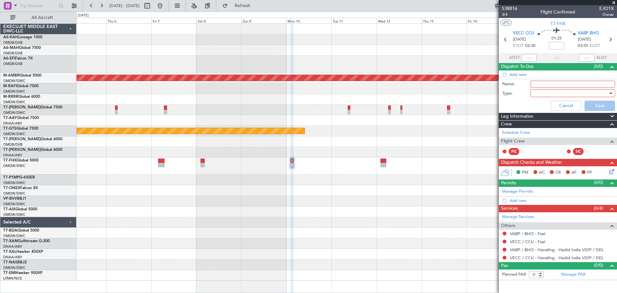
drag, startPoint x: 525, startPoint y: 84, endPoint x: 531, endPoint y: 84, distance: 6.1
click at [525, 85] on label "Name:" at bounding box center [517, 84] width 28 height 6
click at [531, 85] on input "Name:" at bounding box center [573, 84] width 85 height 7
click at [531, 83] on input "Name:" at bounding box center [573, 84] width 85 height 7
paste input "Crew: RTR/MRG/ATC"
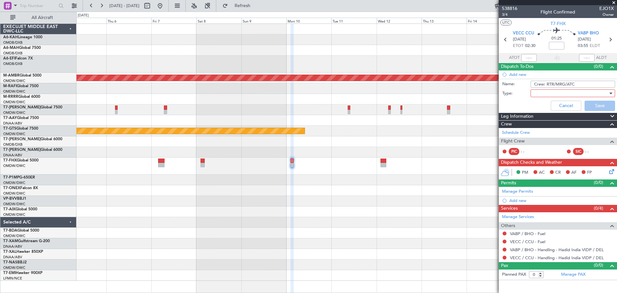
type input "Crew: RTR/MRG/ATC"
click at [546, 97] on div at bounding box center [571, 93] width 75 height 10
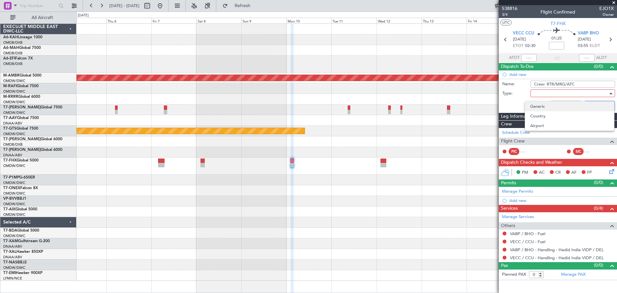
click at [547, 104] on span "Generic" at bounding box center [570, 107] width 79 height 10
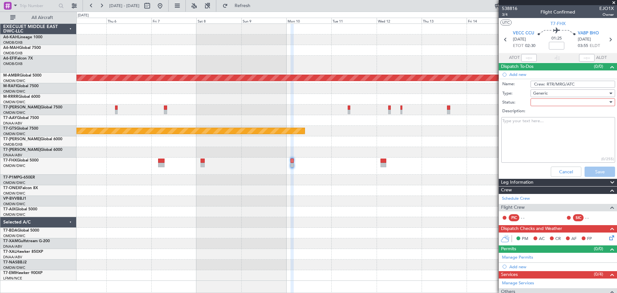
click at [548, 104] on div at bounding box center [571, 102] width 75 height 10
click at [544, 114] on span "Not Started" at bounding box center [565, 115] width 65 height 10
click at [589, 173] on button "Save" at bounding box center [600, 172] width 31 height 10
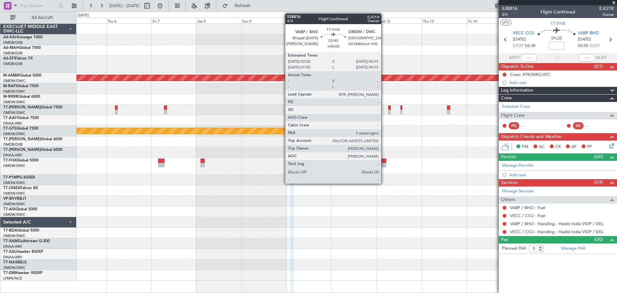
click at [384, 165] on div at bounding box center [384, 165] width 6 height 5
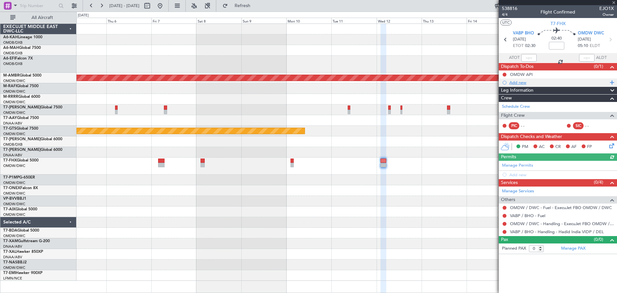
click at [527, 82] on div "Add new" at bounding box center [559, 82] width 99 height 5
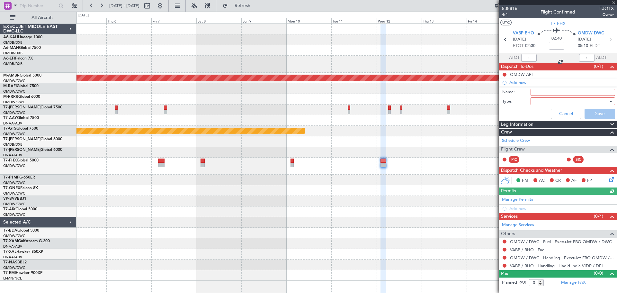
click at [540, 90] on input "Name:" at bounding box center [573, 92] width 85 height 7
paste input "Crew: RTR/MRG/ATC"
type input "Crew: RTR/MRG/ATC"
click at [537, 101] on div at bounding box center [571, 101] width 75 height 10
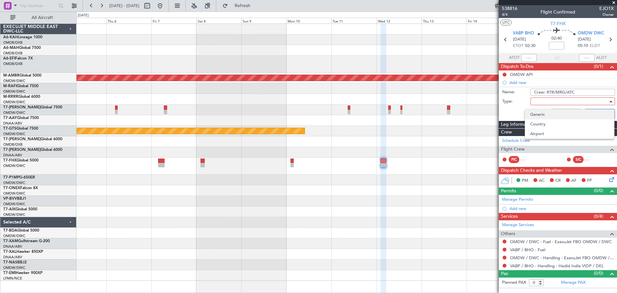
click at [541, 112] on span "Generic" at bounding box center [570, 115] width 79 height 10
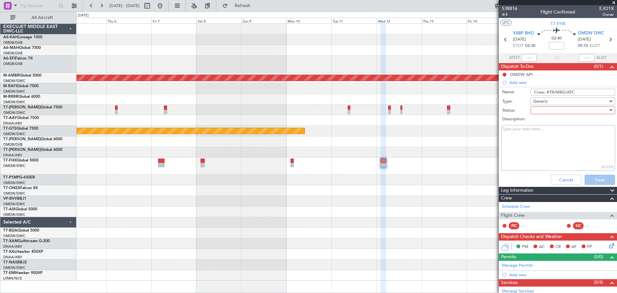
click at [546, 109] on div at bounding box center [571, 110] width 75 height 10
click at [543, 123] on span "Not Started" at bounding box center [570, 123] width 75 height 10
click at [587, 181] on button "Save" at bounding box center [600, 180] width 31 height 10
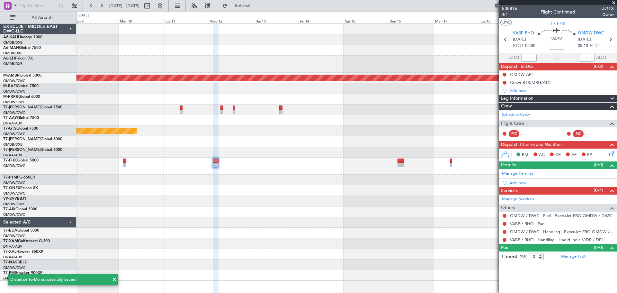
click at [240, 146] on div "Planned Maint Singapore (Seletar) Planned Maint Singapore (Seletar)" at bounding box center [347, 152] width 541 height 257
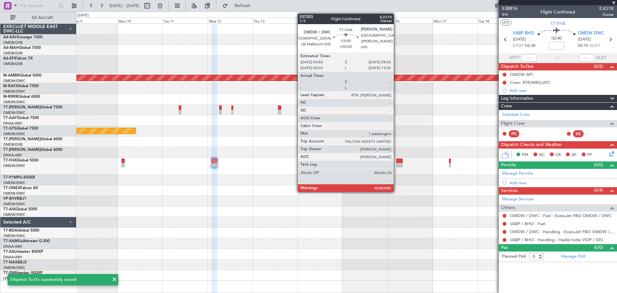
click at [397, 162] on div at bounding box center [400, 161] width 6 height 5
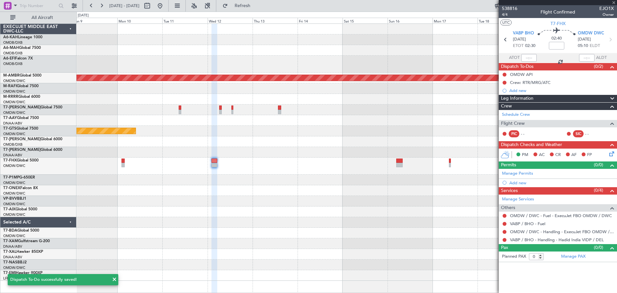
type input "1"
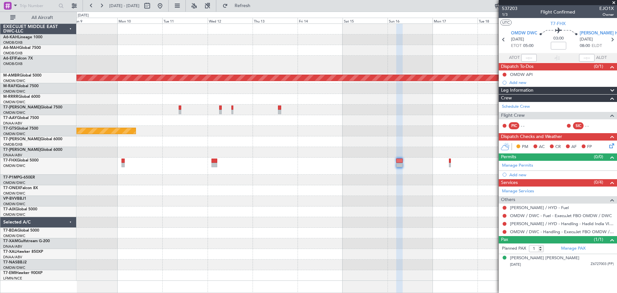
click at [525, 83] on div "Add new" at bounding box center [562, 82] width 105 height 5
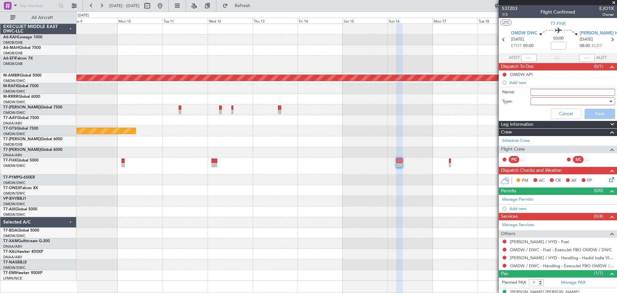
click at [536, 90] on input "Name:" at bounding box center [573, 92] width 85 height 7
paste input "Crew: RTR/MRG/ATC"
type input "Crew: RTR/MRG/ATC"
click at [535, 99] on div at bounding box center [571, 101] width 75 height 10
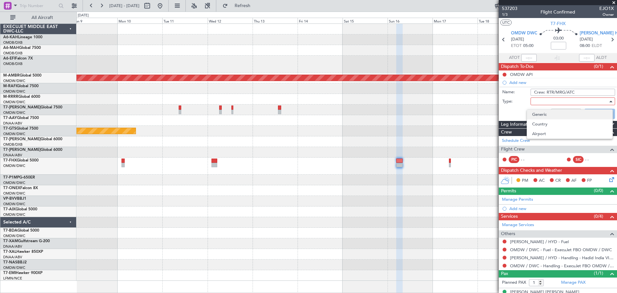
click at [542, 111] on span "Generic" at bounding box center [570, 115] width 75 height 10
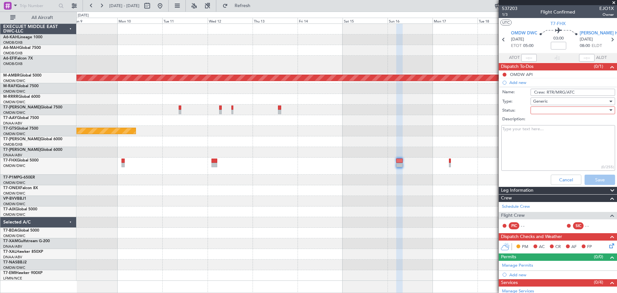
click at [543, 110] on div at bounding box center [571, 110] width 75 height 10
click at [542, 126] on span "Not Started" at bounding box center [570, 123] width 75 height 10
click at [585, 179] on button "Save" at bounding box center [600, 180] width 31 height 10
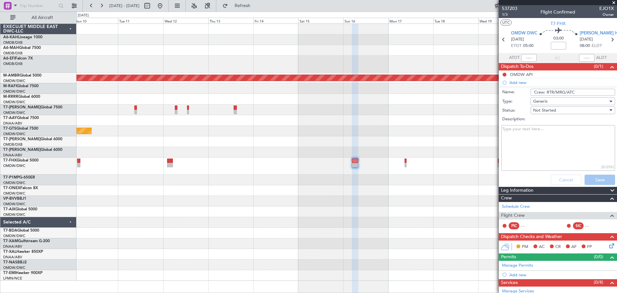
click at [351, 179] on div at bounding box center [347, 180] width 541 height 11
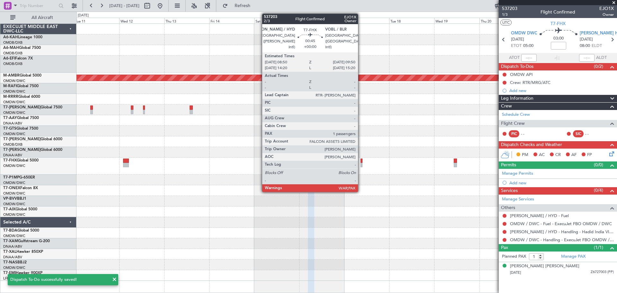
click at [361, 164] on div at bounding box center [362, 165] width 2 height 5
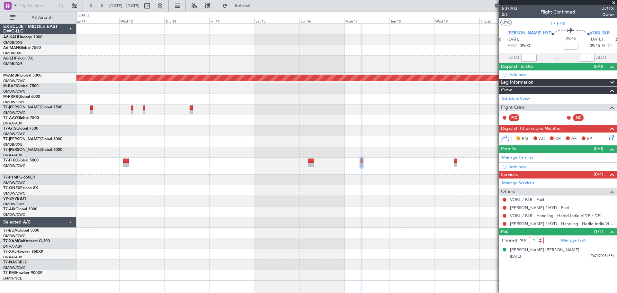
drag, startPoint x: 531, startPoint y: 240, endPoint x: 542, endPoint y: 242, distance: 11.3
click at [542, 242] on input "1" at bounding box center [536, 240] width 15 height 7
type input "13"
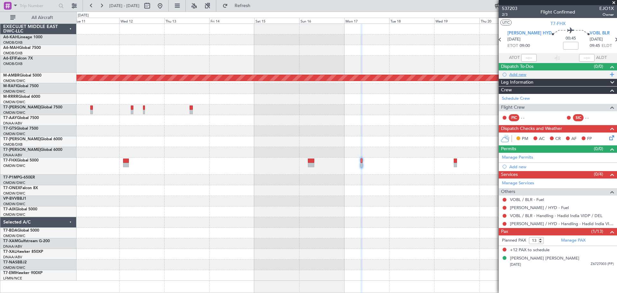
click at [524, 76] on div "Add new" at bounding box center [559, 74] width 99 height 5
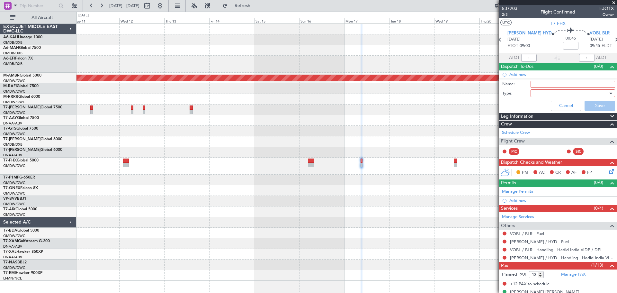
click at [538, 86] on input "Name:" at bounding box center [573, 84] width 85 height 7
paste input "Crew: RTR/MRG/ATC"
type input "Crew: RTR/MRG/ATC"
click at [539, 93] on div at bounding box center [571, 93] width 75 height 10
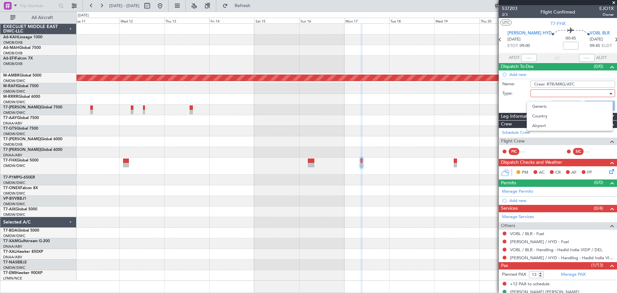
click at [539, 98] on div at bounding box center [308, 146] width 617 height 293
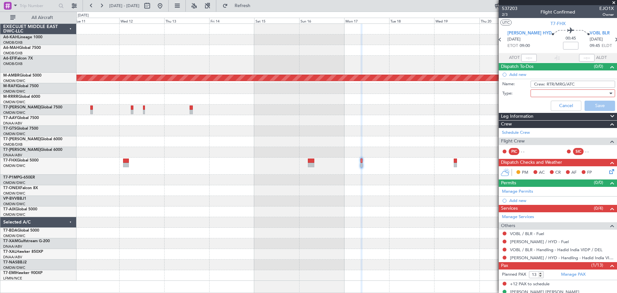
click at [540, 94] on div at bounding box center [571, 93] width 75 height 10
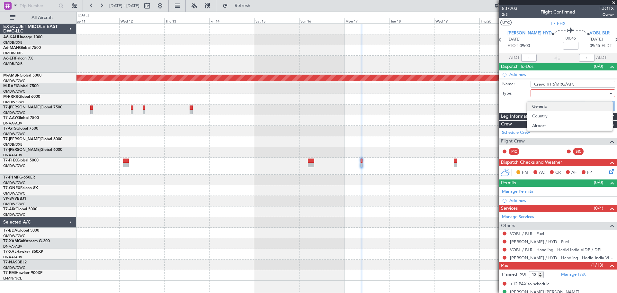
click at [540, 109] on span "Generic" at bounding box center [570, 107] width 75 height 10
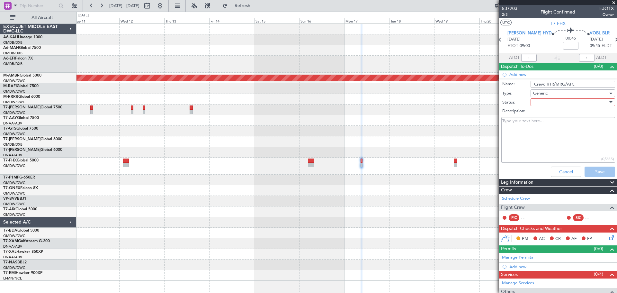
click at [546, 103] on div at bounding box center [571, 102] width 75 height 10
click at [543, 115] on span "Not Started" at bounding box center [570, 115] width 75 height 10
click at [609, 179] on span at bounding box center [613, 183] width 8 height 8
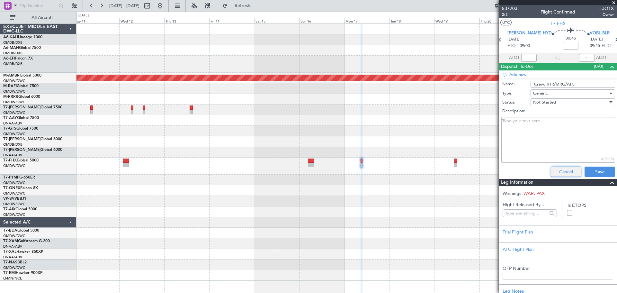
click at [571, 171] on button "Cancel" at bounding box center [566, 172] width 31 height 10
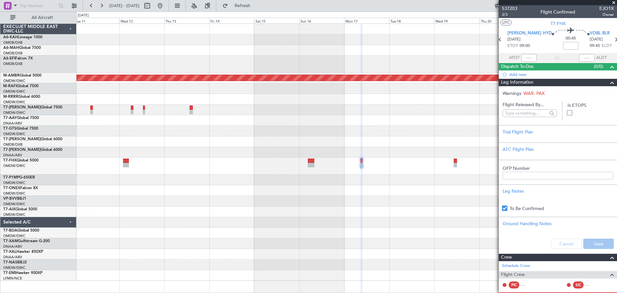
click at [564, 245] on div "Cancel Save" at bounding box center [558, 243] width 118 height 19
click at [609, 81] on span at bounding box center [613, 83] width 8 height 8
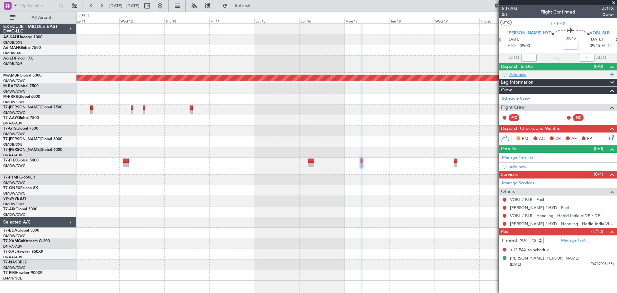
click at [528, 72] on div "Add new" at bounding box center [559, 74] width 99 height 5
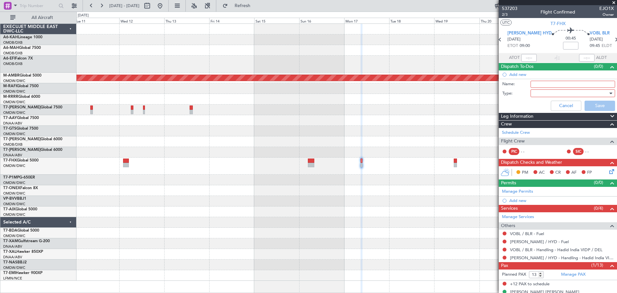
click at [539, 86] on input "Name:" at bounding box center [573, 84] width 85 height 7
paste input "Crew: RTR/MRG/ATC"
type input "Crew: RTR/MRG/ATC"
click at [544, 94] on div at bounding box center [571, 93] width 75 height 10
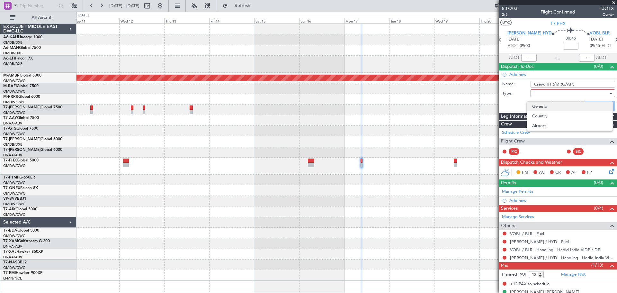
click at [545, 102] on span "Generic" at bounding box center [570, 107] width 75 height 10
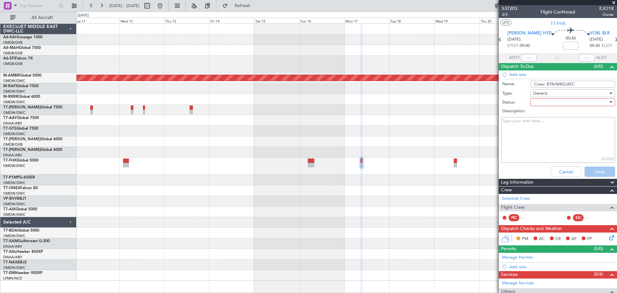
click at [547, 103] on div at bounding box center [571, 102] width 75 height 10
click at [552, 111] on span "Not Started" at bounding box center [570, 115] width 75 height 10
click at [592, 161] on textarea "Description:" at bounding box center [559, 140] width 114 height 46
click at [595, 168] on button "Save" at bounding box center [600, 172] width 31 height 10
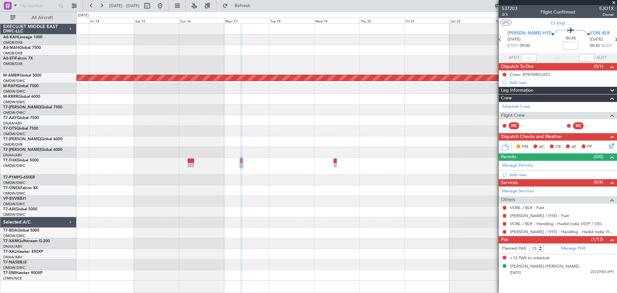
click at [291, 167] on div at bounding box center [347, 166] width 541 height 17
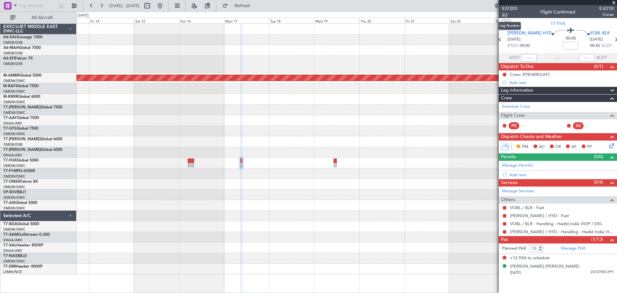
click at [504, 13] on span "2/3" at bounding box center [509, 14] width 15 height 5
click at [256, 6] on span "Refresh" at bounding box center [242, 6] width 27 height 5
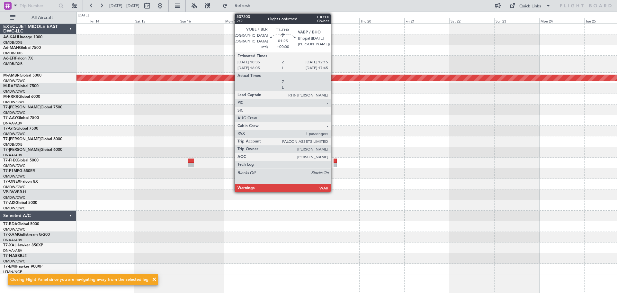
click at [334, 163] on div at bounding box center [335, 165] width 3 height 5
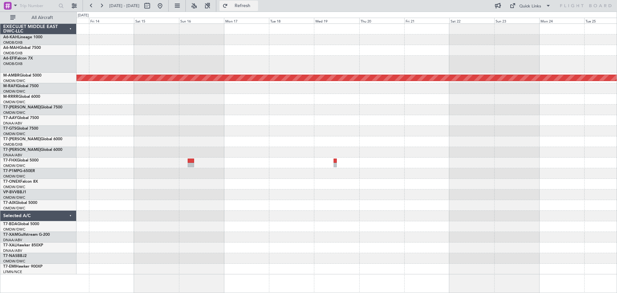
click at [258, 2] on button "Refresh" at bounding box center [239, 6] width 39 height 10
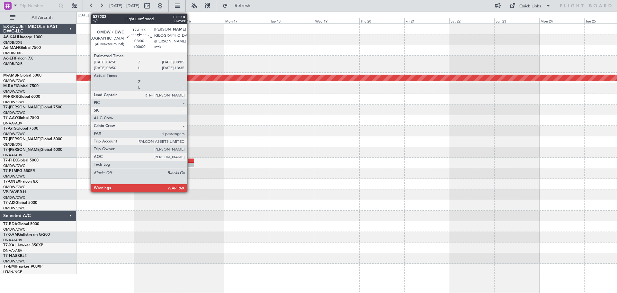
click at [190, 160] on div at bounding box center [191, 161] width 6 height 5
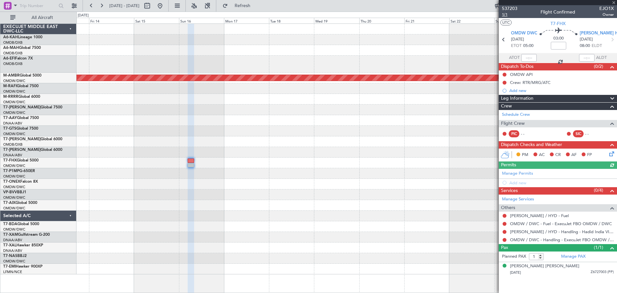
click at [507, 15] on span "1/1" at bounding box center [509, 14] width 15 height 5
click at [615, 3] on span at bounding box center [614, 3] width 6 height 6
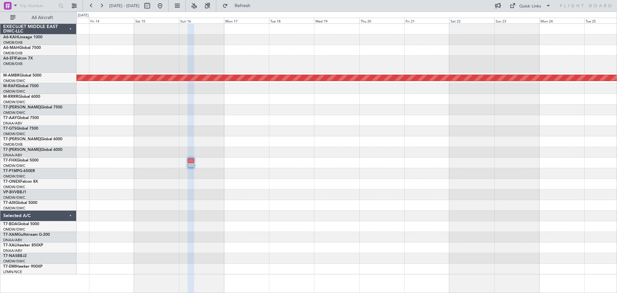
type input "0"
click at [532, 1] on button "Quick Links" at bounding box center [531, 6] width 48 height 10
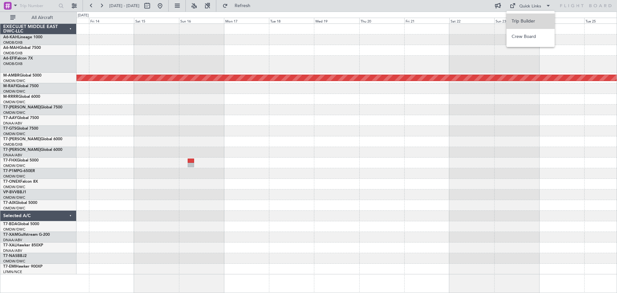
click at [526, 18] on button "Trip Builder" at bounding box center [531, 21] width 48 height 15
click at [22, 160] on link "T7-FHX Global 5000" at bounding box center [20, 161] width 35 height 4
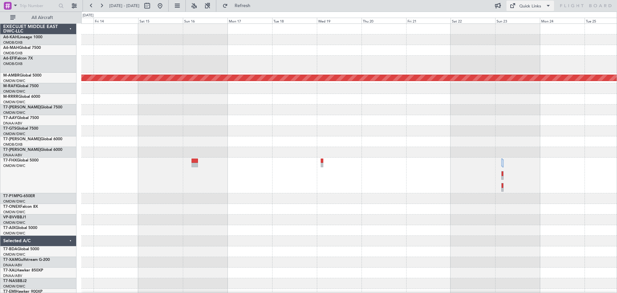
click at [529, 8] on div "Quick Links" at bounding box center [531, 6] width 22 height 6
click at [521, 16] on button "Trip Builder" at bounding box center [531, 21] width 48 height 15
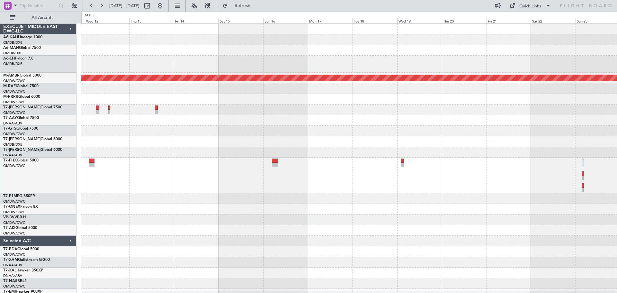
click at [387, 194] on div "Planned Maint Singapore (Seletar) Planned Maint Singapore (Seletar)" at bounding box center [349, 162] width 536 height 276
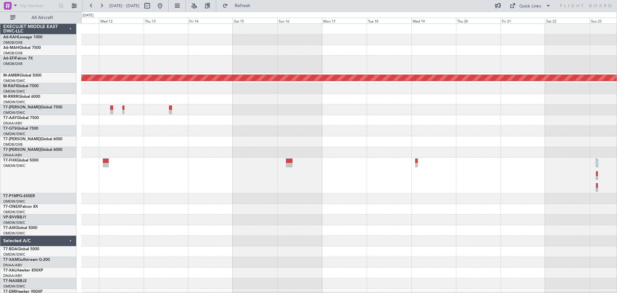
click at [249, 199] on div "Planned Maint Singapore (Seletar) Planned Maint Singapore (Seletar)" at bounding box center [349, 162] width 536 height 276
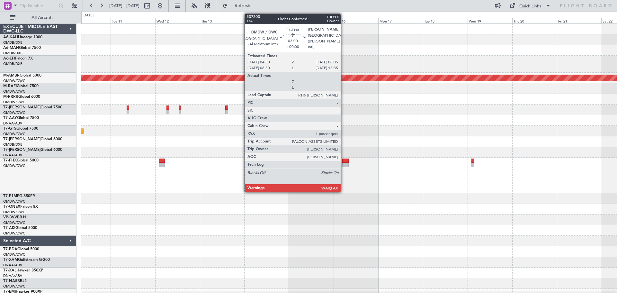
click at [344, 163] on div at bounding box center [345, 165] width 6 height 5
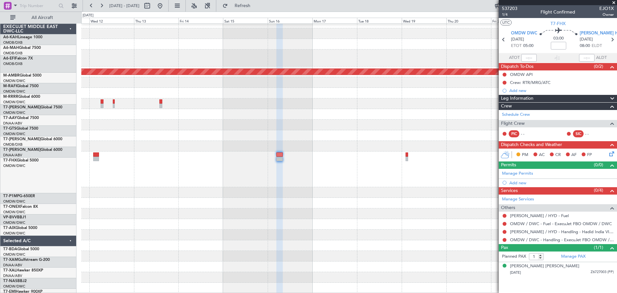
scroll to position [6, 0]
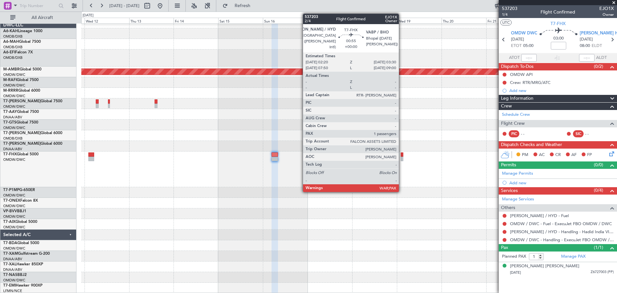
click at [402, 156] on div at bounding box center [402, 154] width 2 height 5
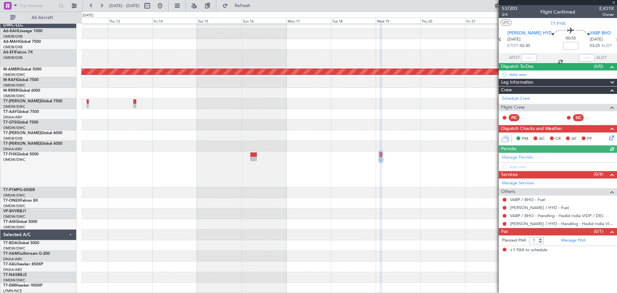
click at [416, 141] on div at bounding box center [349, 146] width 536 height 11
click at [527, 74] on div "Add new" at bounding box center [562, 74] width 105 height 5
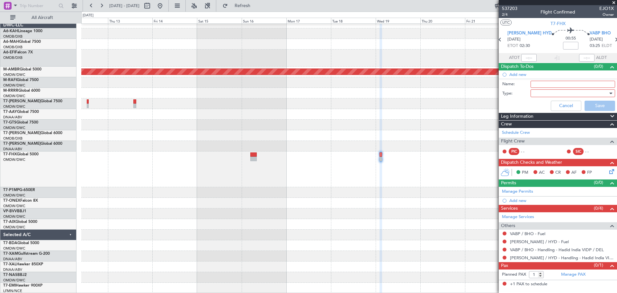
click at [545, 85] on input "Name:" at bounding box center [573, 84] width 85 height 7
paste input "Crew: RTR/MRG/ATC"
type input "Crew: RTR/MRG/ATC"
click at [544, 94] on div at bounding box center [571, 93] width 75 height 10
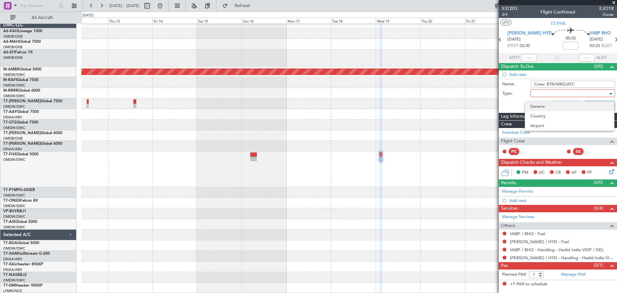
click at [546, 104] on span "Generic" at bounding box center [570, 107] width 79 height 10
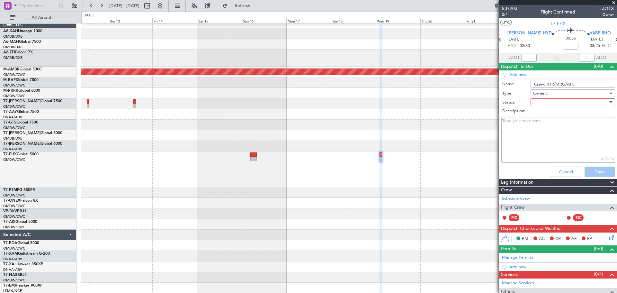
click at [541, 101] on div at bounding box center [571, 102] width 75 height 10
click at [544, 109] on div at bounding box center [308, 146] width 617 height 293
click at [544, 102] on div at bounding box center [571, 102] width 75 height 10
click at [545, 116] on span "Not Started" at bounding box center [570, 115] width 75 height 10
drag, startPoint x: 588, startPoint y: 173, endPoint x: 441, endPoint y: 150, distance: 148.5
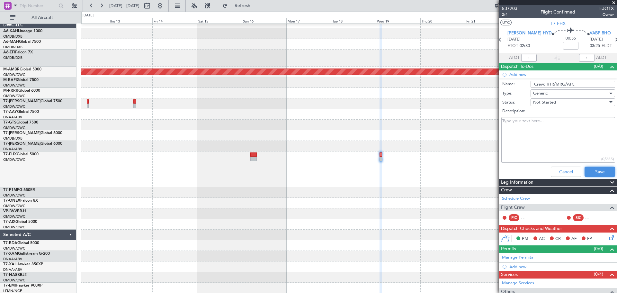
click at [588, 173] on button "Save" at bounding box center [600, 172] width 31 height 10
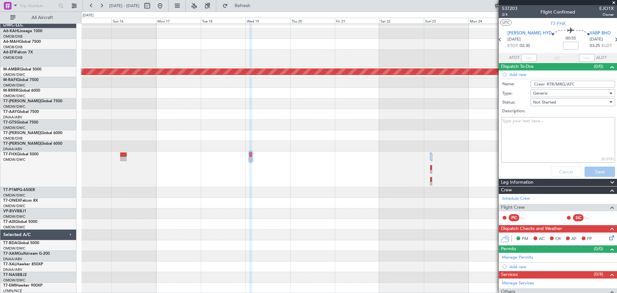
click at [270, 148] on div at bounding box center [349, 146] width 536 height 11
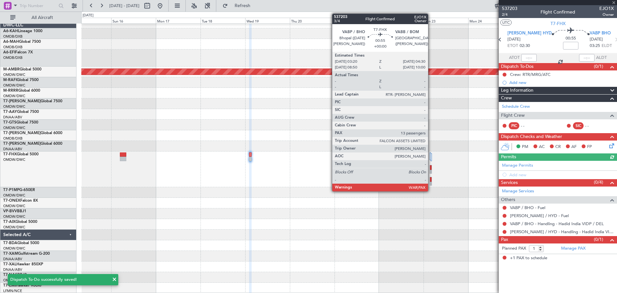
click at [431, 172] on div at bounding box center [431, 172] width 2 height 5
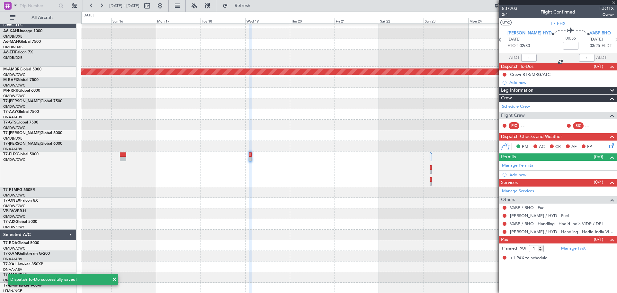
type input "13"
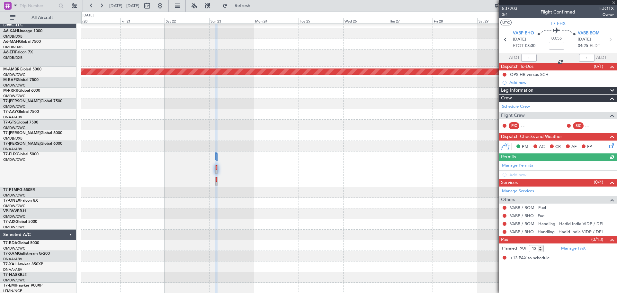
click at [232, 163] on div at bounding box center [349, 169] width 536 height 36
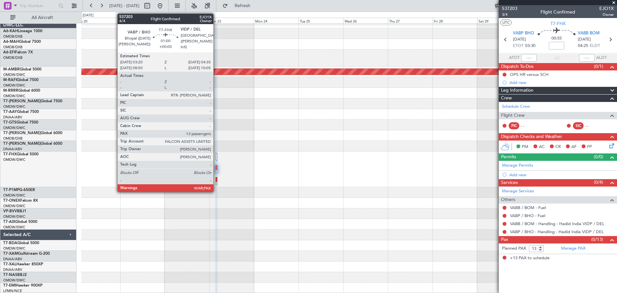
click at [216, 180] on div at bounding box center [217, 179] width 2 height 5
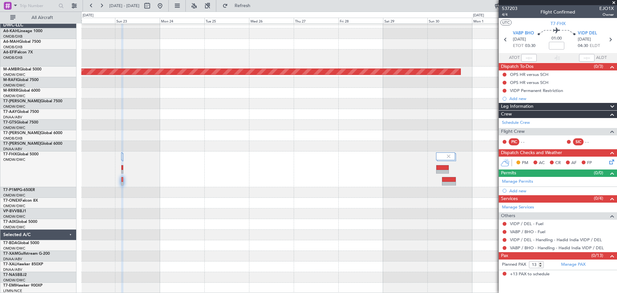
click at [289, 153] on div at bounding box center [349, 169] width 536 height 36
click at [518, 96] on div "Add new" at bounding box center [559, 98] width 99 height 5
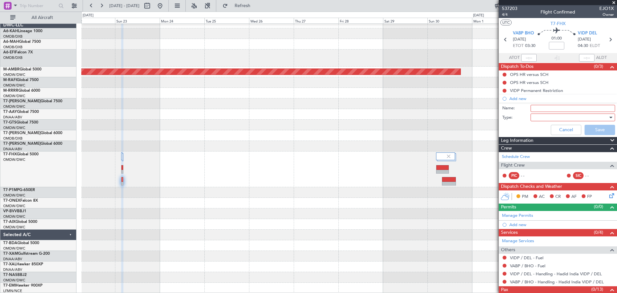
click at [544, 110] on input "Name:" at bounding box center [573, 108] width 85 height 7
paste input "Crew: RTR/MRG/ATC"
type input "Crew: RTR/MRG/ATC"
click at [553, 117] on div at bounding box center [571, 118] width 75 height 10
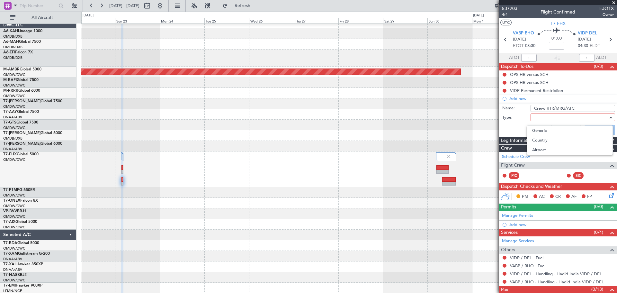
click at [551, 128] on span "Generic" at bounding box center [570, 131] width 75 height 10
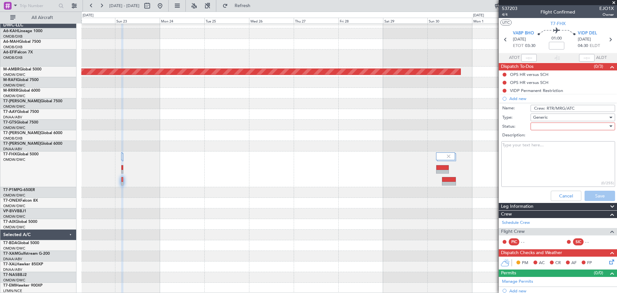
click at [551, 126] on div at bounding box center [571, 127] width 75 height 10
click at [554, 138] on span "Not Started" at bounding box center [570, 139] width 75 height 10
click at [597, 195] on button "Save" at bounding box center [600, 196] width 31 height 10
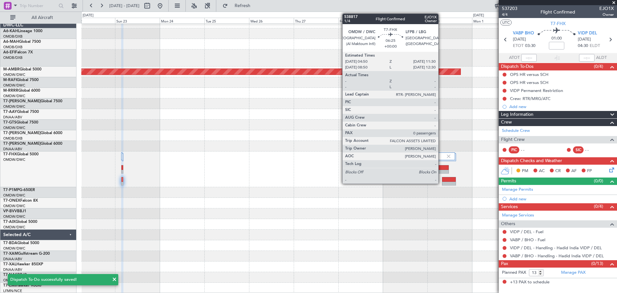
click at [441, 171] on div at bounding box center [443, 172] width 12 height 5
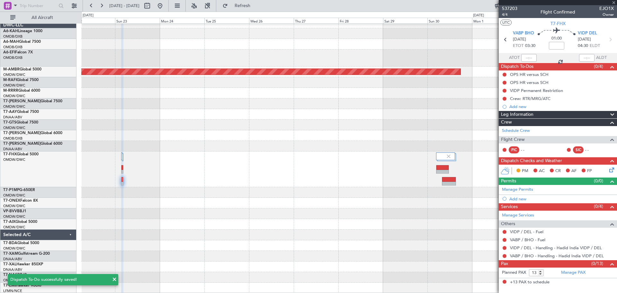
type input "0"
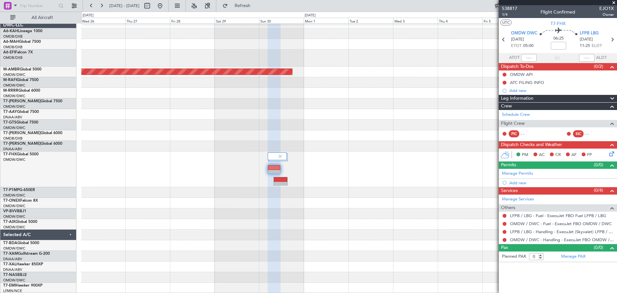
click at [196, 123] on div "Planned Maint [GEOGRAPHIC_DATA] (Seletar)" at bounding box center [349, 156] width 536 height 276
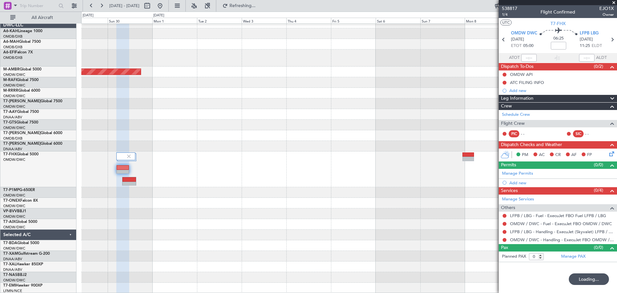
click at [215, 133] on div at bounding box center [349, 135] width 536 height 11
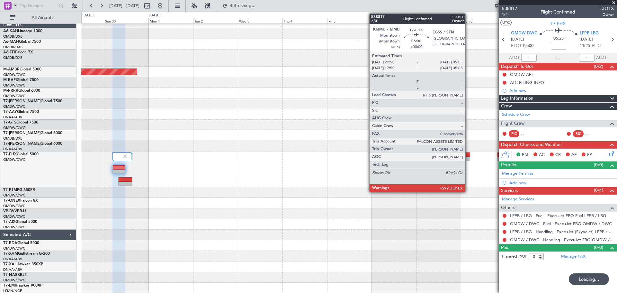
click at [469, 155] on div at bounding box center [465, 154] width 12 height 5
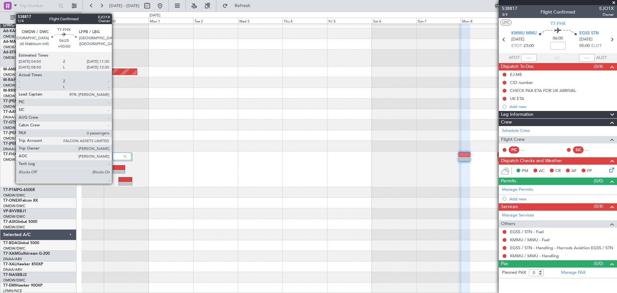
click at [115, 167] on div at bounding box center [119, 167] width 12 height 5
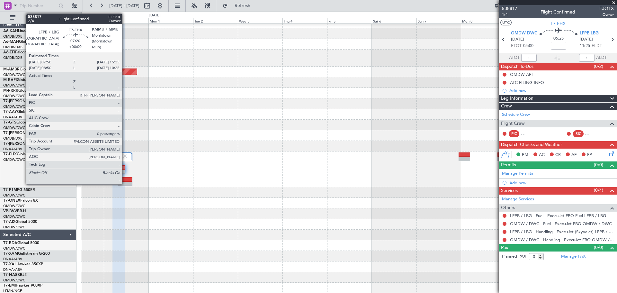
click at [125, 178] on div at bounding box center [126, 179] width 14 height 5
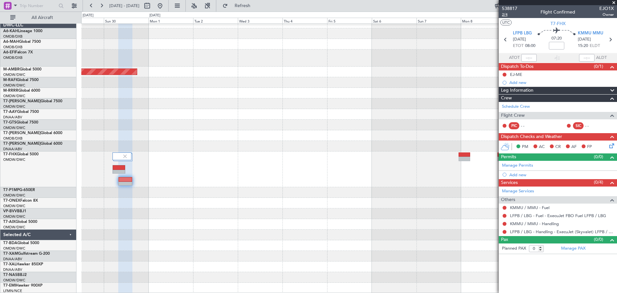
click at [507, 14] on span "2/4" at bounding box center [509, 14] width 15 height 5
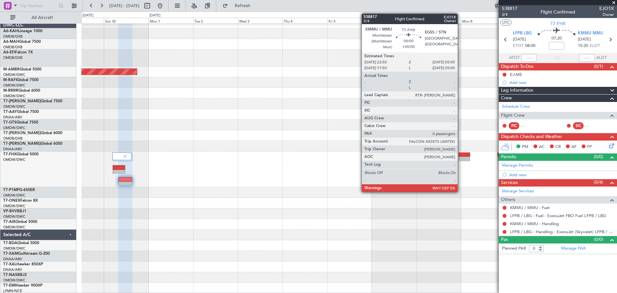
click at [461, 160] on div at bounding box center [465, 159] width 12 height 5
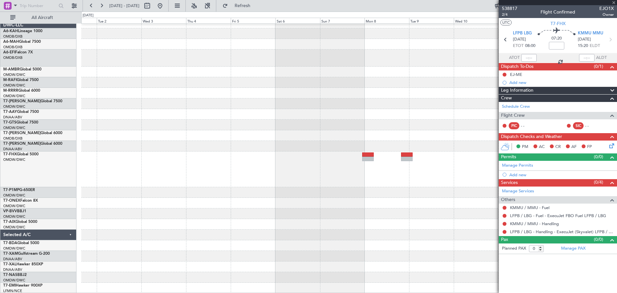
click at [229, 159] on div at bounding box center [349, 169] width 536 height 36
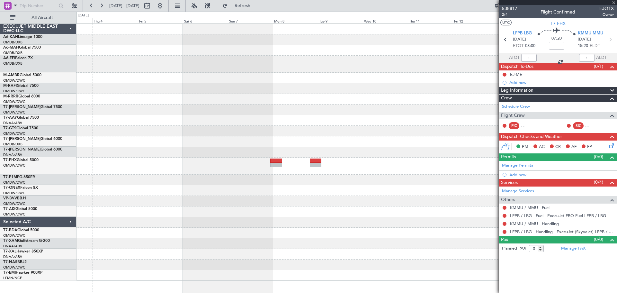
scroll to position [0, 0]
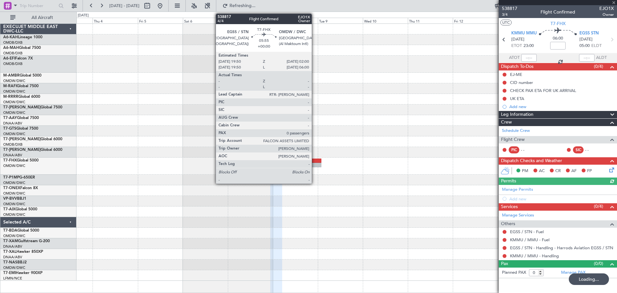
click at [315, 163] on div at bounding box center [316, 165] width 12 height 5
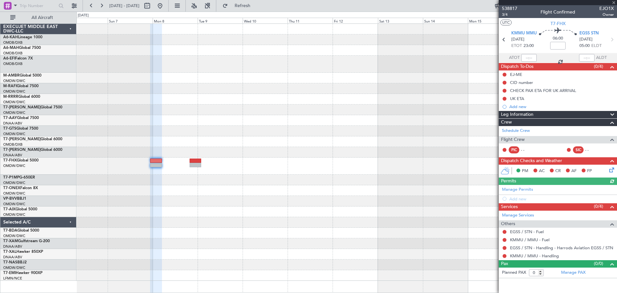
click at [252, 167] on div at bounding box center [347, 166] width 541 height 17
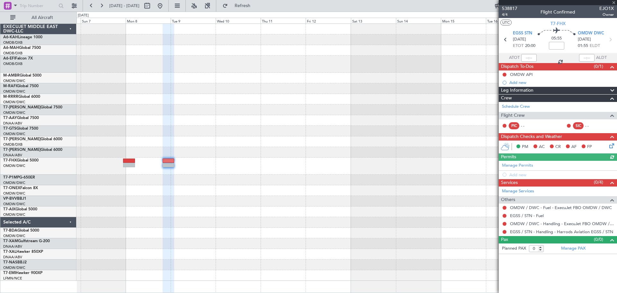
click at [216, 175] on div at bounding box center [347, 180] width 541 height 11
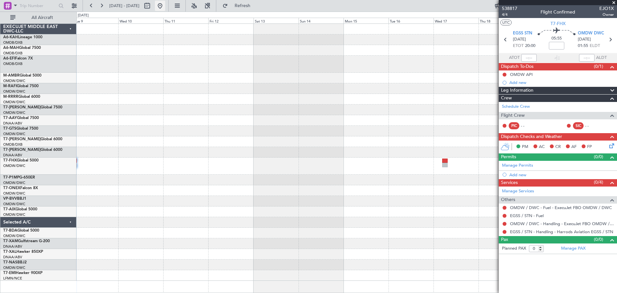
click at [165, 2] on button at bounding box center [160, 6] width 10 height 10
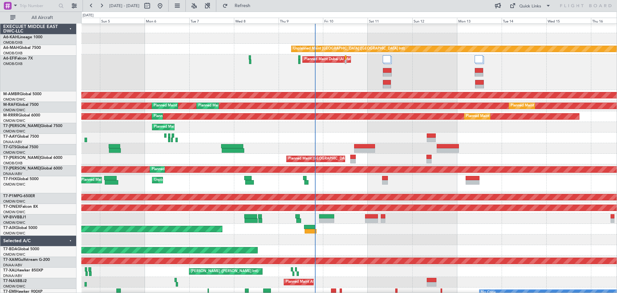
scroll to position [1, 0]
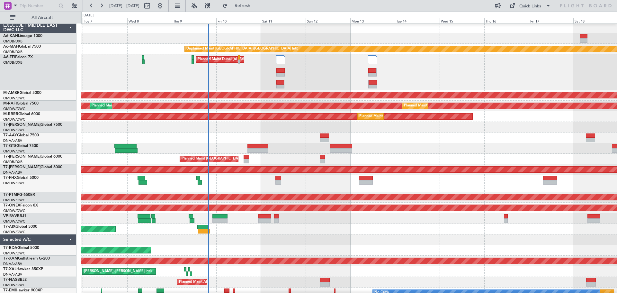
click at [281, 128] on div "Planned Maint Dubai (Al Maktoum Intl)" at bounding box center [349, 127] width 536 height 11
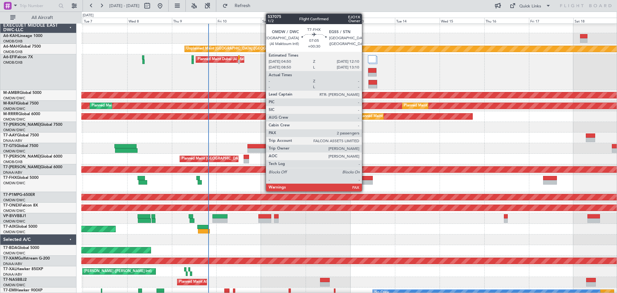
click at [365, 182] on div at bounding box center [366, 182] width 14 height 5
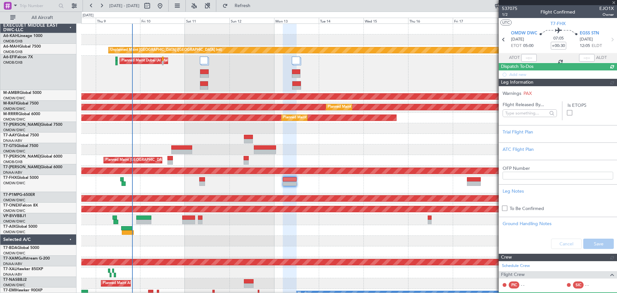
scroll to position [0, 0]
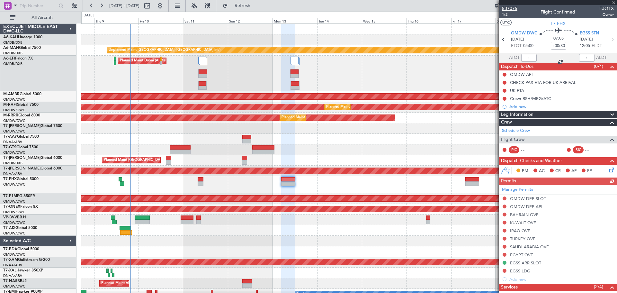
click at [508, 9] on span "537075" at bounding box center [509, 8] width 15 height 7
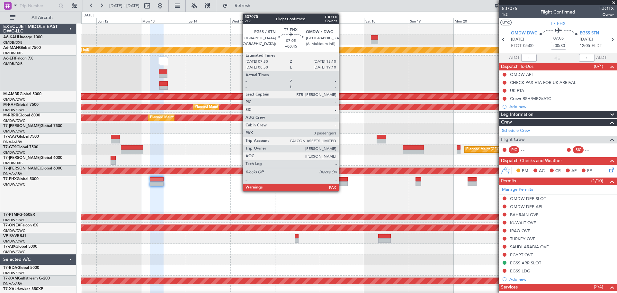
click at [342, 182] on div at bounding box center [341, 183] width 14 height 5
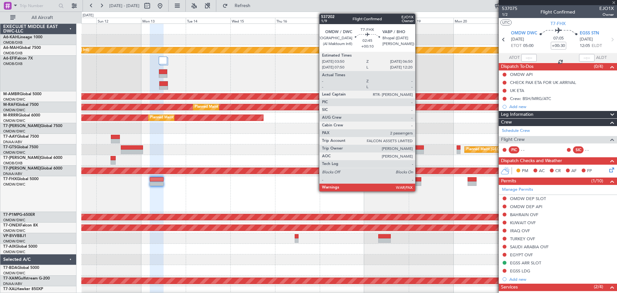
type input "+00:45"
type input "4"
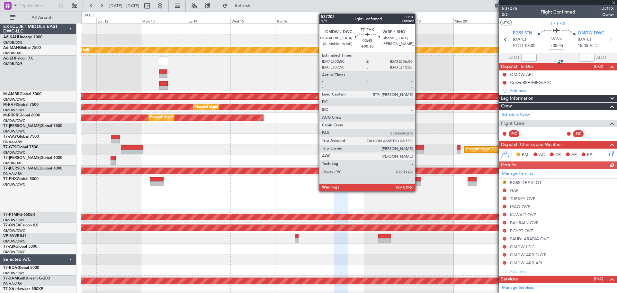
click at [418, 183] on div at bounding box center [419, 183] width 6 height 5
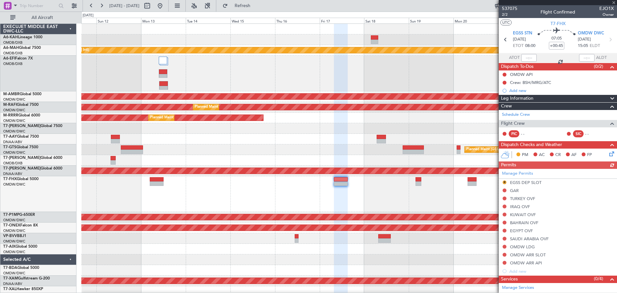
type input "+00:10"
type input "3"
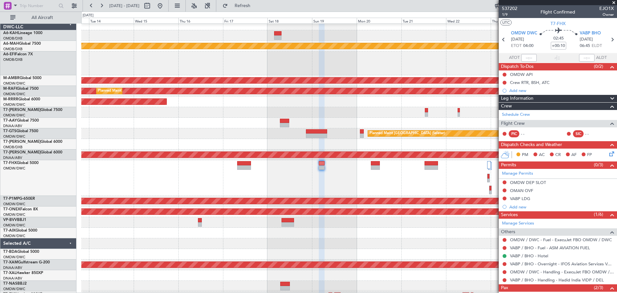
scroll to position [13, 0]
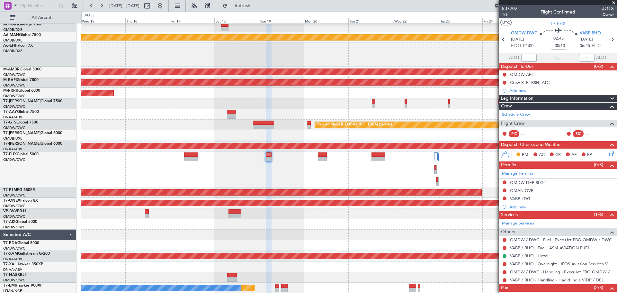
click at [340, 175] on div at bounding box center [349, 169] width 536 height 36
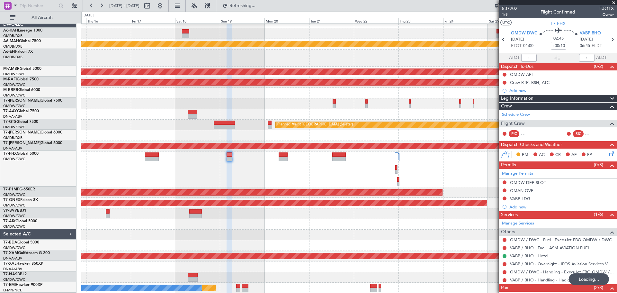
scroll to position [6, 0]
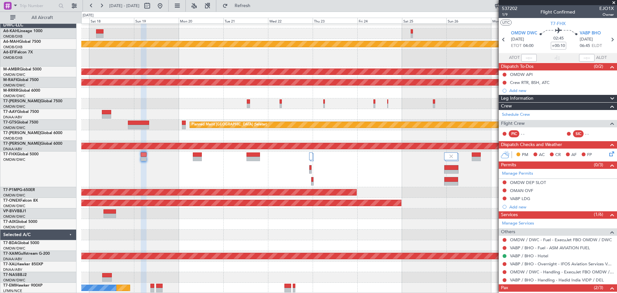
click at [326, 174] on div at bounding box center [349, 169] width 536 height 36
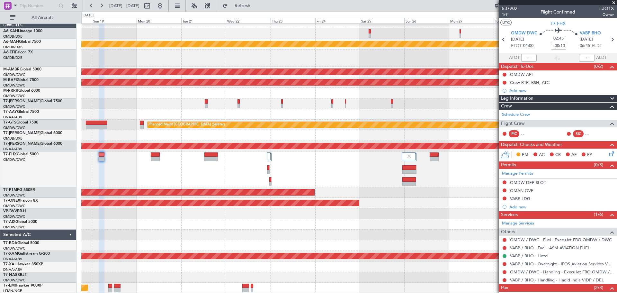
click at [337, 187] on div at bounding box center [349, 169] width 536 height 36
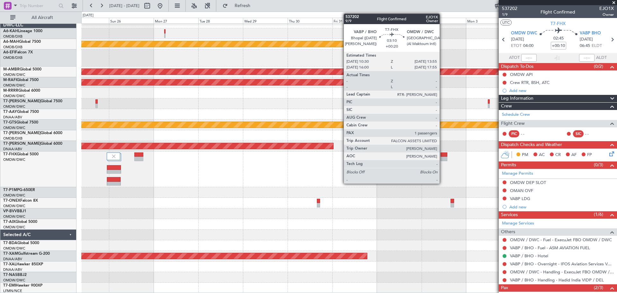
click at [443, 156] on div at bounding box center [444, 154] width 6 height 5
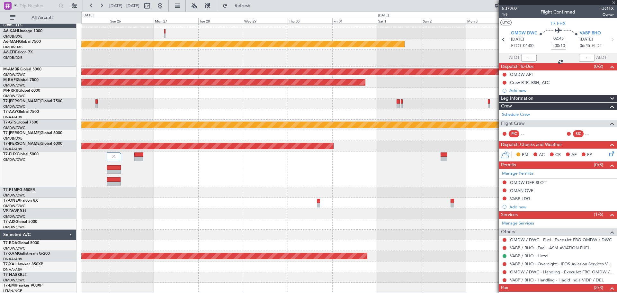
type input "+00:20"
type input "1"
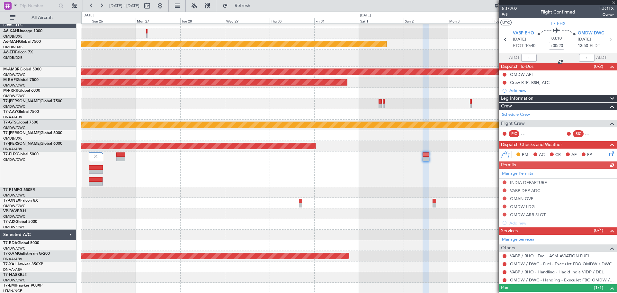
scroll to position [0, 0]
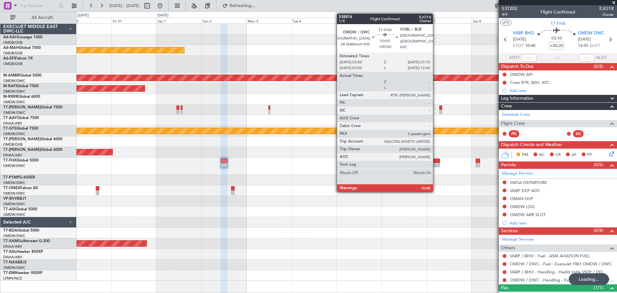
click at [436, 162] on div at bounding box center [437, 161] width 6 height 5
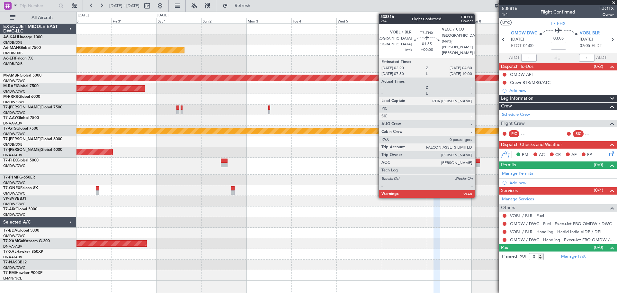
click at [478, 164] on div at bounding box center [478, 165] width 4 height 5
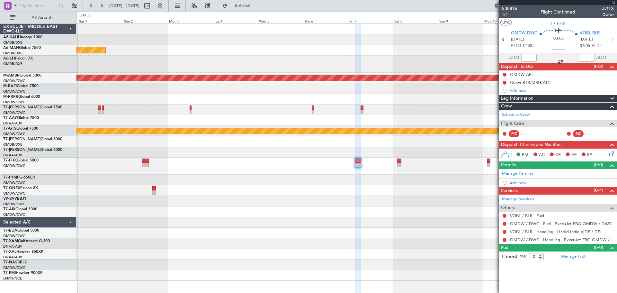
click at [275, 166] on div at bounding box center [347, 166] width 541 height 17
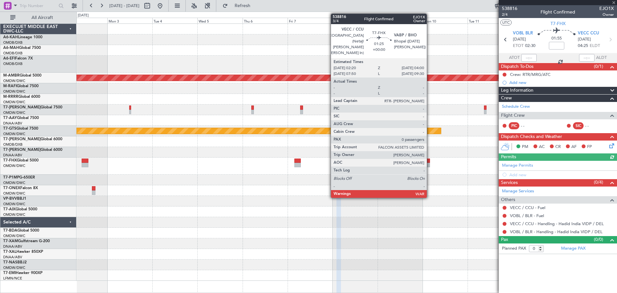
click at [430, 163] on div at bounding box center [428, 165] width 3 height 5
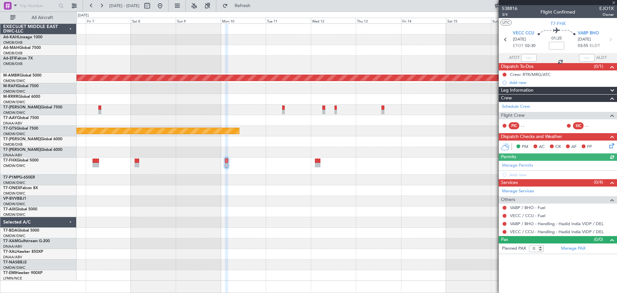
click at [240, 176] on div at bounding box center [347, 180] width 541 height 11
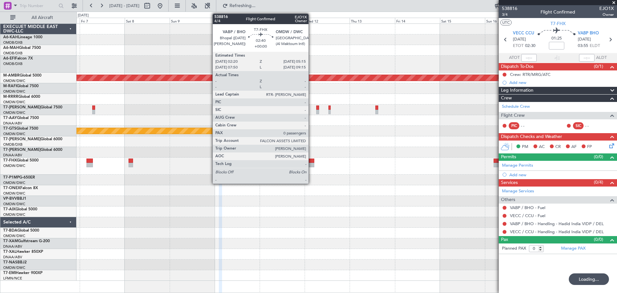
click at [312, 164] on div at bounding box center [312, 165] width 6 height 5
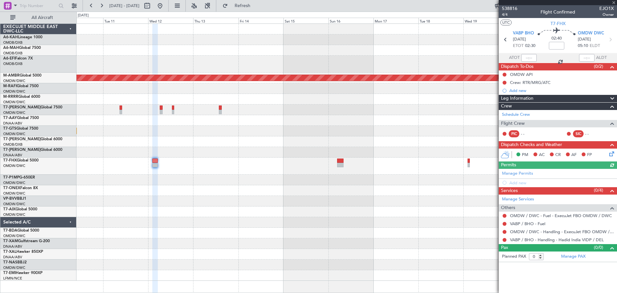
click at [212, 161] on div at bounding box center [347, 166] width 541 height 17
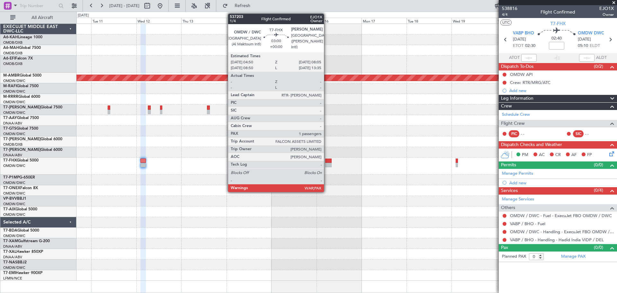
click at [327, 164] on div at bounding box center [328, 165] width 6 height 5
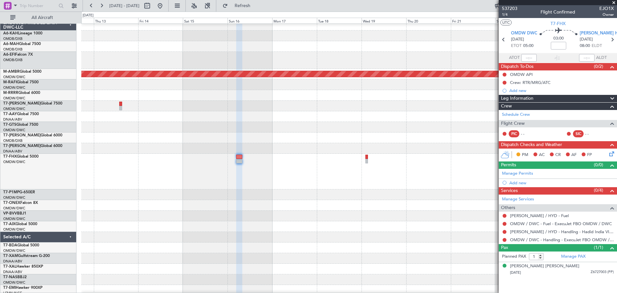
scroll to position [4, 0]
click at [365, 160] on div at bounding box center [349, 171] width 536 height 36
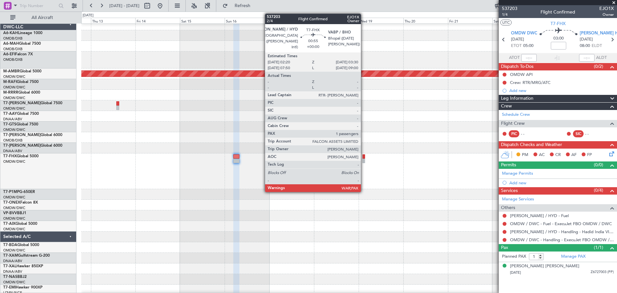
click at [364, 159] on div at bounding box center [364, 161] width 2 height 5
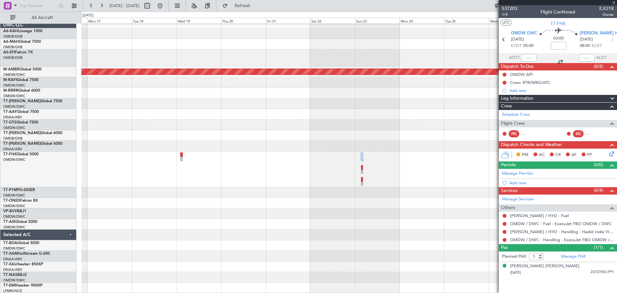
click at [230, 156] on div at bounding box center [349, 169] width 536 height 36
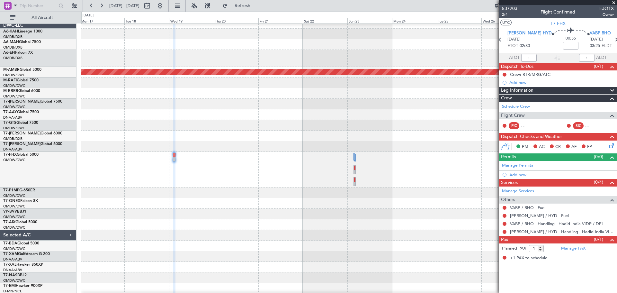
scroll to position [6, 0]
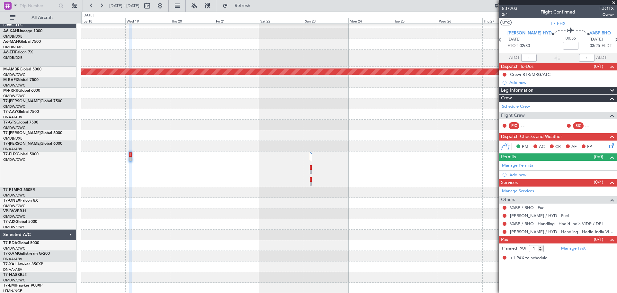
click at [344, 180] on div at bounding box center [349, 169] width 536 height 36
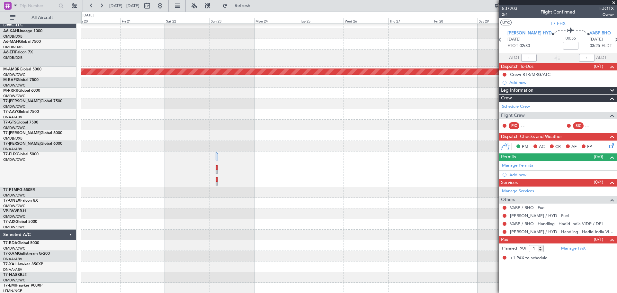
click at [198, 171] on div at bounding box center [349, 169] width 536 height 36
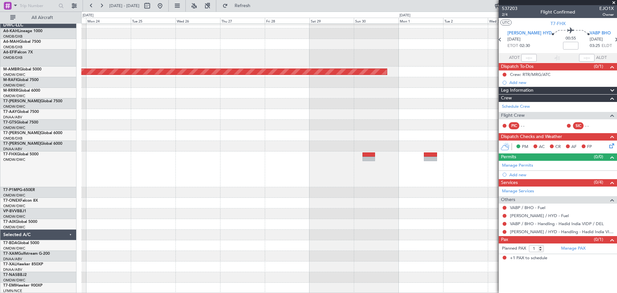
click at [252, 157] on div at bounding box center [349, 169] width 536 height 36
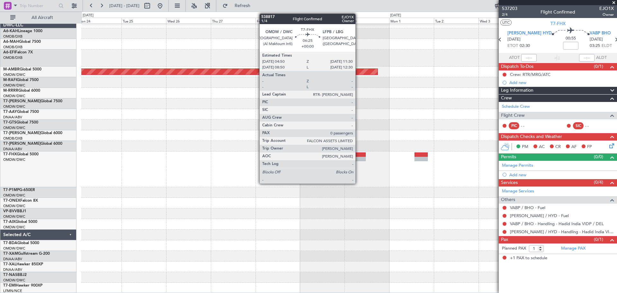
scroll to position [0, 0]
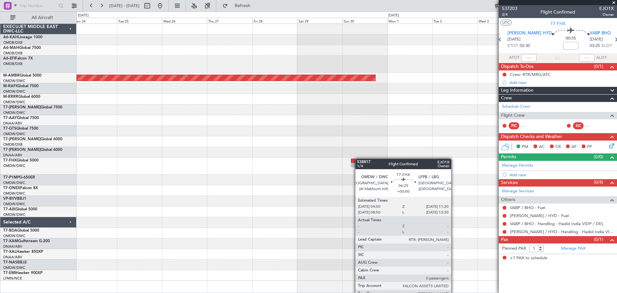
click at [359, 159] on div at bounding box center [357, 161] width 13 height 5
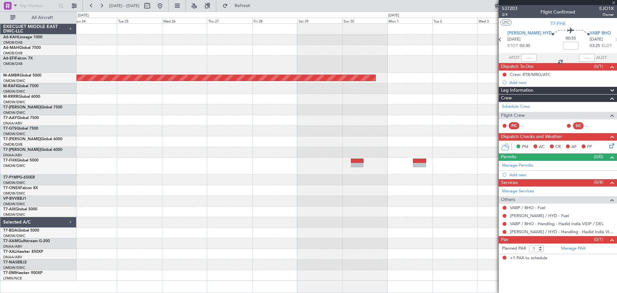
click at [353, 161] on div at bounding box center [357, 161] width 13 height 5
type input "0"
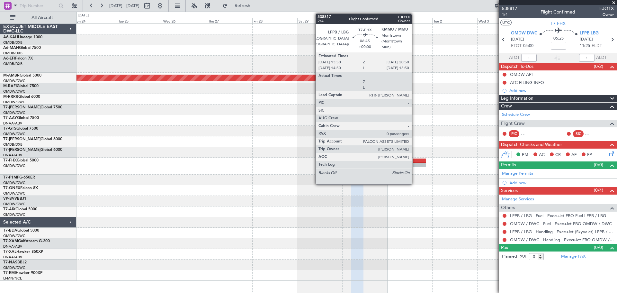
click at [415, 163] on div at bounding box center [419, 165] width 13 height 5
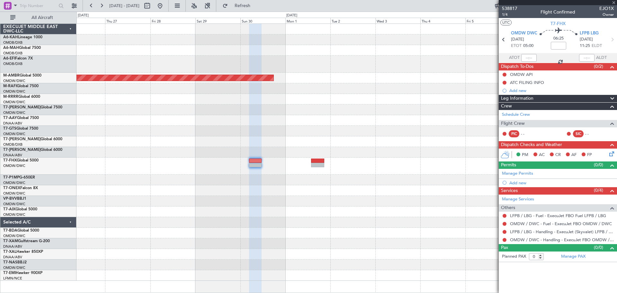
click at [198, 187] on div "Planned Maint [GEOGRAPHIC_DATA] (Seletar)" at bounding box center [347, 152] width 541 height 257
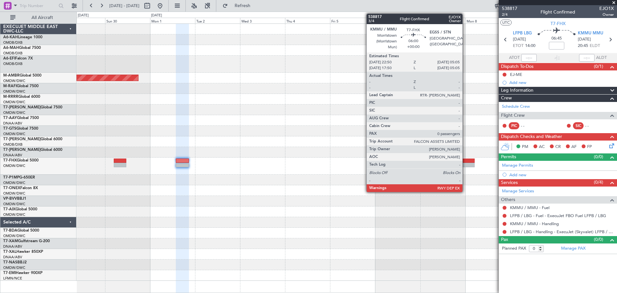
click at [466, 160] on div at bounding box center [469, 161] width 12 height 5
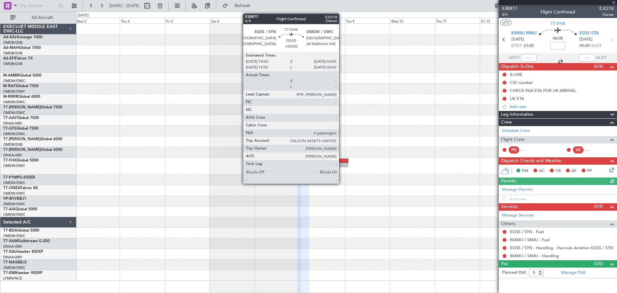
click at [342, 160] on div at bounding box center [343, 161] width 12 height 5
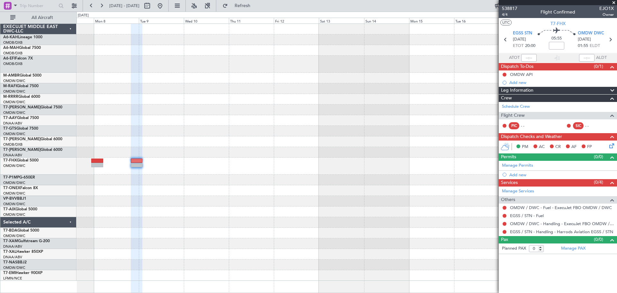
click at [172, 175] on div at bounding box center [347, 152] width 541 height 257
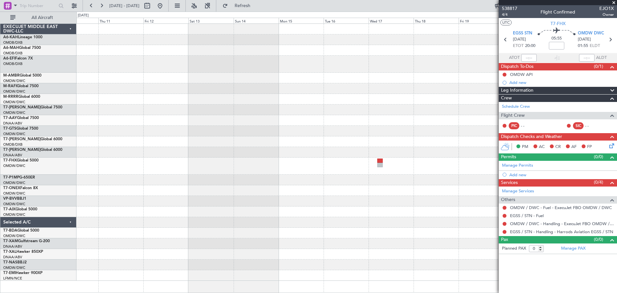
click at [243, 170] on div at bounding box center [347, 166] width 541 height 17
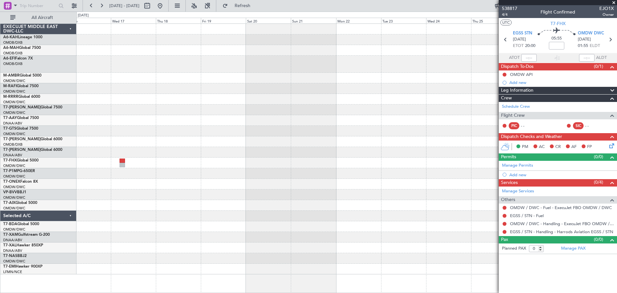
click at [186, 165] on div at bounding box center [347, 163] width 541 height 11
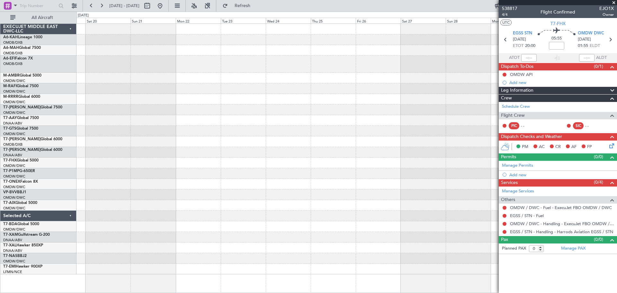
click at [147, 171] on div at bounding box center [347, 149] width 541 height 251
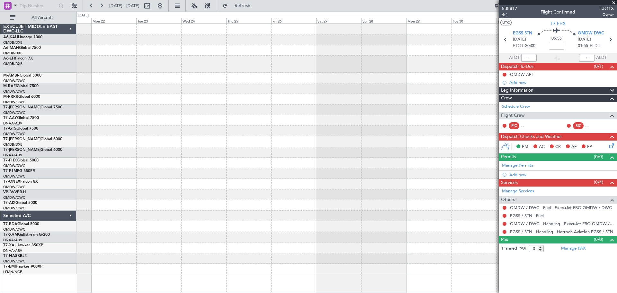
click at [120, 189] on div at bounding box center [347, 149] width 541 height 251
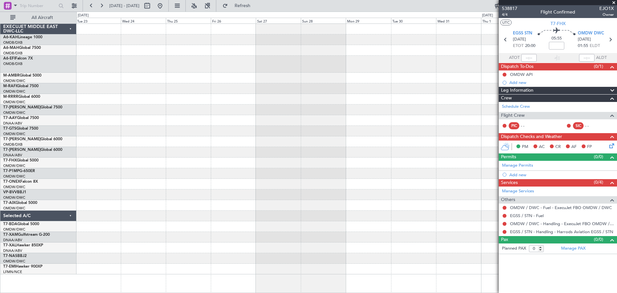
click at [282, 185] on div at bounding box center [347, 149] width 541 height 251
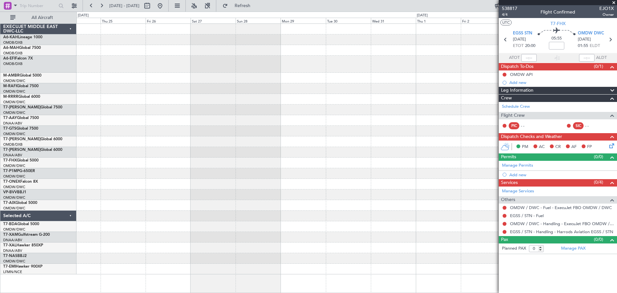
click at [355, 181] on div at bounding box center [347, 184] width 541 height 11
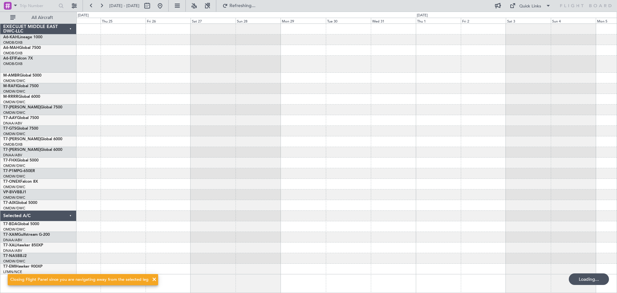
click at [468, 157] on div at bounding box center [347, 149] width 541 height 251
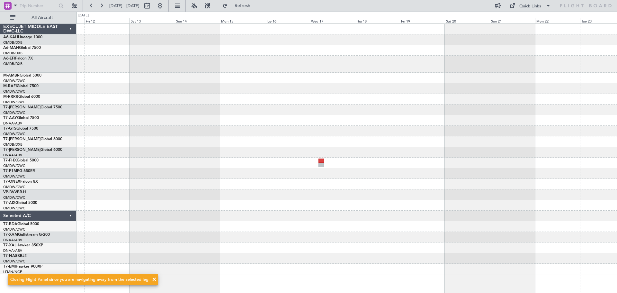
click at [441, 188] on div at bounding box center [347, 184] width 541 height 11
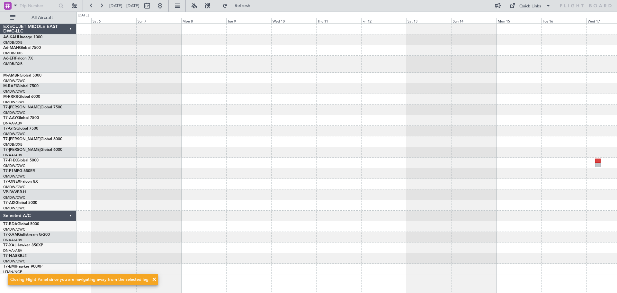
click at [468, 191] on div at bounding box center [347, 149] width 541 height 251
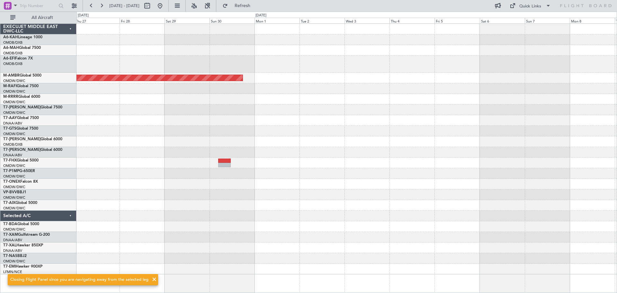
click at [405, 195] on div "Planned Maint [GEOGRAPHIC_DATA] (Seletar)" at bounding box center [347, 149] width 541 height 251
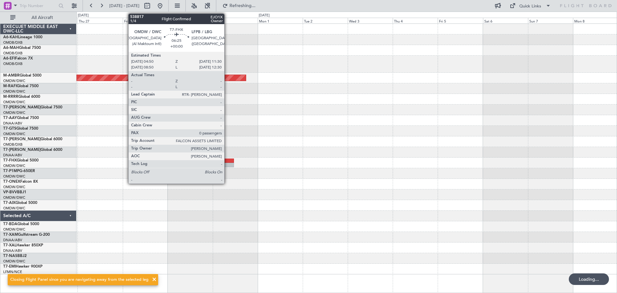
click at [227, 163] on div at bounding box center [228, 165] width 13 height 5
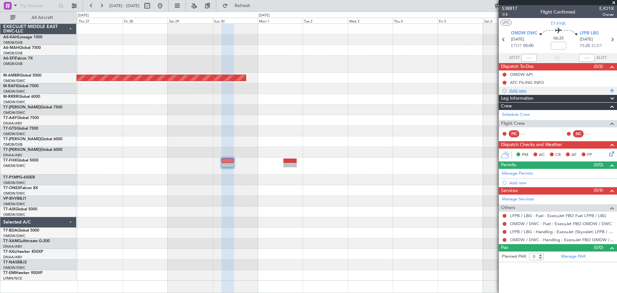
click at [516, 91] on div "Add new" at bounding box center [559, 90] width 99 height 5
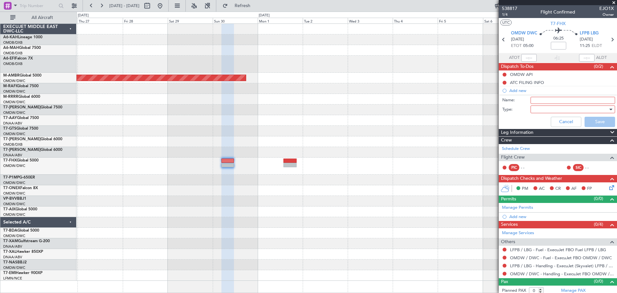
click at [533, 96] on div "Name:" at bounding box center [558, 101] width 125 height 10
click at [534, 97] on input "Name:" at bounding box center [573, 100] width 85 height 7
paste input "Crew: BSH/MRG/ATC"
type input "Crew: BSH/MRG/ATC"
click at [545, 109] on div at bounding box center [571, 110] width 75 height 10
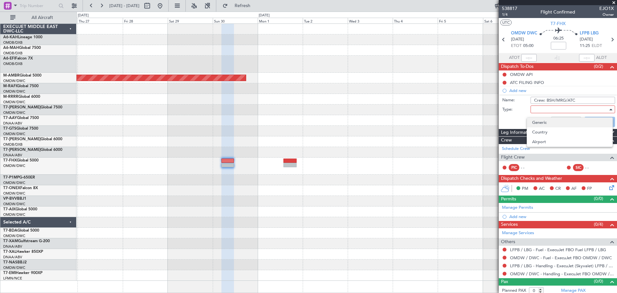
click at [542, 121] on span "Generic" at bounding box center [570, 123] width 75 height 10
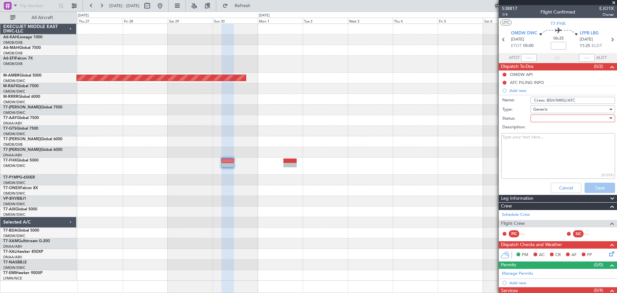
click at [542, 120] on div at bounding box center [571, 119] width 75 height 10
click at [543, 134] on span "Not Started" at bounding box center [570, 131] width 75 height 10
click at [606, 186] on button "Save" at bounding box center [600, 188] width 31 height 10
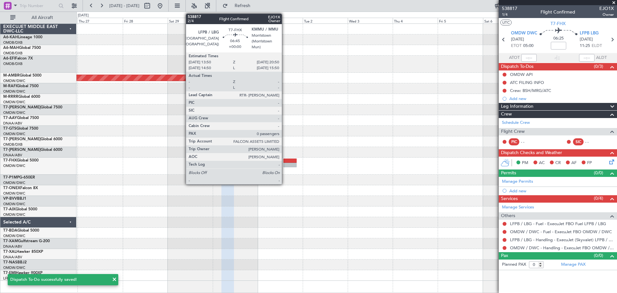
click at [285, 163] on div at bounding box center [290, 165] width 13 height 5
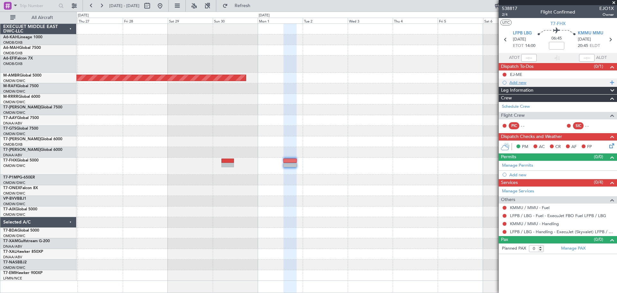
click at [520, 82] on div "Add new" at bounding box center [559, 82] width 99 height 5
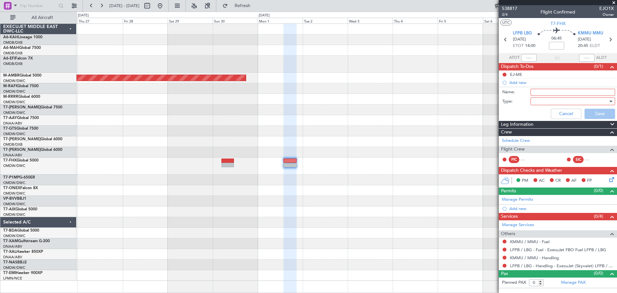
click at [533, 89] on input "Name:" at bounding box center [573, 92] width 85 height 7
paste input "Crew: RTR/BSH/ATC"
type input "Crew: RTR/BSH/ATC"
click at [541, 98] on div at bounding box center [571, 101] width 75 height 10
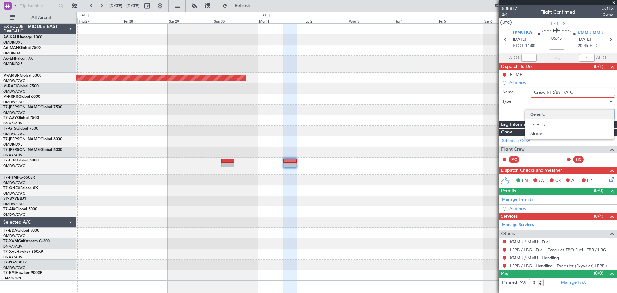
click at [540, 111] on span "Generic" at bounding box center [570, 115] width 79 height 10
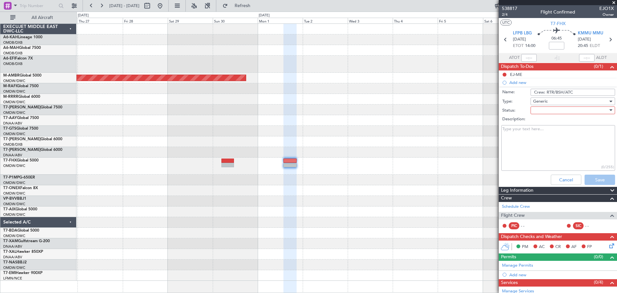
click at [545, 105] on div at bounding box center [571, 110] width 75 height 10
click at [540, 122] on span "Not Started" at bounding box center [570, 123] width 75 height 10
click at [591, 179] on button "Save" at bounding box center [600, 180] width 31 height 10
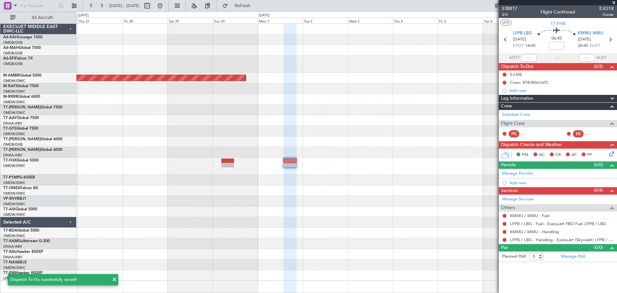
click at [172, 165] on div at bounding box center [347, 166] width 541 height 17
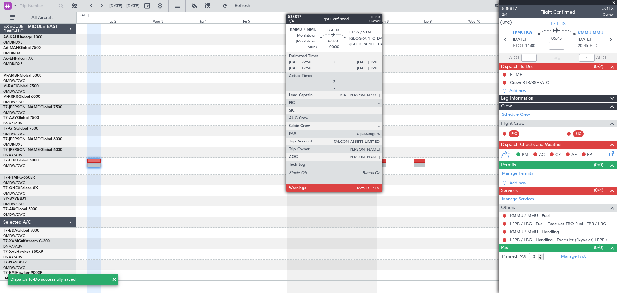
click at [385, 160] on div at bounding box center [381, 161] width 12 height 5
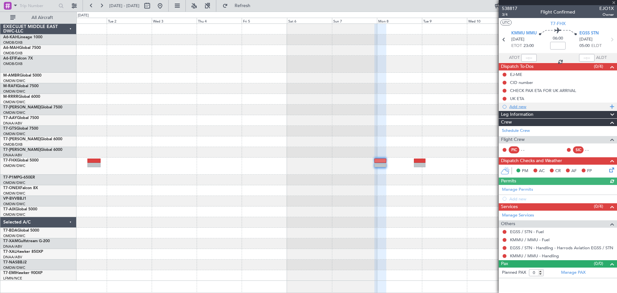
click at [525, 107] on div "Add new" at bounding box center [559, 106] width 99 height 5
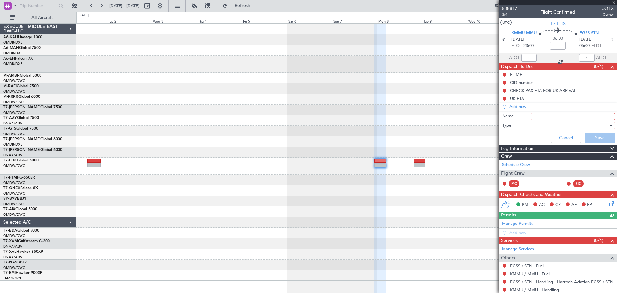
drag, startPoint x: 531, startPoint y: 111, endPoint x: 539, endPoint y: 117, distance: 10.4
click at [539, 117] on input "Name:" at bounding box center [573, 116] width 85 height 7
paste input "Crew: RTR/BSH/ATC"
type input "Crew: RTR/BSH/ATC"
click at [539, 127] on div at bounding box center [571, 126] width 75 height 10
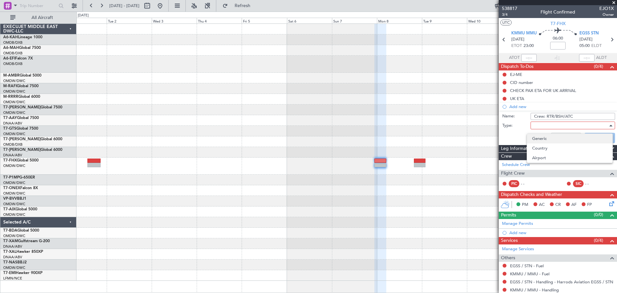
click at [544, 140] on span "Generic" at bounding box center [570, 139] width 75 height 10
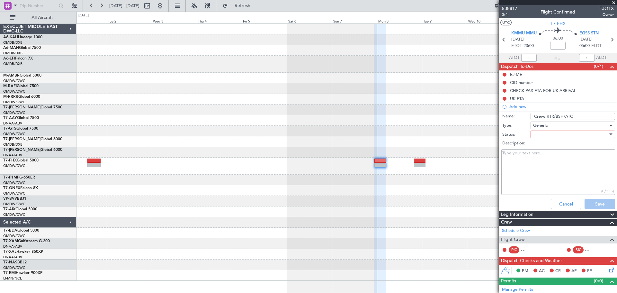
click at [548, 132] on div at bounding box center [571, 135] width 75 height 10
click at [543, 143] on span "Not Started" at bounding box center [570, 147] width 75 height 10
click at [591, 204] on button "Save" at bounding box center [600, 204] width 31 height 10
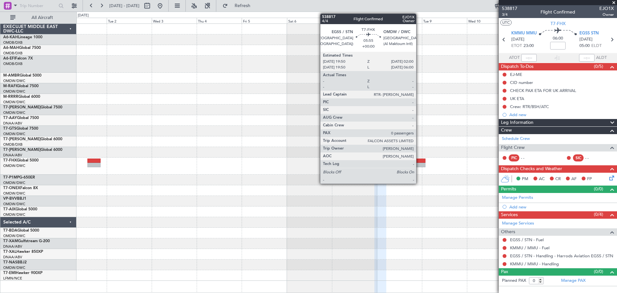
click at [419, 161] on div at bounding box center [420, 161] width 12 height 5
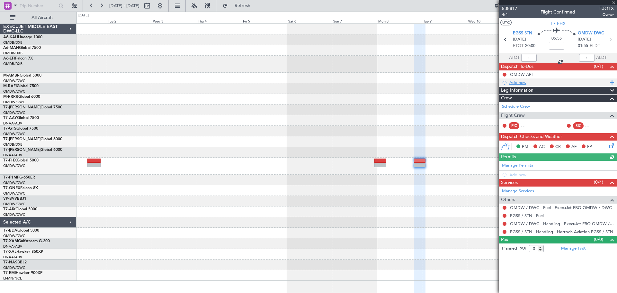
click at [530, 83] on div "Add new" at bounding box center [559, 82] width 99 height 5
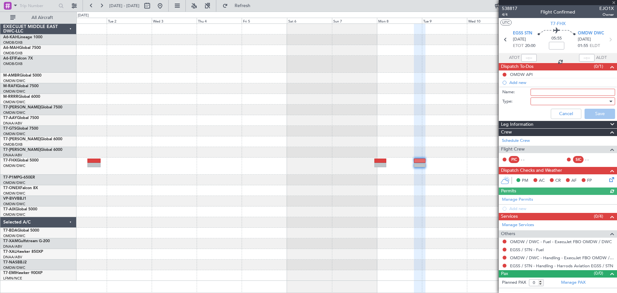
click at [540, 90] on input "Name:" at bounding box center [573, 92] width 85 height 7
paste input "RTR/BSH/ATC"
type input "RTR/BSH/ATC"
click at [539, 99] on div at bounding box center [571, 101] width 75 height 10
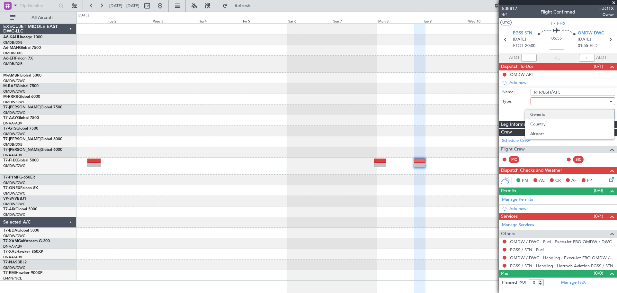
click at [542, 115] on span "Generic" at bounding box center [570, 115] width 79 height 10
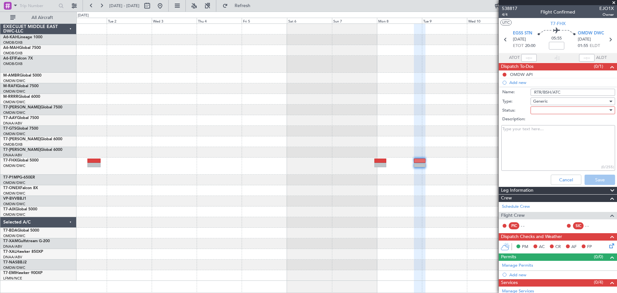
click at [546, 110] on div at bounding box center [571, 110] width 75 height 10
click at [546, 123] on span "Not Started" at bounding box center [570, 123] width 75 height 10
click at [590, 177] on button "Save" at bounding box center [600, 180] width 31 height 10
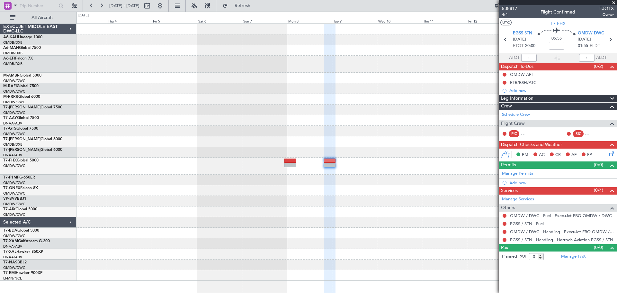
click at [118, 107] on div at bounding box center [347, 110] width 541 height 11
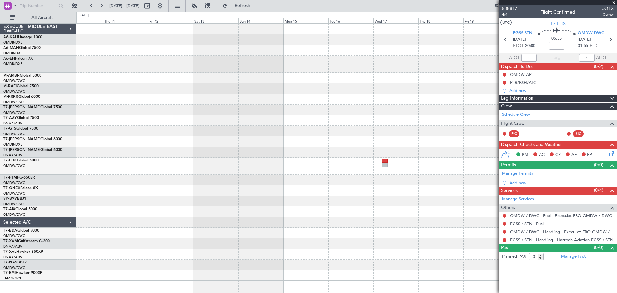
click at [122, 128] on div at bounding box center [347, 152] width 541 height 257
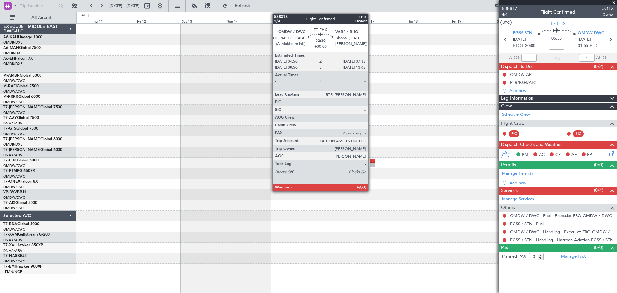
click at [371, 165] on div at bounding box center [372, 165] width 5 height 5
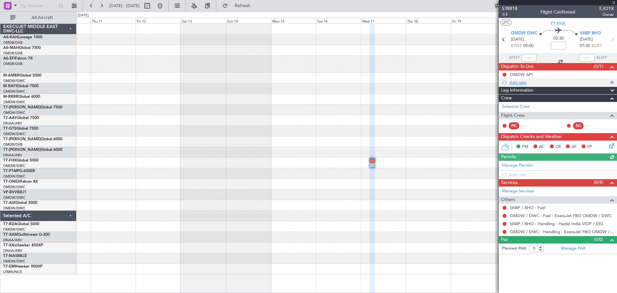
click at [524, 80] on div "Add new" at bounding box center [559, 82] width 99 height 5
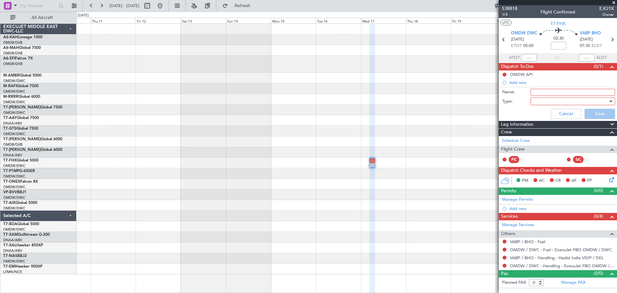
click at [534, 90] on input "Name:" at bounding box center [573, 92] width 85 height 7
paste input "Crew: RTR/MRG/ATC"
type input "Crew: RTR/MRG/ATC"
click at [542, 100] on div at bounding box center [571, 101] width 75 height 10
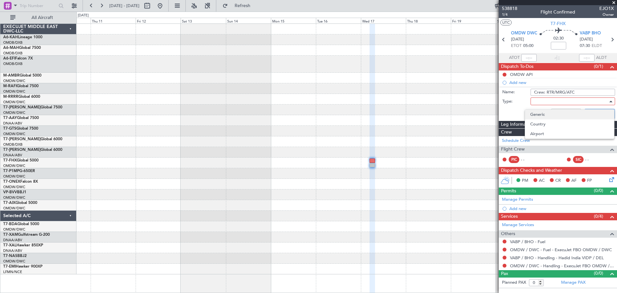
click at [546, 117] on span "Generic" at bounding box center [570, 115] width 79 height 10
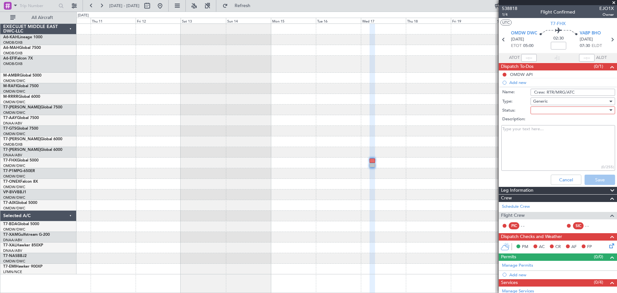
click at [544, 113] on div at bounding box center [571, 110] width 75 height 10
click at [544, 120] on span "Not Started" at bounding box center [570, 123] width 75 height 10
click at [604, 180] on button "Save" at bounding box center [600, 180] width 31 height 10
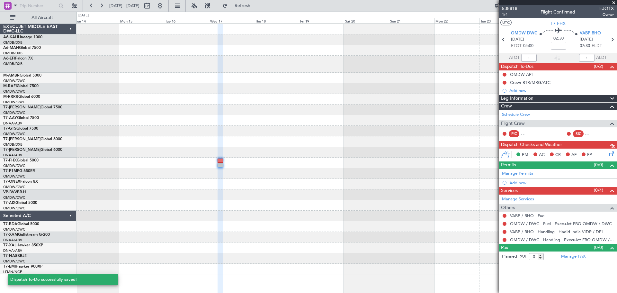
click at [253, 138] on div at bounding box center [347, 149] width 541 height 251
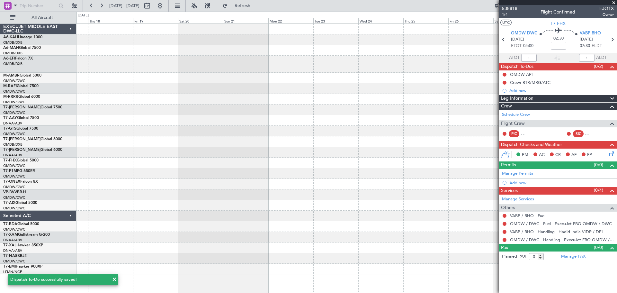
click at [218, 181] on div at bounding box center [347, 149] width 541 height 251
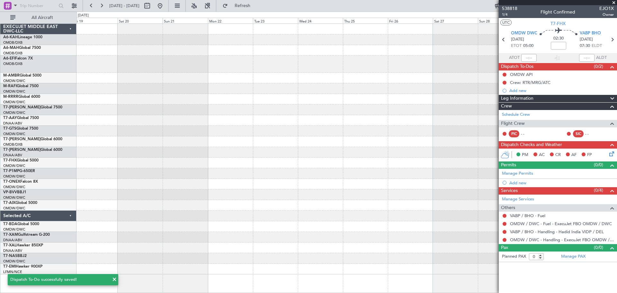
click at [246, 200] on div at bounding box center [347, 149] width 541 height 251
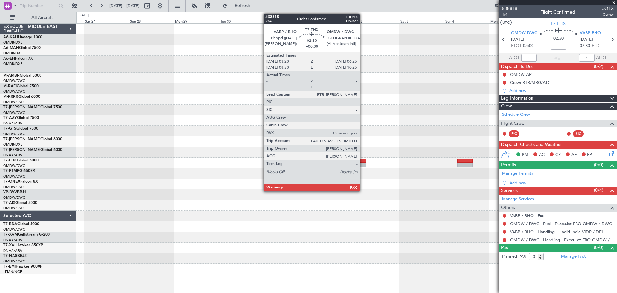
click at [363, 160] on div at bounding box center [363, 161] width 6 height 5
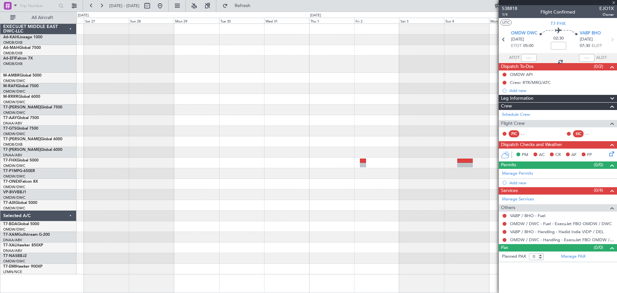
type input "13"
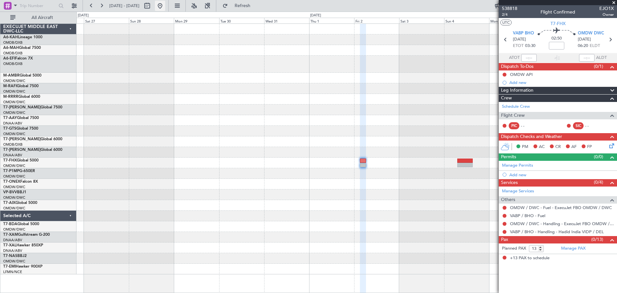
click at [165, 7] on button at bounding box center [160, 6] width 10 height 10
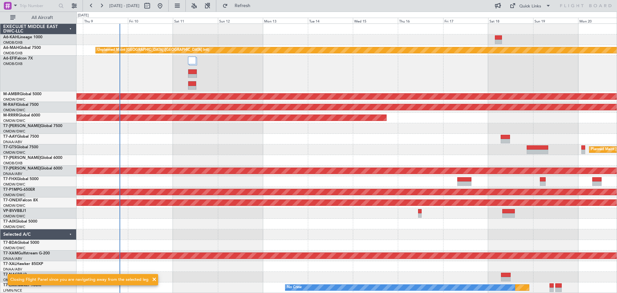
click at [107, 137] on div "Unplanned Maint Dubai (Dubai Intl) Planned Maint Singapore (Seletar) Planned Ma…" at bounding box center [347, 158] width 541 height 269
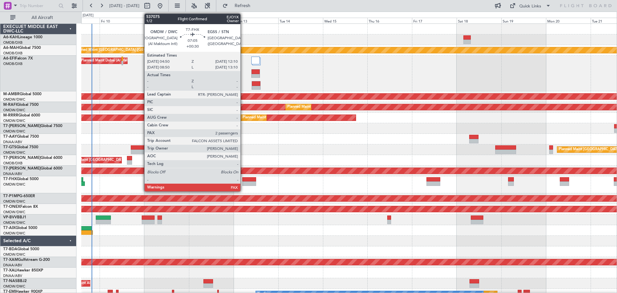
click at [243, 183] on div at bounding box center [249, 183] width 14 height 5
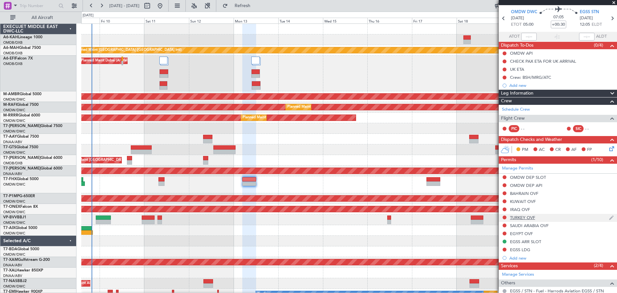
scroll to position [32, 0]
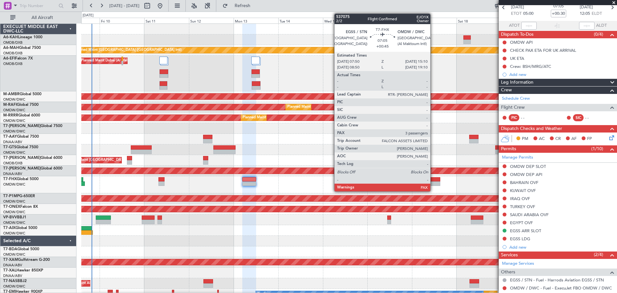
click at [433, 183] on div at bounding box center [434, 183] width 14 height 5
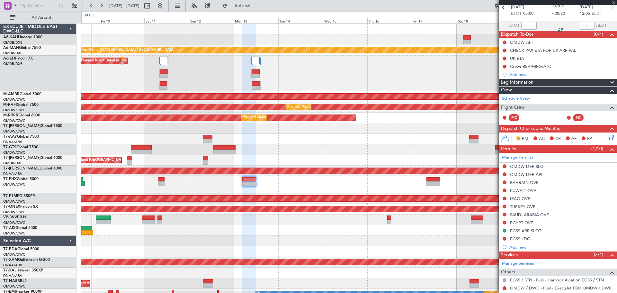
type input "+00:45"
type input "4"
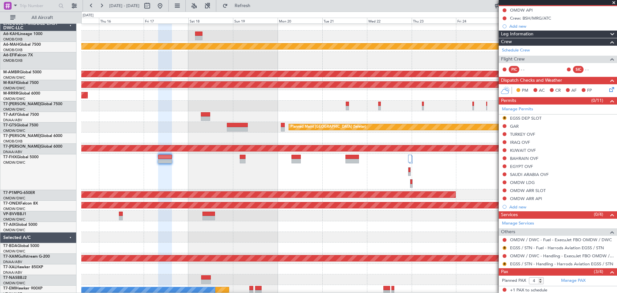
scroll to position [6, 0]
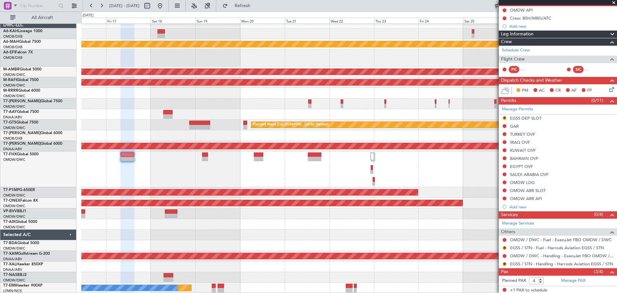
click at [362, 168] on div at bounding box center [349, 169] width 536 height 36
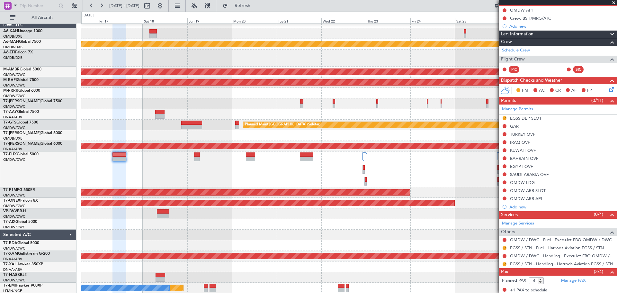
click at [379, 169] on div at bounding box center [349, 169] width 536 height 36
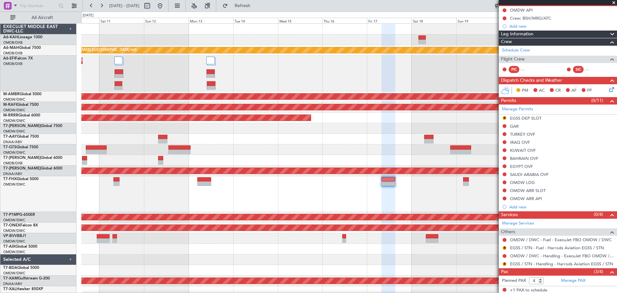
scroll to position [3, 0]
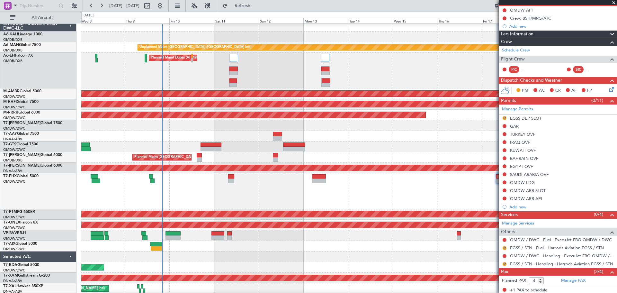
click at [344, 79] on div "Planned Maint Dubai (Al Maktoum Intl)" at bounding box center [349, 71] width 536 height 36
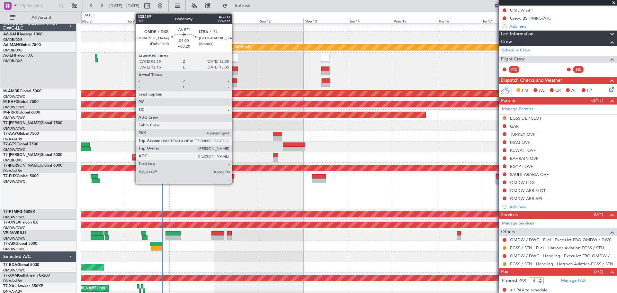
click at [235, 78] on div at bounding box center [234, 80] width 8 height 5
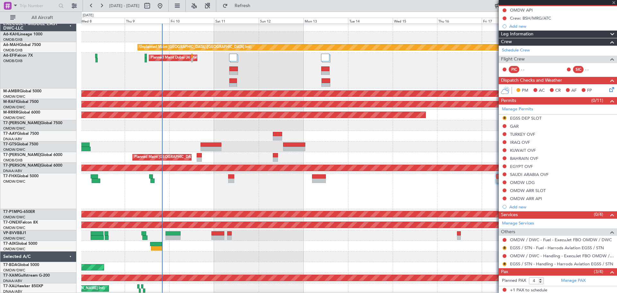
type input "+00:20"
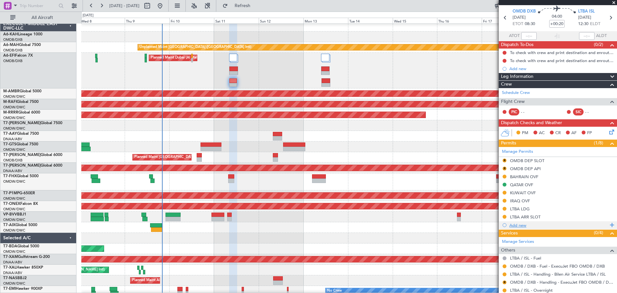
scroll to position [32, 0]
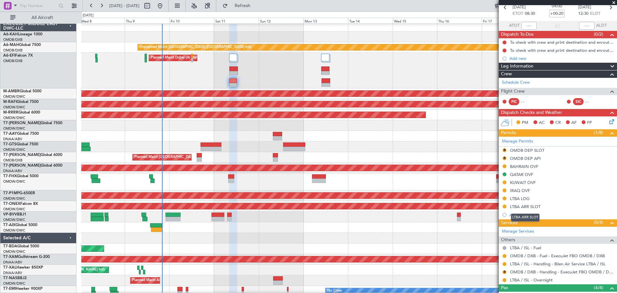
drag, startPoint x: 535, startPoint y: 208, endPoint x: 540, endPoint y: 211, distance: 5.6
click at [535, 208] on div "LTBA ARR SLOT" at bounding box center [525, 206] width 31 height 5
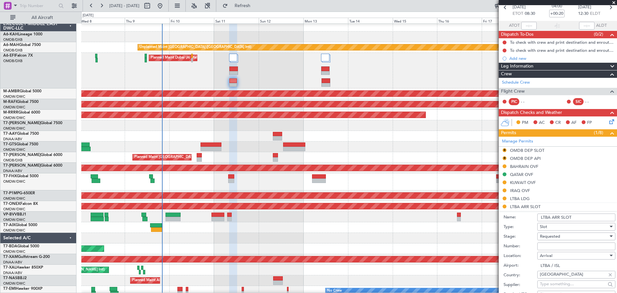
click at [546, 245] on input "Number:" at bounding box center [577, 246] width 78 height 8
paste input "LTBAAGN5265000"
type input "LTBAAGN5265000"
click at [556, 235] on span "Requested" at bounding box center [550, 236] width 20 height 6
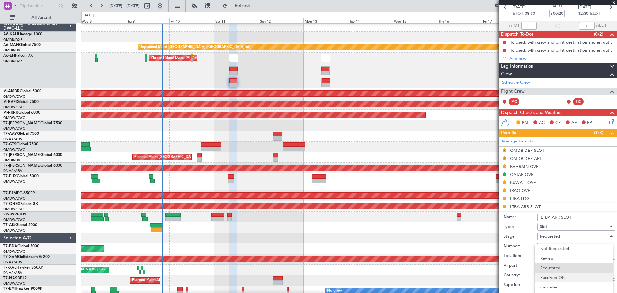
click at [565, 278] on span "Received OK" at bounding box center [575, 278] width 68 height 10
click at [580, 217] on input "LTBA ARR SLOT" at bounding box center [577, 218] width 78 height 8
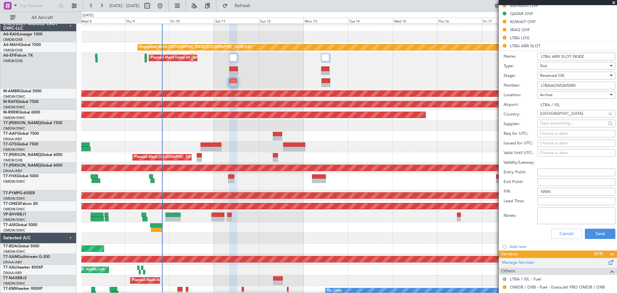
scroll to position [225, 0]
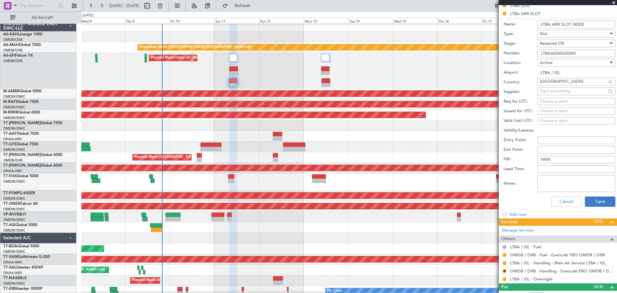
type input "LTBA ARR SLOT 0830Z"
click at [595, 201] on button "Save" at bounding box center [600, 201] width 31 height 10
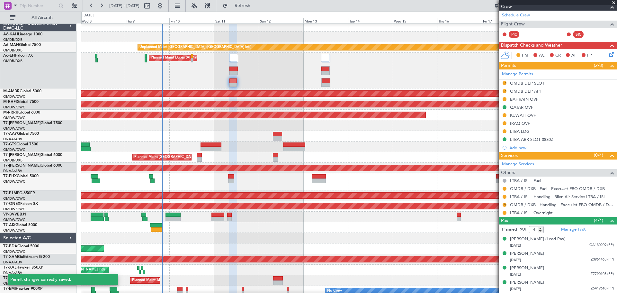
scroll to position [99, 0]
click at [503, 196] on button at bounding box center [505, 197] width 4 height 4
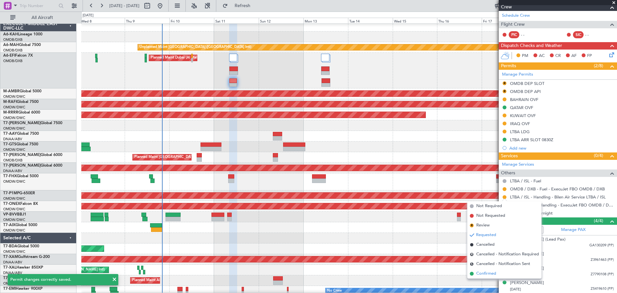
click at [478, 272] on span "Confirmed" at bounding box center [487, 273] width 20 height 6
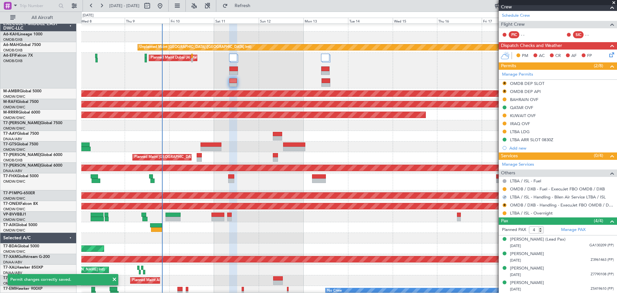
click at [525, 132] on div "LTBA LDG" at bounding box center [520, 131] width 20 height 5
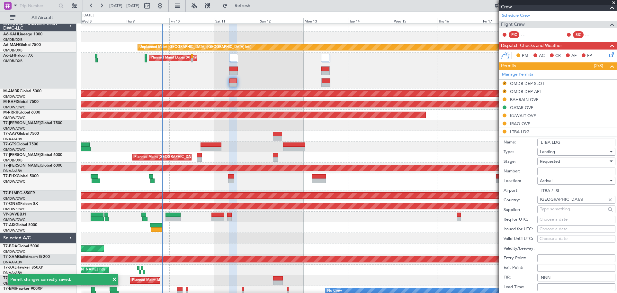
click at [545, 170] on input "Number:" at bounding box center [577, 172] width 78 height 8
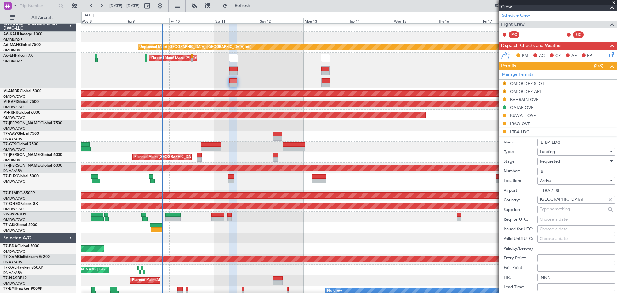
type input "BUSINESS FLT"
click at [559, 160] on span "Requested" at bounding box center [550, 162] width 20 height 6
click at [563, 211] on span "Received OK" at bounding box center [575, 210] width 68 height 10
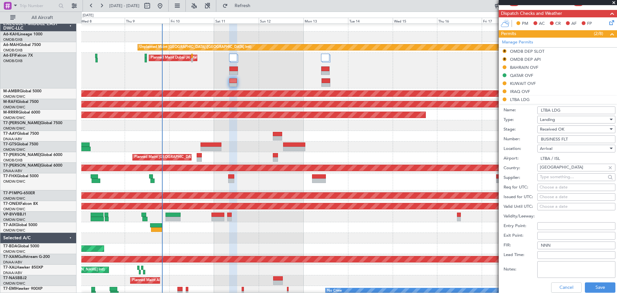
scroll to position [196, 0]
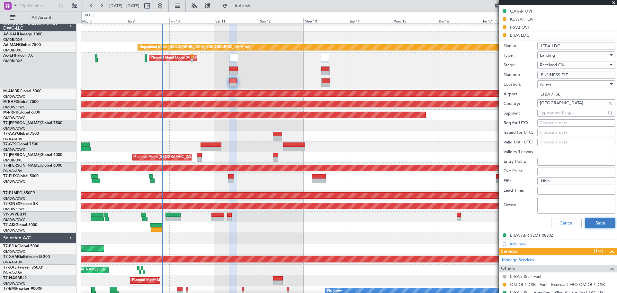
click at [591, 222] on button "Save" at bounding box center [600, 223] width 31 height 10
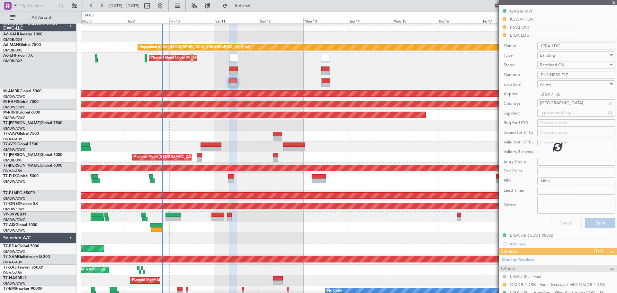
scroll to position [99, 0]
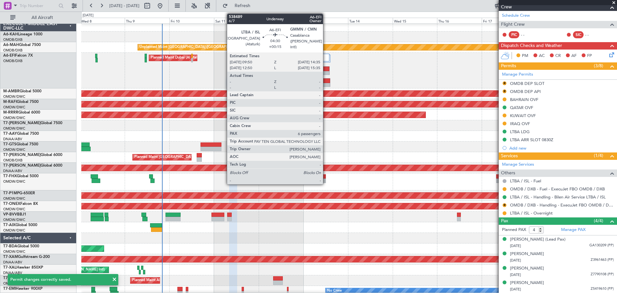
click at [326, 81] on div at bounding box center [326, 80] width 8 height 5
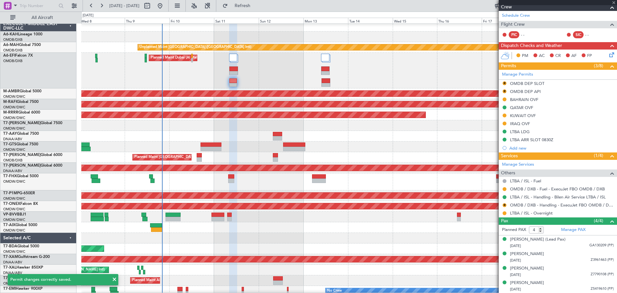
type input "+00:15"
type input "6"
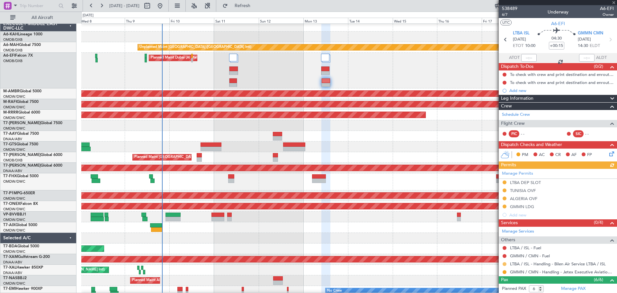
click at [506, 264] on button at bounding box center [505, 264] width 4 height 4
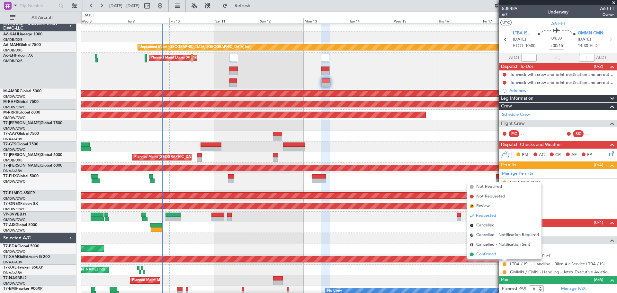
click at [489, 256] on span "Confirmed" at bounding box center [487, 254] width 20 height 6
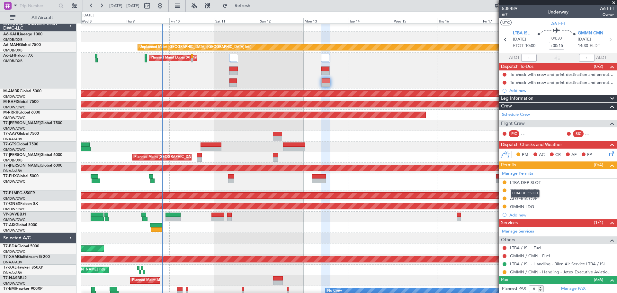
click at [528, 183] on div "LTBA DEP SLOT" at bounding box center [525, 182] width 31 height 5
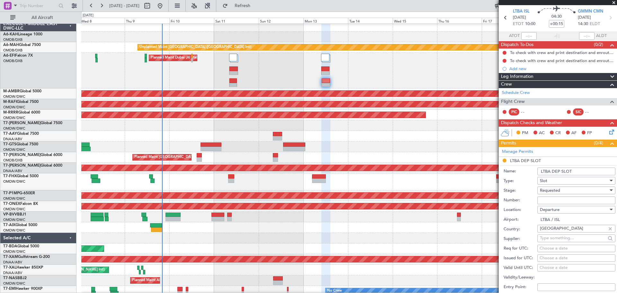
scroll to position [32, 0]
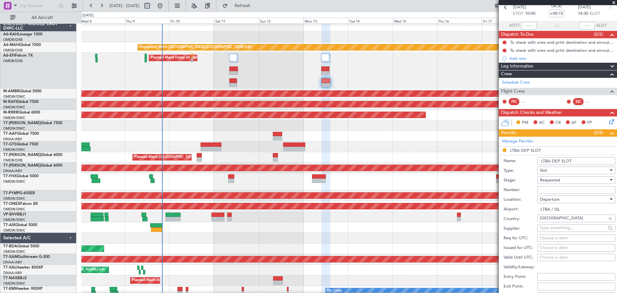
click at [543, 189] on input "Number:" at bounding box center [577, 190] width 78 height 8
paste input "LTBADGN5266000"
type input "LTBADGN5266000"
click at [552, 181] on span "Requested" at bounding box center [550, 180] width 20 height 6
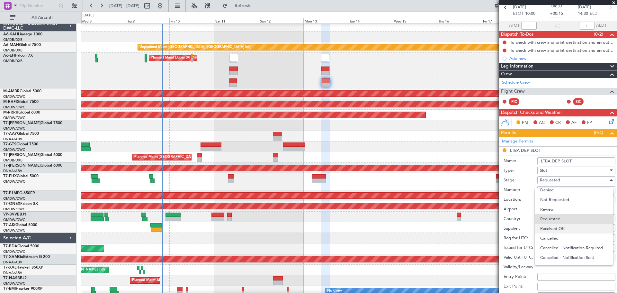
click at [560, 225] on span "Received OK" at bounding box center [575, 229] width 68 height 10
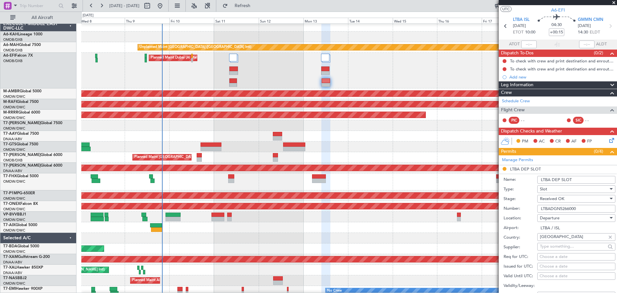
scroll to position [0, 0]
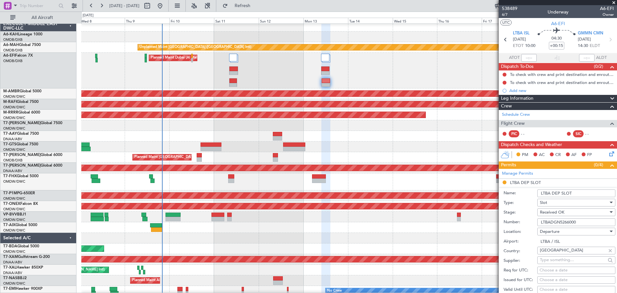
click at [579, 194] on input "LTBA DEP SLOT" at bounding box center [577, 193] width 78 height 8
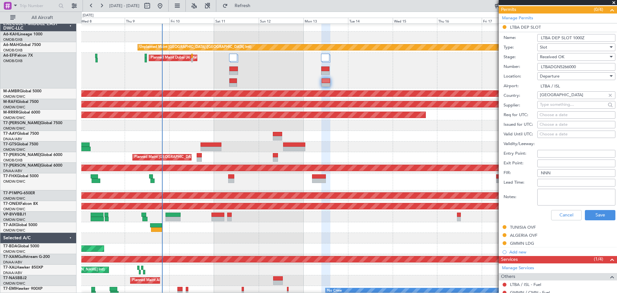
scroll to position [161, 0]
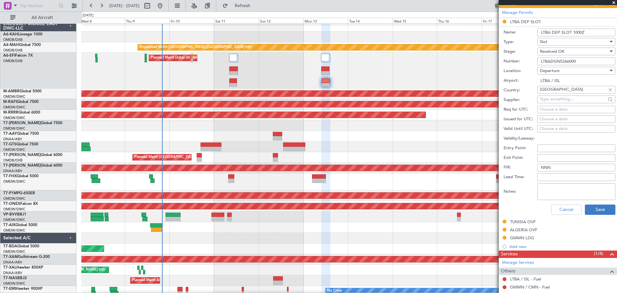
type input "LTBA DEP SLOT 1000Z"
click at [593, 207] on button "Save" at bounding box center [600, 210] width 31 height 10
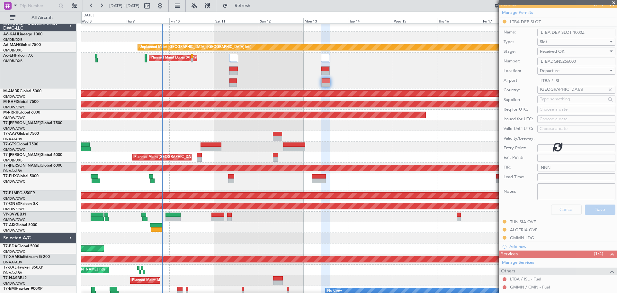
scroll to position [88, 0]
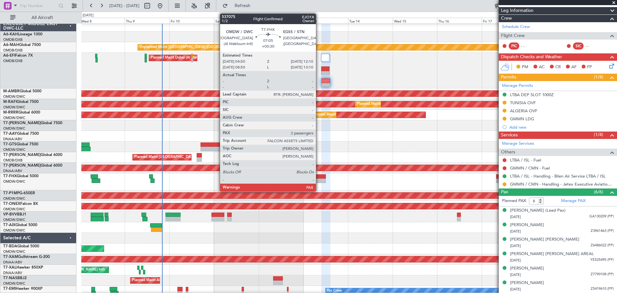
click at [319, 177] on div at bounding box center [319, 176] width 14 height 5
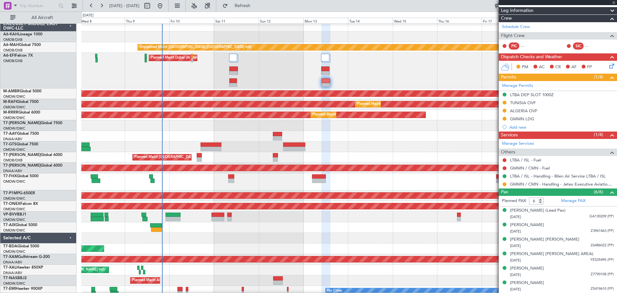
type input "+00:30"
type input "2"
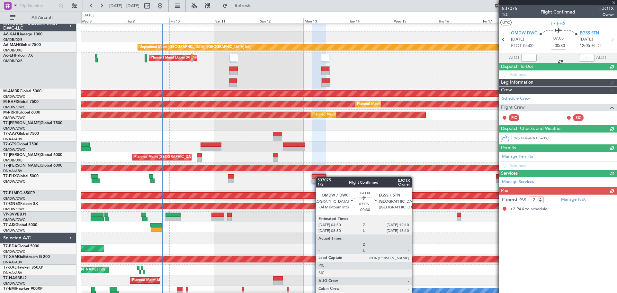
scroll to position [0, 0]
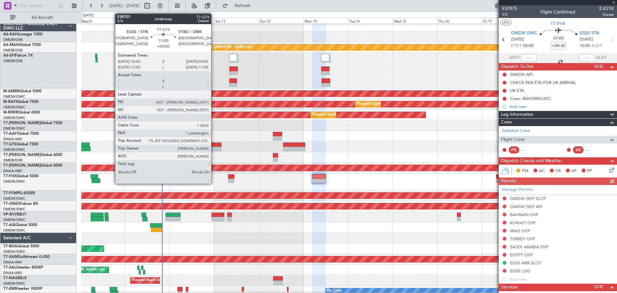
click at [214, 145] on div at bounding box center [211, 144] width 21 height 5
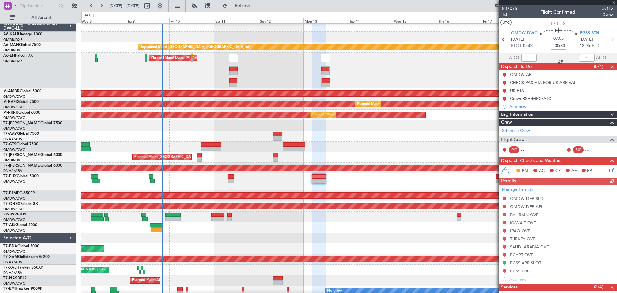
type input "+00:40"
type input "1"
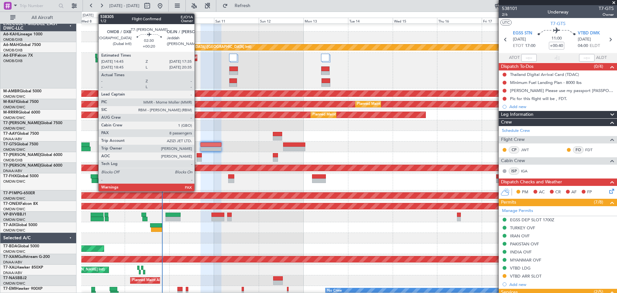
click at [197, 156] on div at bounding box center [199, 155] width 5 height 5
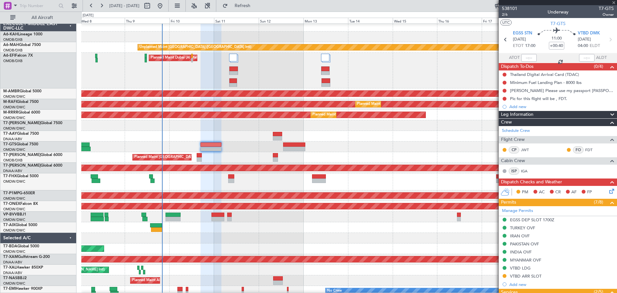
type input "+00:20"
type input "8"
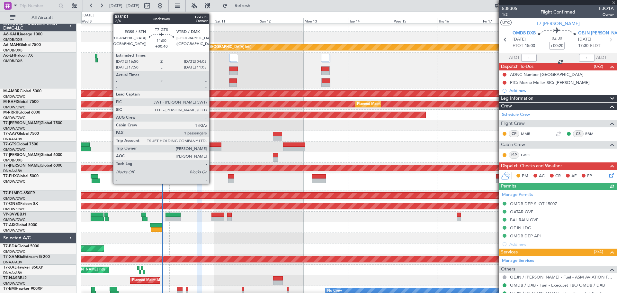
click at [212, 145] on div at bounding box center [211, 144] width 21 height 5
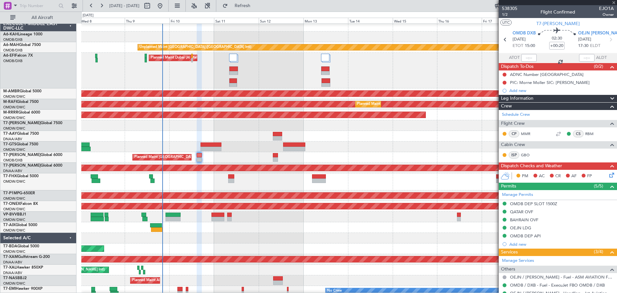
type input "+00:40"
type input "1"
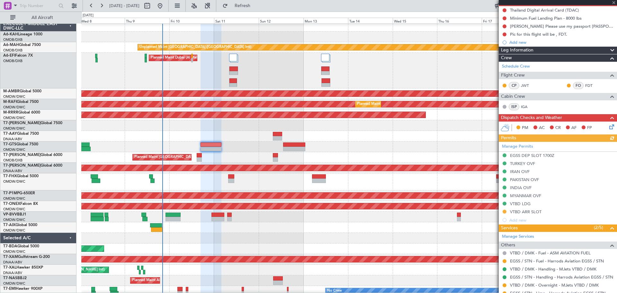
scroll to position [101, 0]
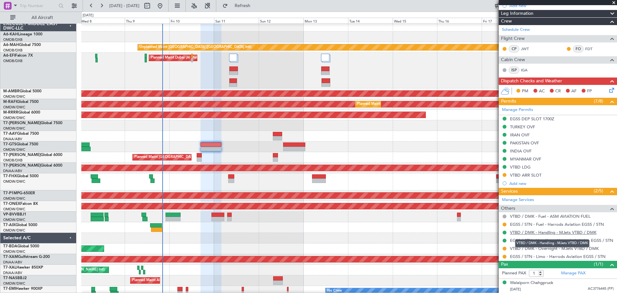
click at [534, 232] on link "VTBD / DMK - Handling - MJets VTBD / DMK" at bounding box center [553, 232] width 87 height 5
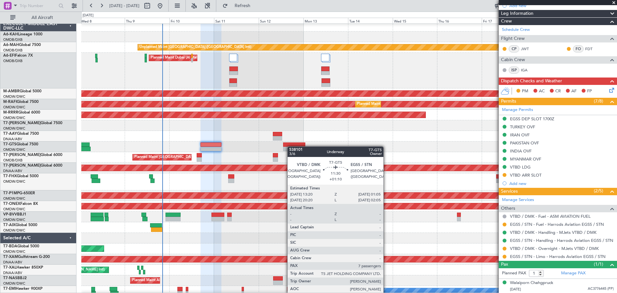
click at [291, 146] on div "Planned Maint [GEOGRAPHIC_DATA] (Seletar)" at bounding box center [349, 146] width 536 height 11
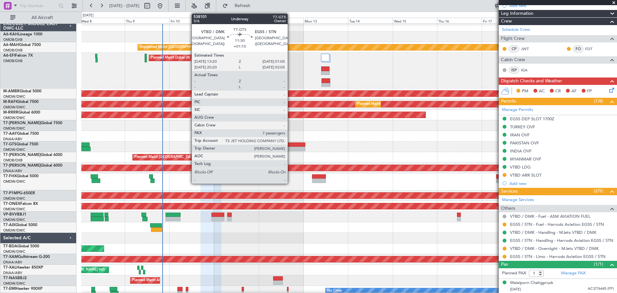
click at [291, 147] on div "Planned Maint [GEOGRAPHIC_DATA] (Seletar)" at bounding box center [349, 146] width 536 height 11
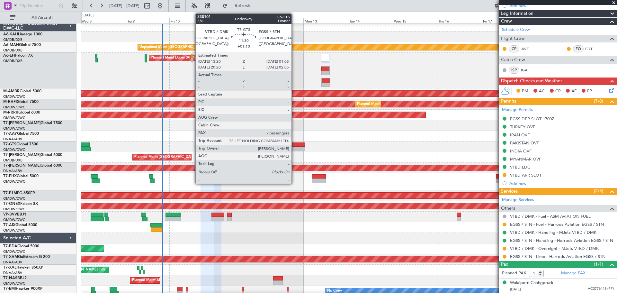
click at [295, 150] on div at bounding box center [294, 149] width 22 height 5
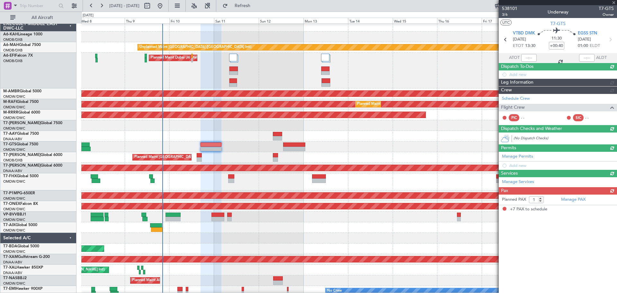
type input "+01:10"
type input "7"
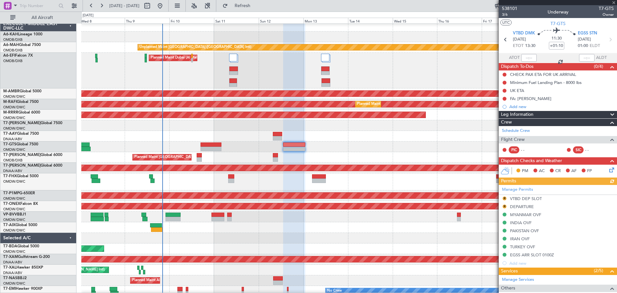
click at [506, 197] on div "Manage Permits R VTBD DEP SLOT R DEPARTURE MYANMAR OVF INDIA OVF PAKISTAN OVF I…" at bounding box center [558, 226] width 118 height 82
click at [506, 197] on button "R" at bounding box center [505, 198] width 4 height 4
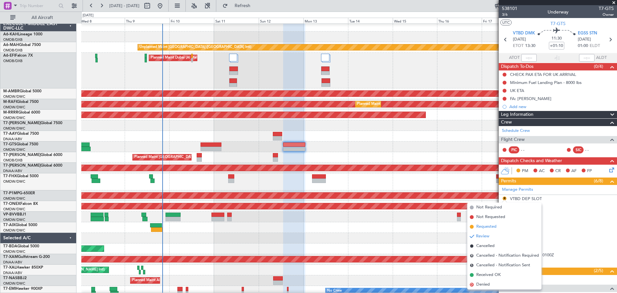
click at [488, 227] on span "Requested" at bounding box center [487, 227] width 20 height 6
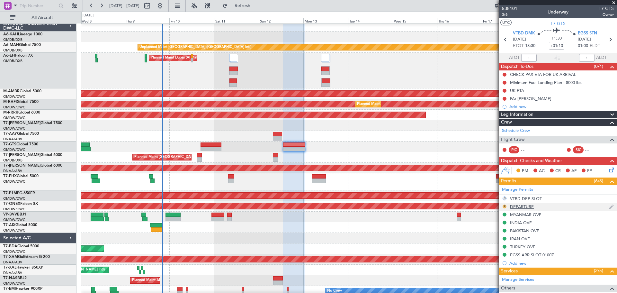
click at [505, 206] on button "R" at bounding box center [505, 207] width 4 height 4
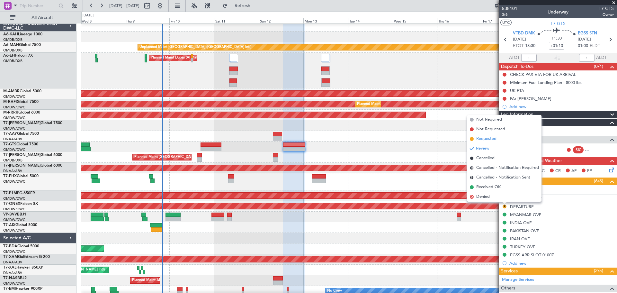
click at [488, 141] on span "Requested" at bounding box center [487, 139] width 20 height 6
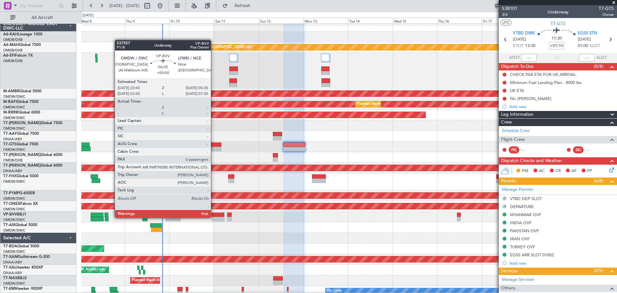
click at [214, 217] on div at bounding box center [218, 219] width 13 height 5
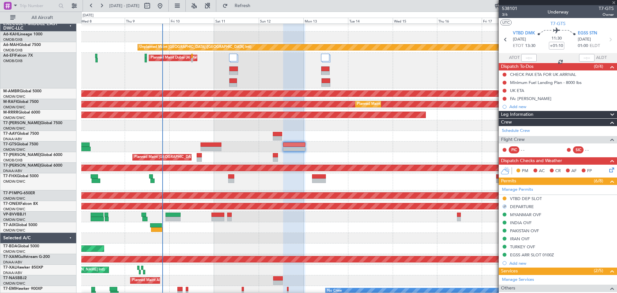
type input "0"
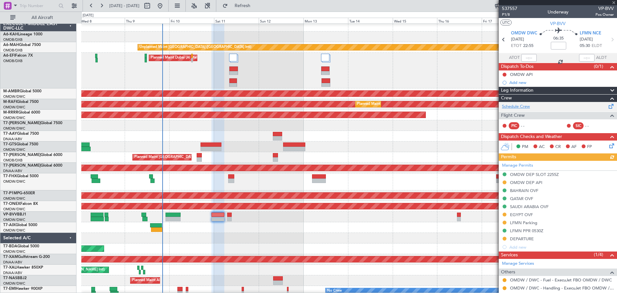
click at [519, 104] on link "Schedule Crew" at bounding box center [516, 107] width 28 height 6
click at [512, 14] on span "P1/8" at bounding box center [509, 14] width 15 height 5
click at [511, 14] on span "P1/8" at bounding box center [509, 14] width 15 height 5
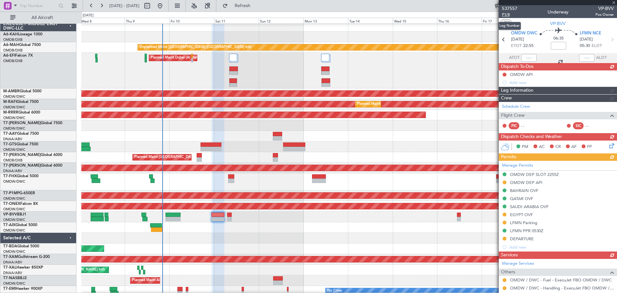
click at [509, 12] on span "P1/8" at bounding box center [509, 14] width 15 height 5
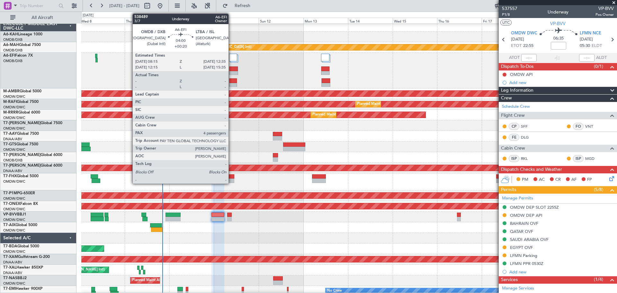
click at [232, 83] on div at bounding box center [234, 85] width 8 height 5
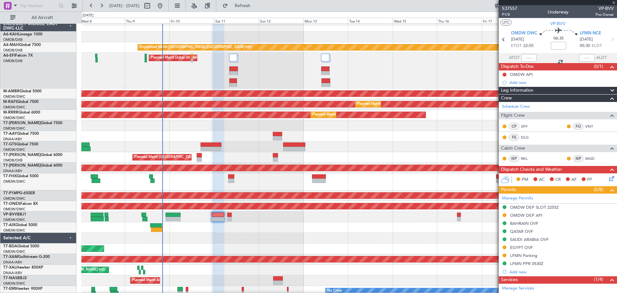
type input "+00:20"
type input "4"
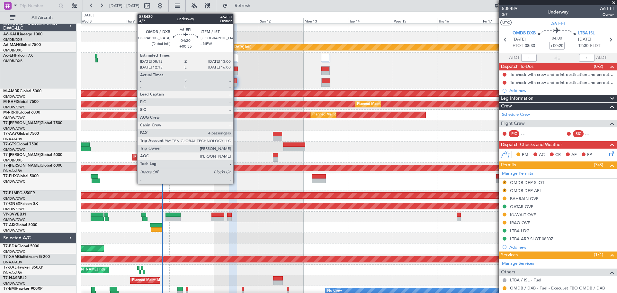
click at [236, 73] on div at bounding box center [234, 73] width 8 height 5
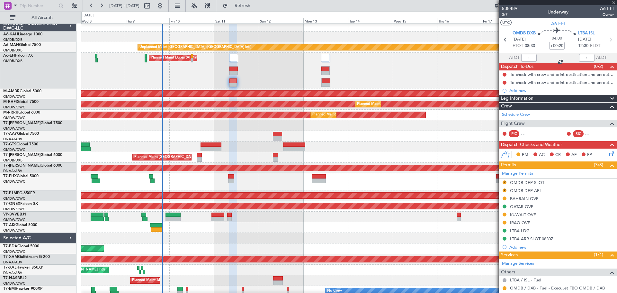
type input "+00:35"
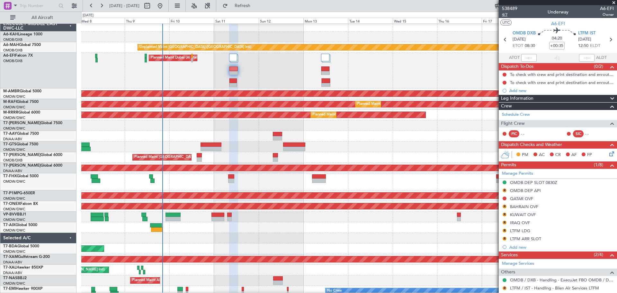
click at [506, 15] on span "4/7" at bounding box center [509, 14] width 15 height 5
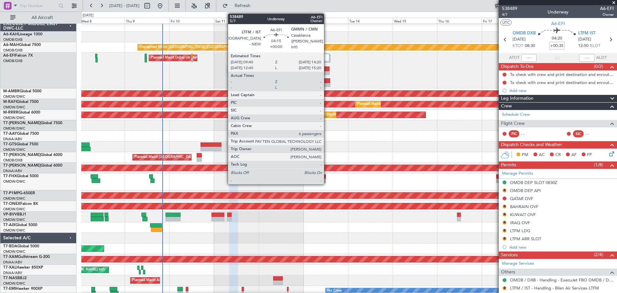
click at [327, 68] on div at bounding box center [326, 69] width 8 height 5
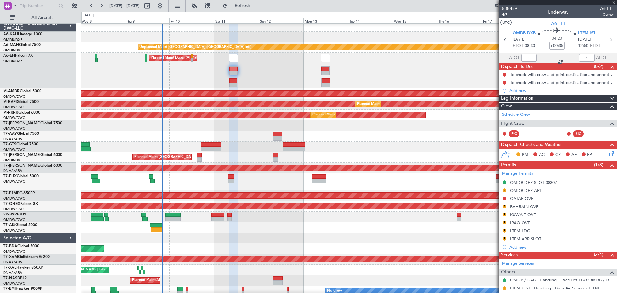
click at [327, 68] on div at bounding box center [326, 69] width 8 height 5
type input "6"
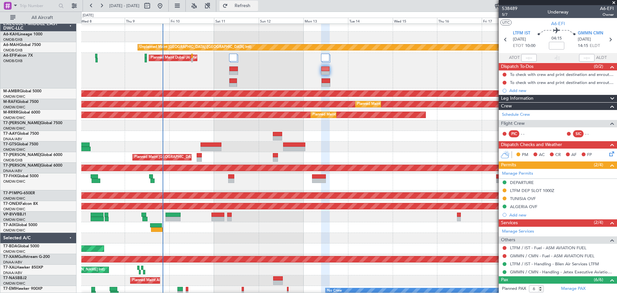
click at [256, 8] on span "Refresh" at bounding box center [242, 6] width 27 height 5
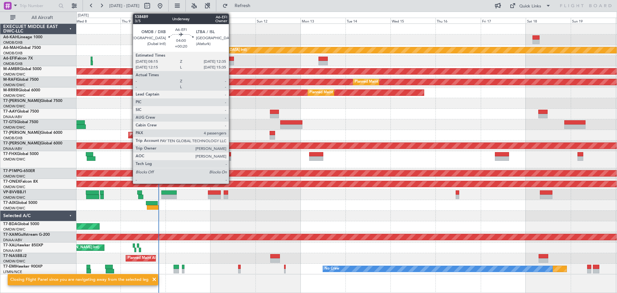
click at [232, 61] on div at bounding box center [230, 63] width 8 height 5
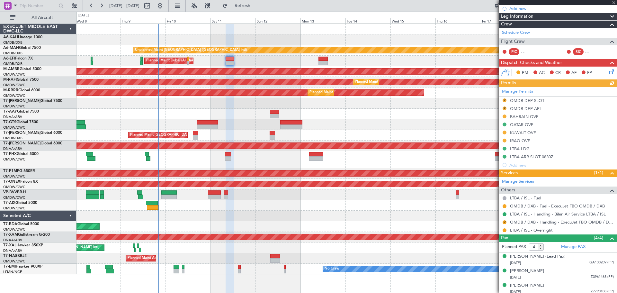
scroll to position [99, 0]
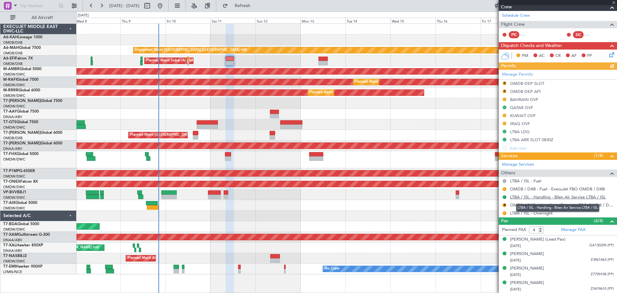
click at [531, 196] on link "LTBA / ISL - Handling - Bilen Air Service LTBA / ISL" at bounding box center [558, 196] width 96 height 5
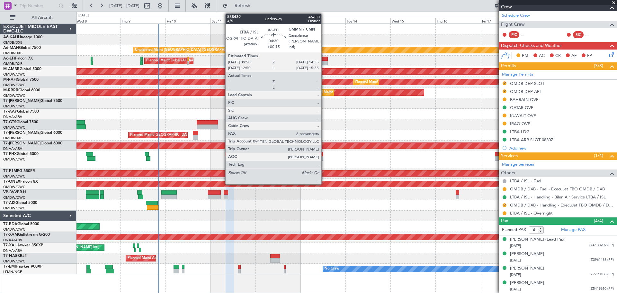
click at [324, 57] on div at bounding box center [323, 59] width 9 height 5
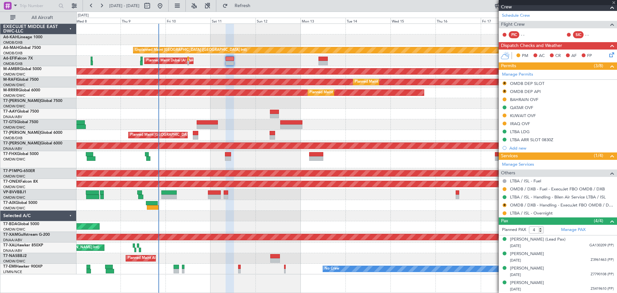
type input "+00:15"
type input "6"
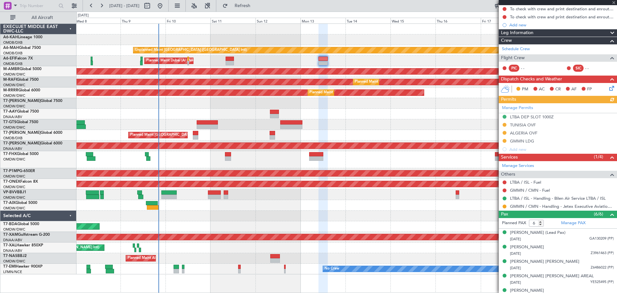
scroll to position [88, 0]
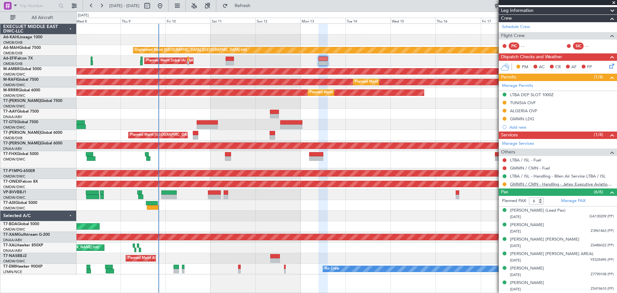
click at [539, 184] on link "GMMN / CMN - Handling - Jetex Executive Aviation [GEOGRAPHIC_DATA] GMMN / CMN" at bounding box center [562, 183] width 104 height 5
click at [233, 102] on div "Planned Maint Dubai (Al Maktoum Intl)" at bounding box center [347, 103] width 541 height 11
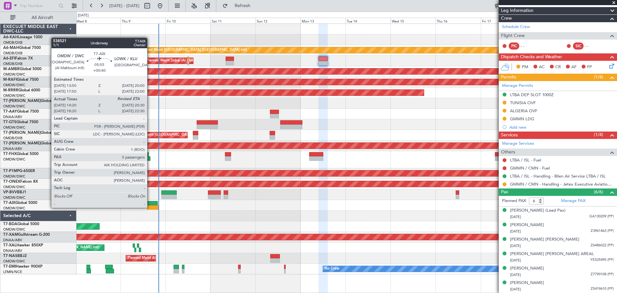
click at [150, 207] on div at bounding box center [153, 207] width 12 height 5
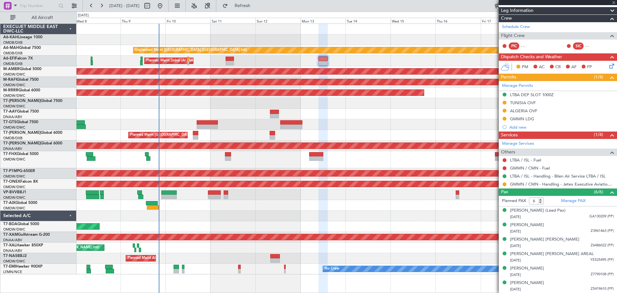
type input "+00:40"
type input "14:30"
type input "5"
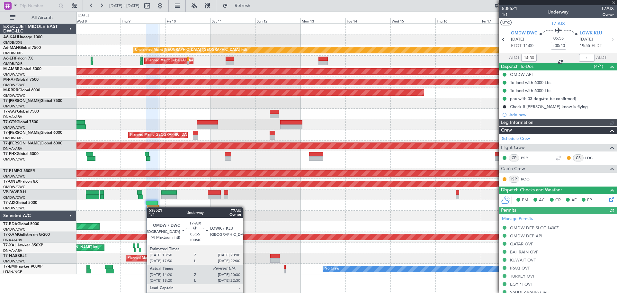
type input "[PERSON_NAME] (ANI)"
type input "7522"
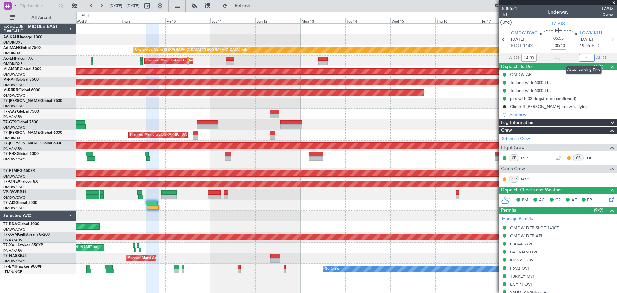
click at [582, 56] on input "text" at bounding box center [587, 58] width 15 height 8
type input "20:19"
click at [614, 2] on span at bounding box center [614, 3] width 6 height 6
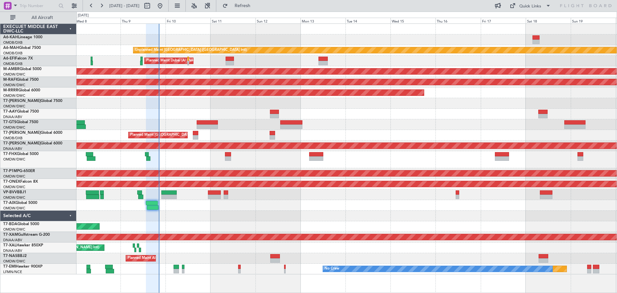
type input "0"
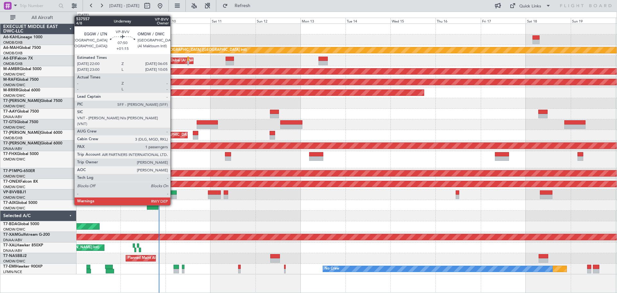
click at [173, 193] on div at bounding box center [168, 192] width 15 height 5
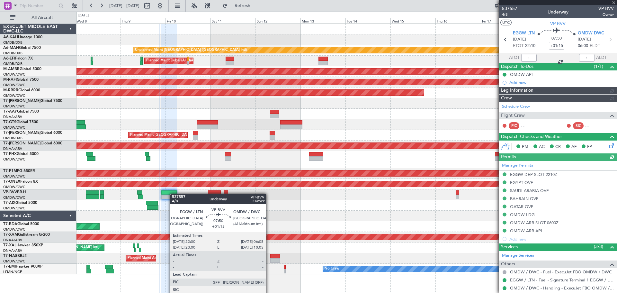
type input "Rohit Roy (ROY)"
type input "7502"
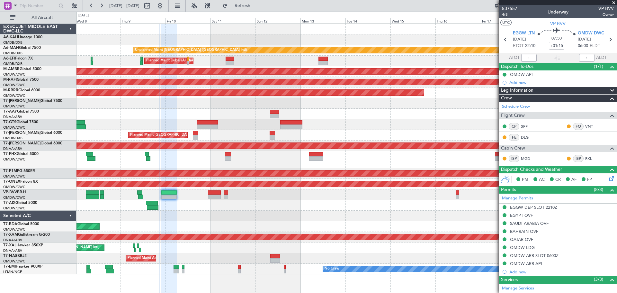
click at [611, 3] on div at bounding box center [558, 2] width 118 height 5
click at [612, 2] on span at bounding box center [614, 3] width 6 height 6
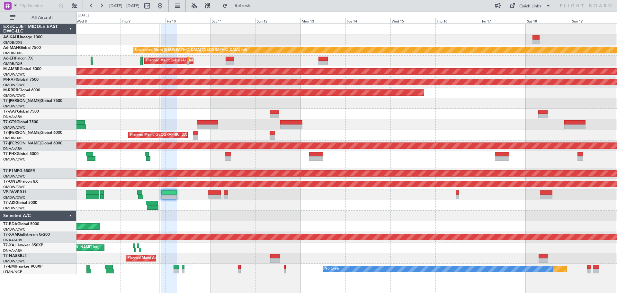
type input "0"
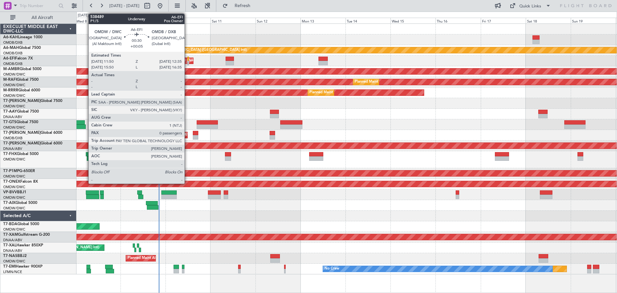
click at [187, 59] on div at bounding box center [188, 59] width 2 height 5
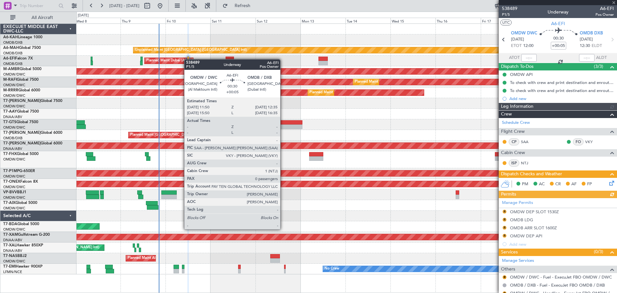
type input "[PERSON_NAME] (ANI)"
type input "7503"
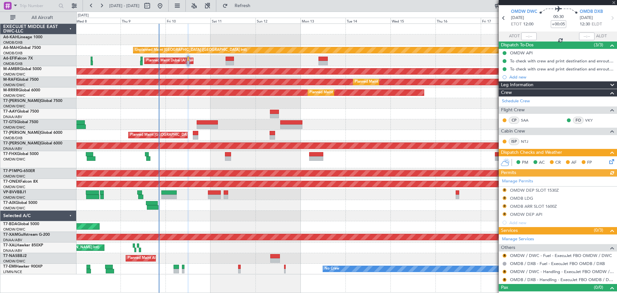
scroll to position [30, 0]
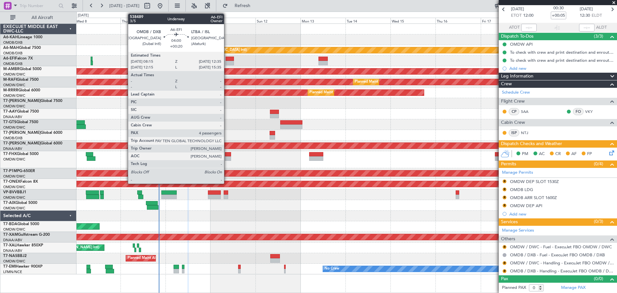
click at [227, 62] on div at bounding box center [230, 63] width 8 height 5
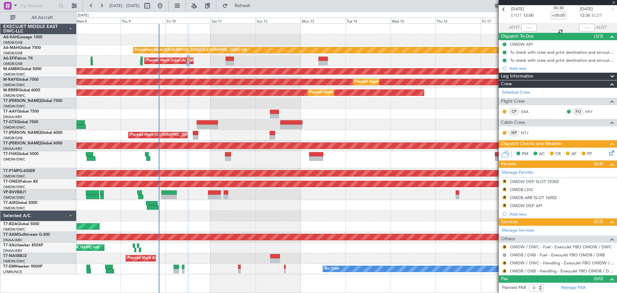
type input "+00:20"
type input "4"
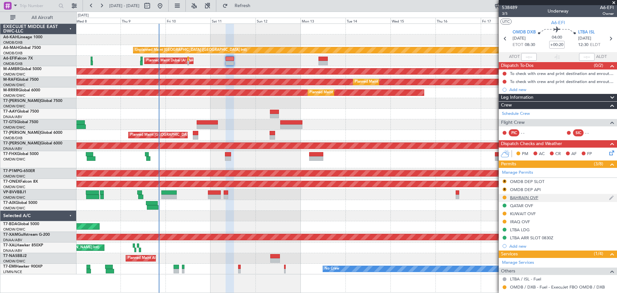
scroll to position [0, 0]
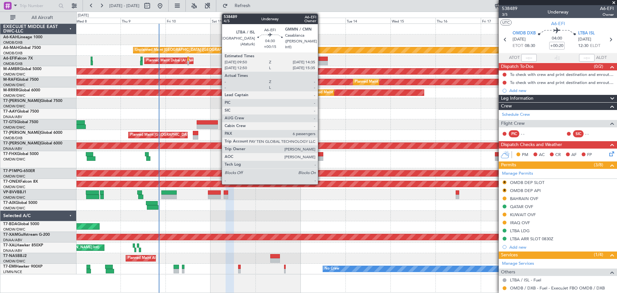
click at [321, 62] on div at bounding box center [323, 63] width 9 height 5
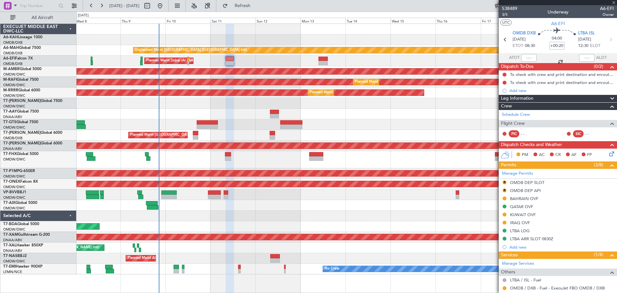
type input "+00:15"
type input "6"
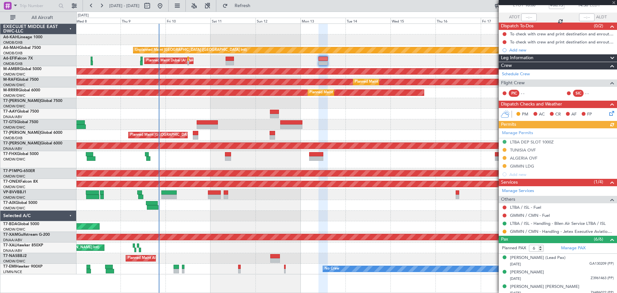
scroll to position [88, 0]
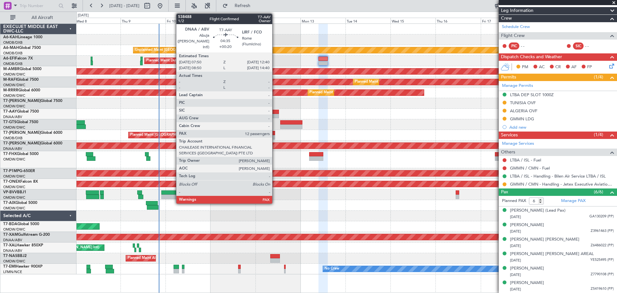
click at [275, 112] on div at bounding box center [274, 112] width 9 height 5
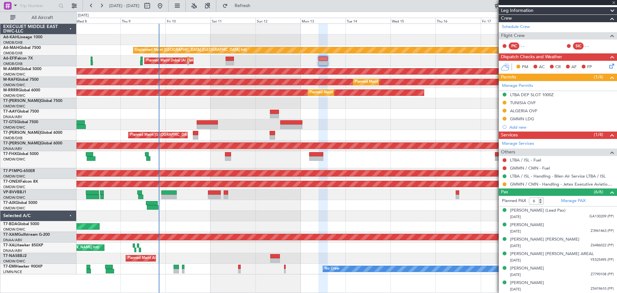
type input "+00:20"
type input "12"
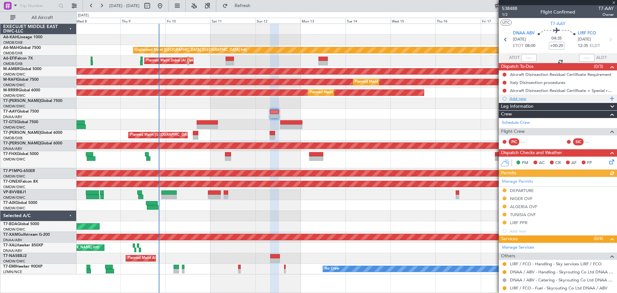
scroll to position [33, 0]
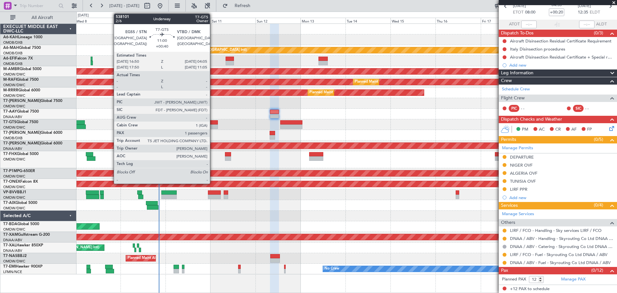
click at [213, 125] on div at bounding box center [207, 126] width 21 height 5
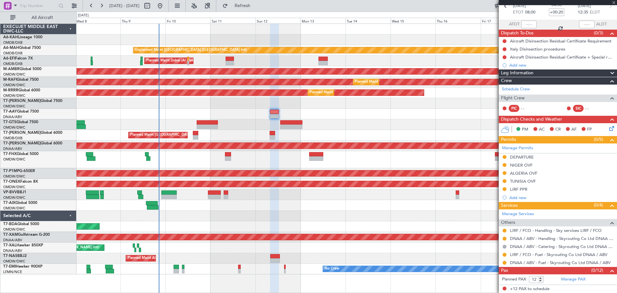
type input "+00:40"
type input "1"
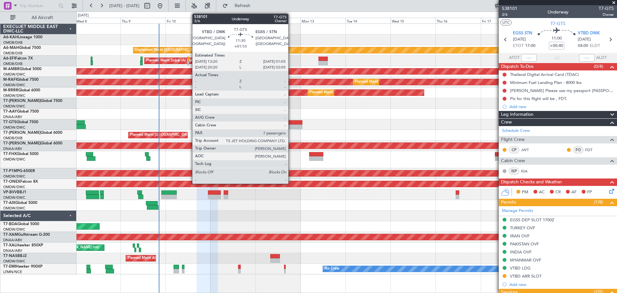
click at [291, 123] on div at bounding box center [291, 122] width 22 height 5
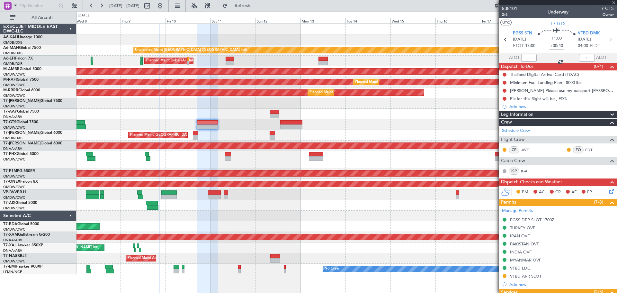
type input "+01:10"
type input "7"
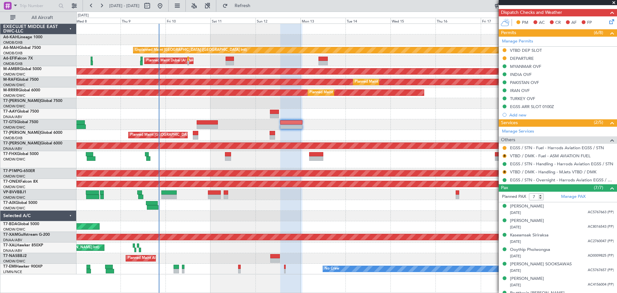
scroll to position [159, 0]
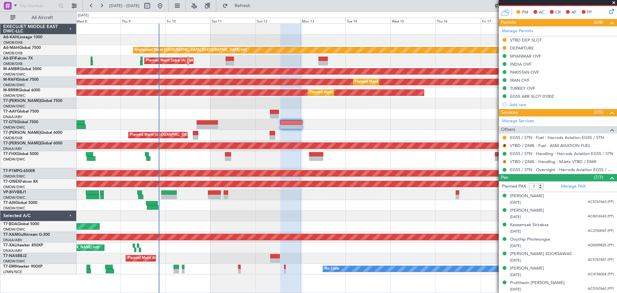
click at [504, 160] on button "R" at bounding box center [505, 162] width 4 height 4
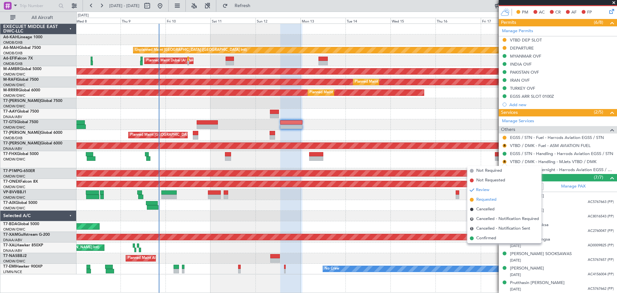
click at [488, 195] on li "Requested" at bounding box center [505, 200] width 74 height 10
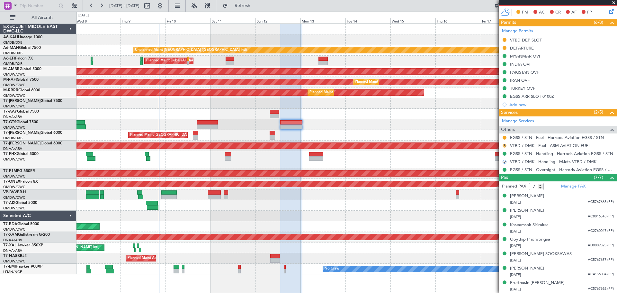
click at [505, 145] on button "R" at bounding box center [505, 146] width 4 height 4
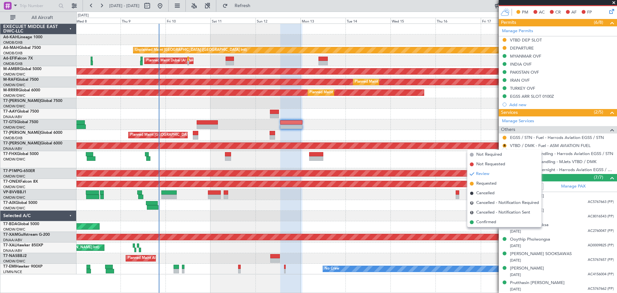
click at [493, 155] on span "Not Required" at bounding box center [490, 154] width 26 height 6
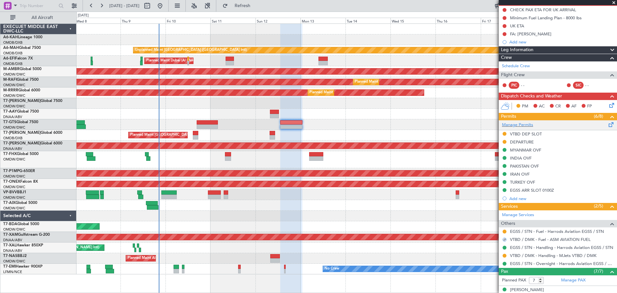
scroll to position [129, 0]
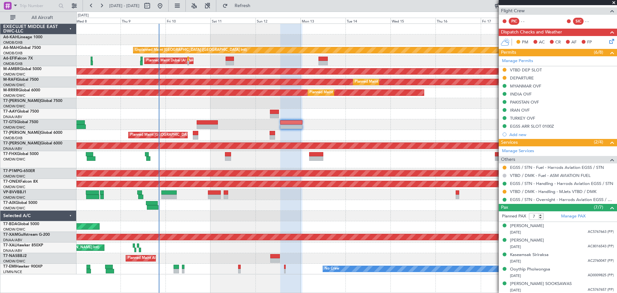
click at [503, 175] on button at bounding box center [505, 176] width 4 height 4
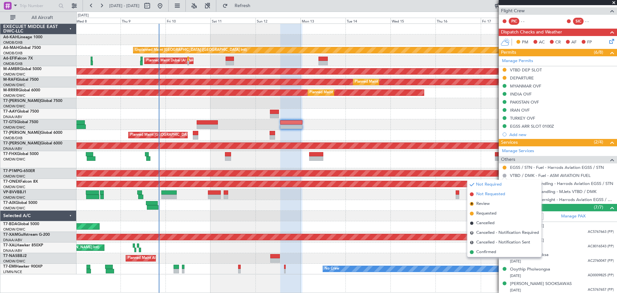
click at [488, 195] on span "Not Requested" at bounding box center [491, 194] width 29 height 6
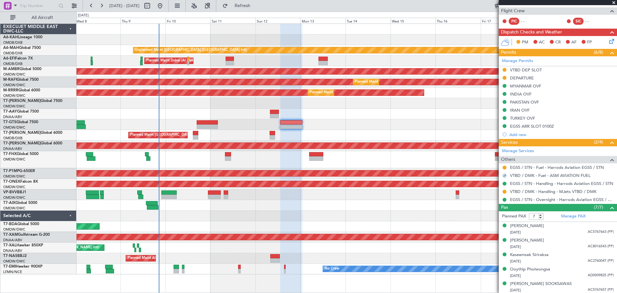
click at [281, 163] on div "Unplanned Maint Dubai (Al Maktoum Intl) Planned Maint Singapore (Seletar)" at bounding box center [347, 159] width 541 height 17
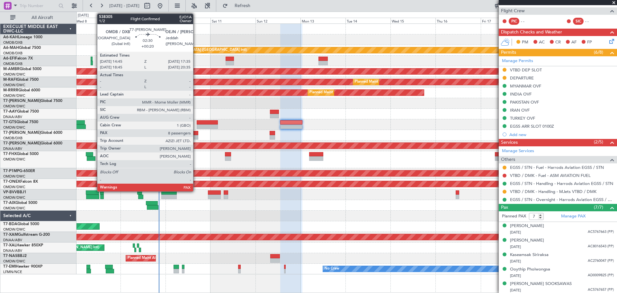
click at [196, 134] on div at bounding box center [195, 133] width 5 height 5
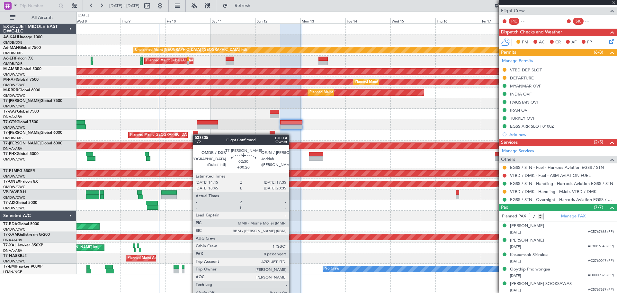
type input "+00:20"
type input "8"
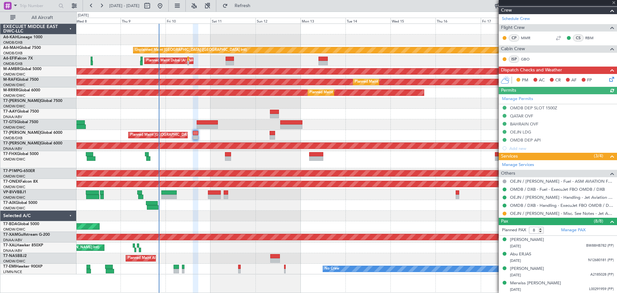
scroll to position [96, 0]
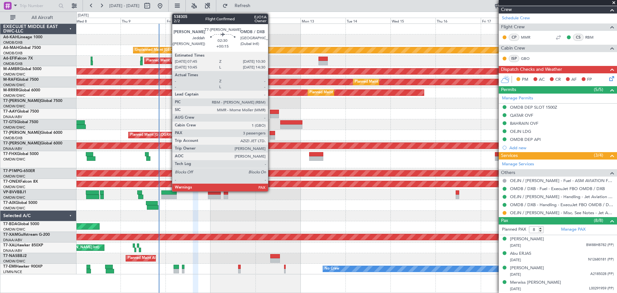
click at [271, 133] on div at bounding box center [272, 133] width 5 height 5
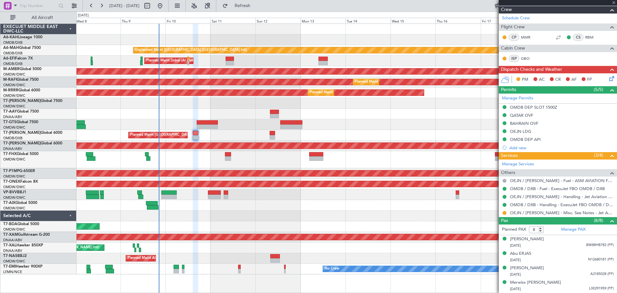
type input "+00:15"
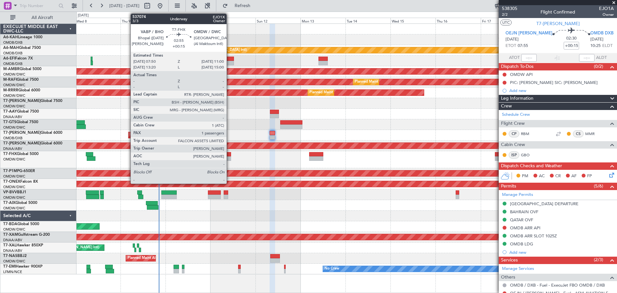
click at [230, 156] on div at bounding box center [228, 158] width 6 height 5
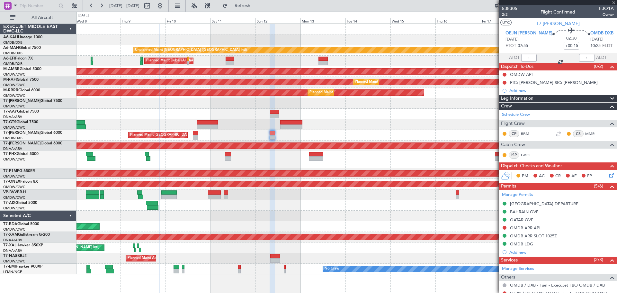
type input "1"
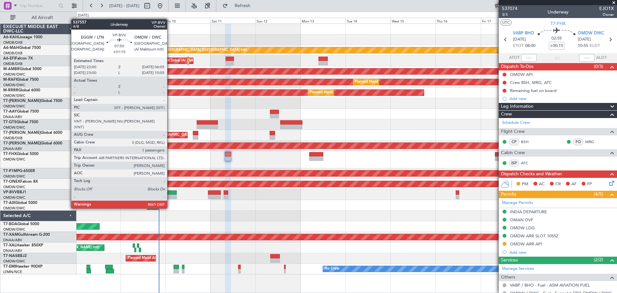
click at [170, 196] on div at bounding box center [168, 197] width 15 height 5
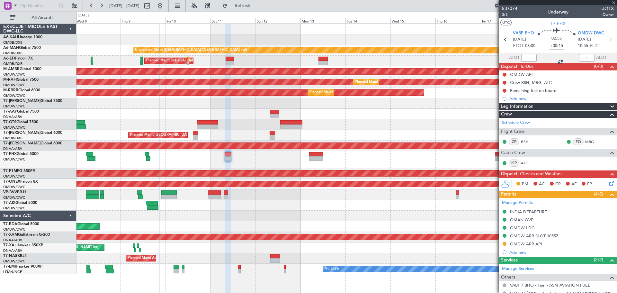
type input "+01:15"
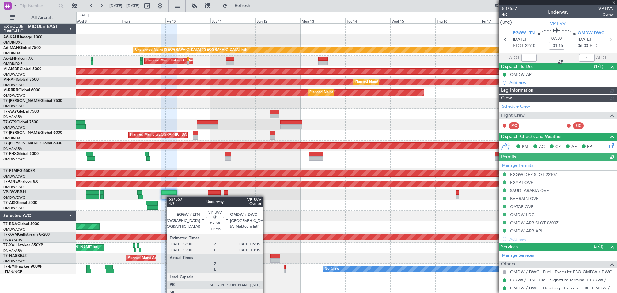
type input "Rohit Roy (ROY)"
type input "7502"
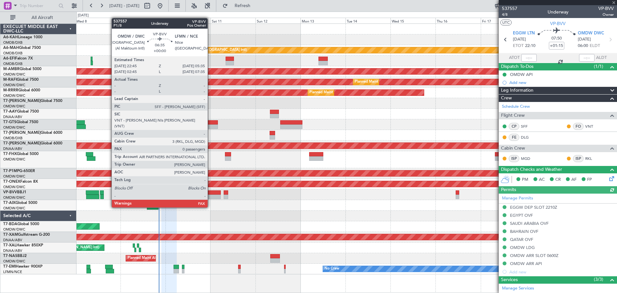
click at [211, 195] on div at bounding box center [214, 197] width 13 height 5
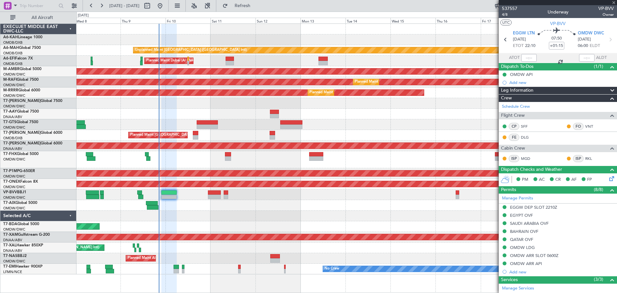
type input "0"
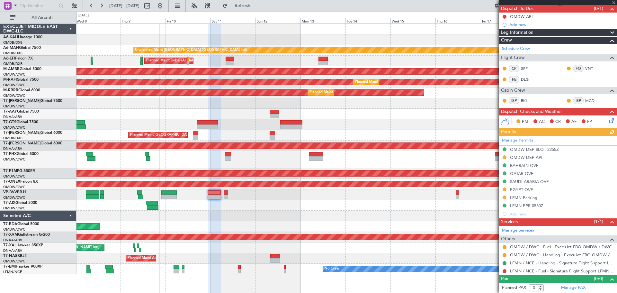
scroll to position [58, 0]
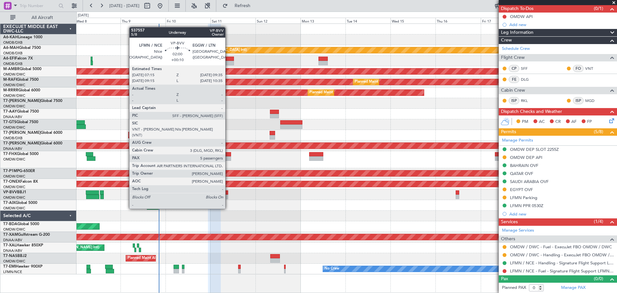
click at [228, 196] on div at bounding box center [226, 197] width 5 height 5
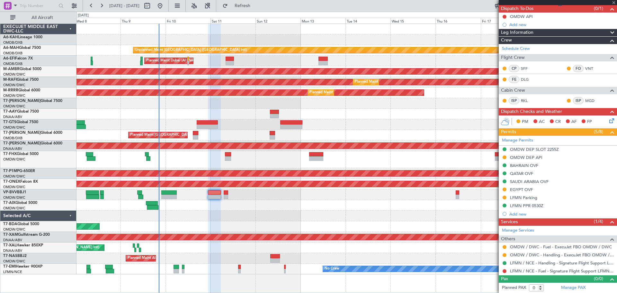
type input "+00:10"
type input "5"
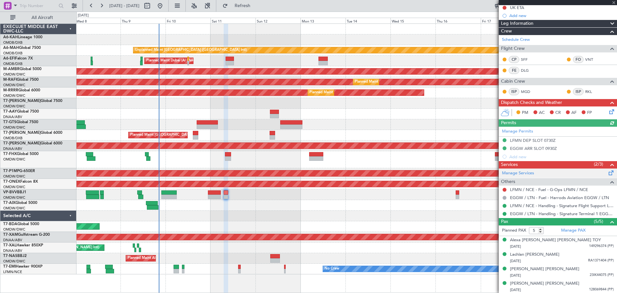
scroll to position [90, 0]
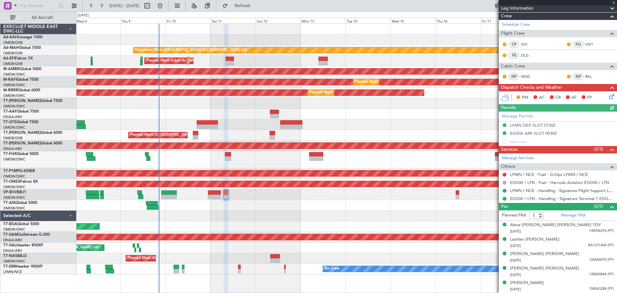
click at [295, 219] on div at bounding box center [347, 216] width 541 height 11
click at [293, 202] on div "Planned Maint Dubai (Al Maktoum Intl)" at bounding box center [347, 205] width 541 height 11
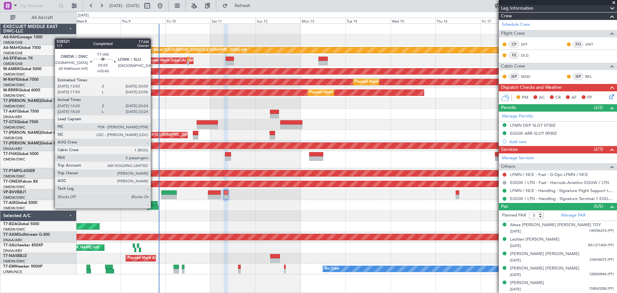
click at [154, 208] on div at bounding box center [153, 207] width 12 height 5
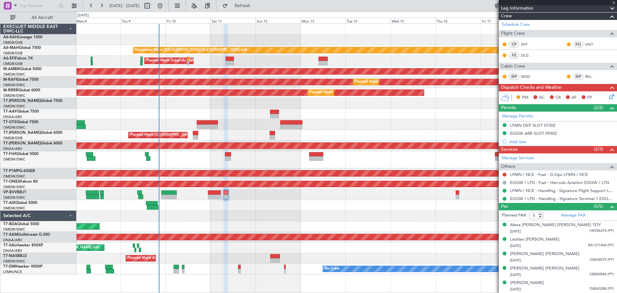
type input "+00:40"
type input "14:30"
type input "20:19"
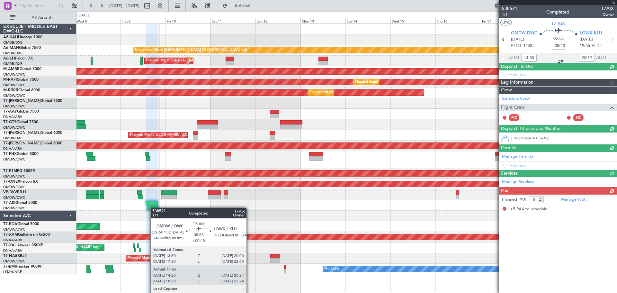
scroll to position [0, 0]
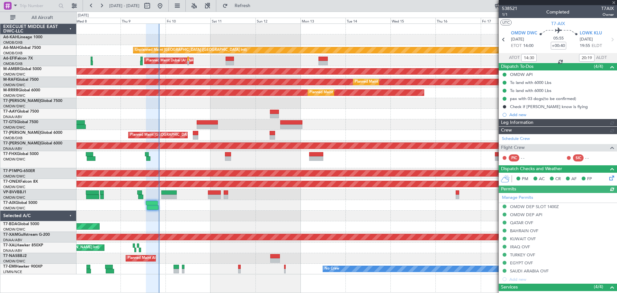
type input "[PERSON_NAME] (ANI)"
type input "7522"
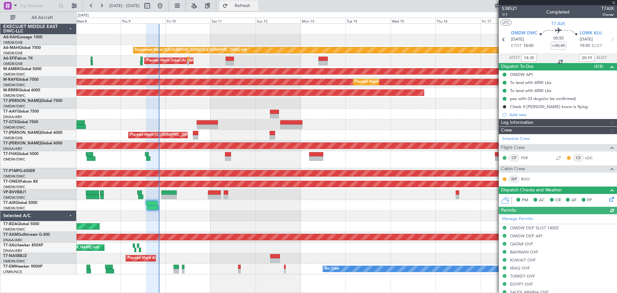
type input "[PERSON_NAME] (ANI)"
type input "7522"
